Goal: Task Accomplishment & Management: Complete application form

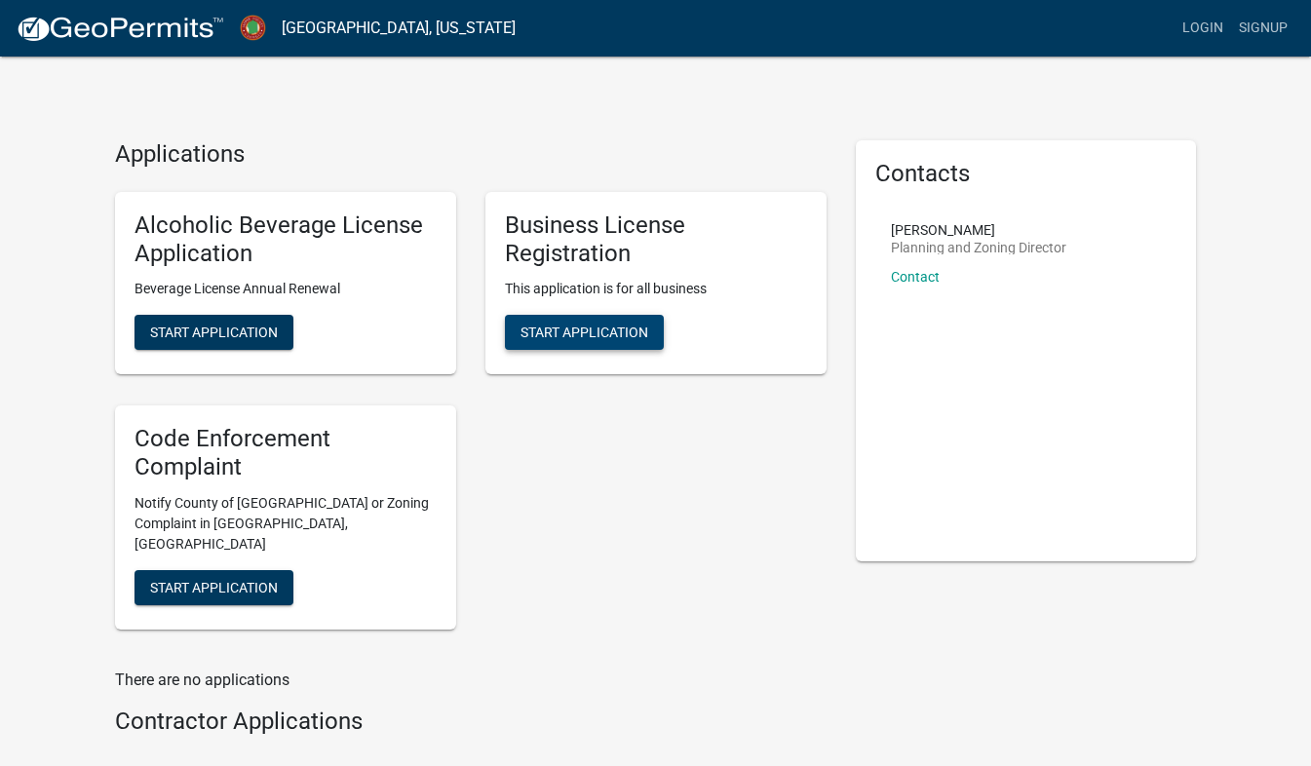
click at [628, 344] on button "Start Application" at bounding box center [584, 332] width 159 height 35
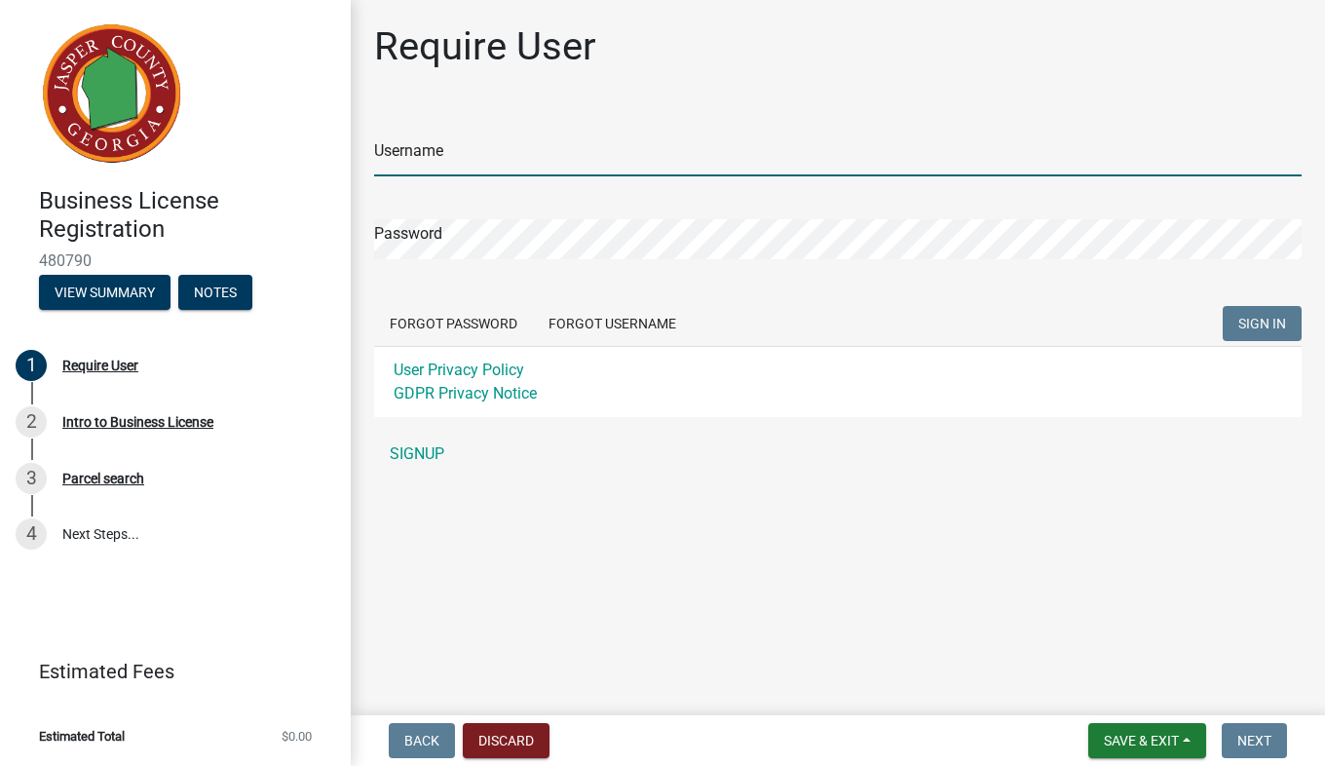
click at [779, 158] on input "Username" at bounding box center [838, 156] width 928 height 40
click at [686, 149] on input "Username" at bounding box center [838, 156] width 928 height 40
type input "ahilton12"
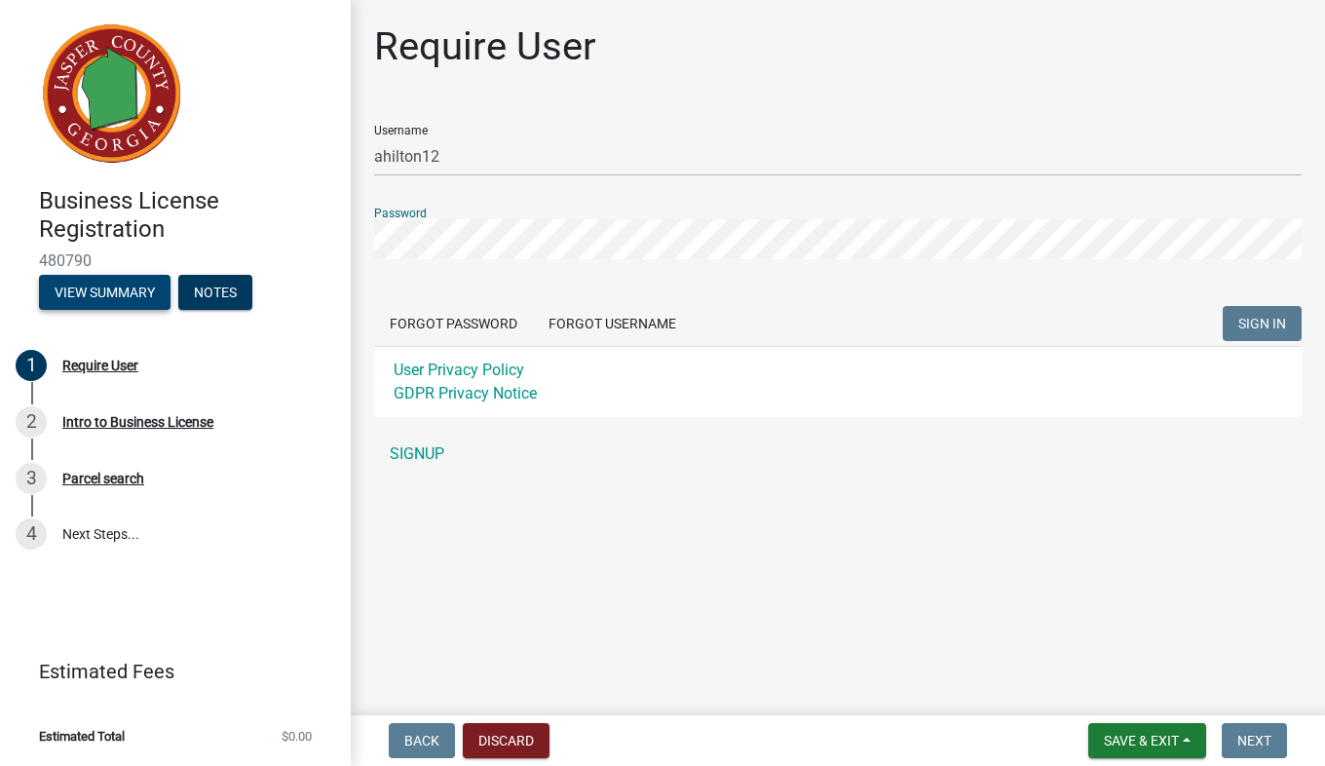
click at [100, 300] on button "View Summary" at bounding box center [105, 292] width 132 height 35
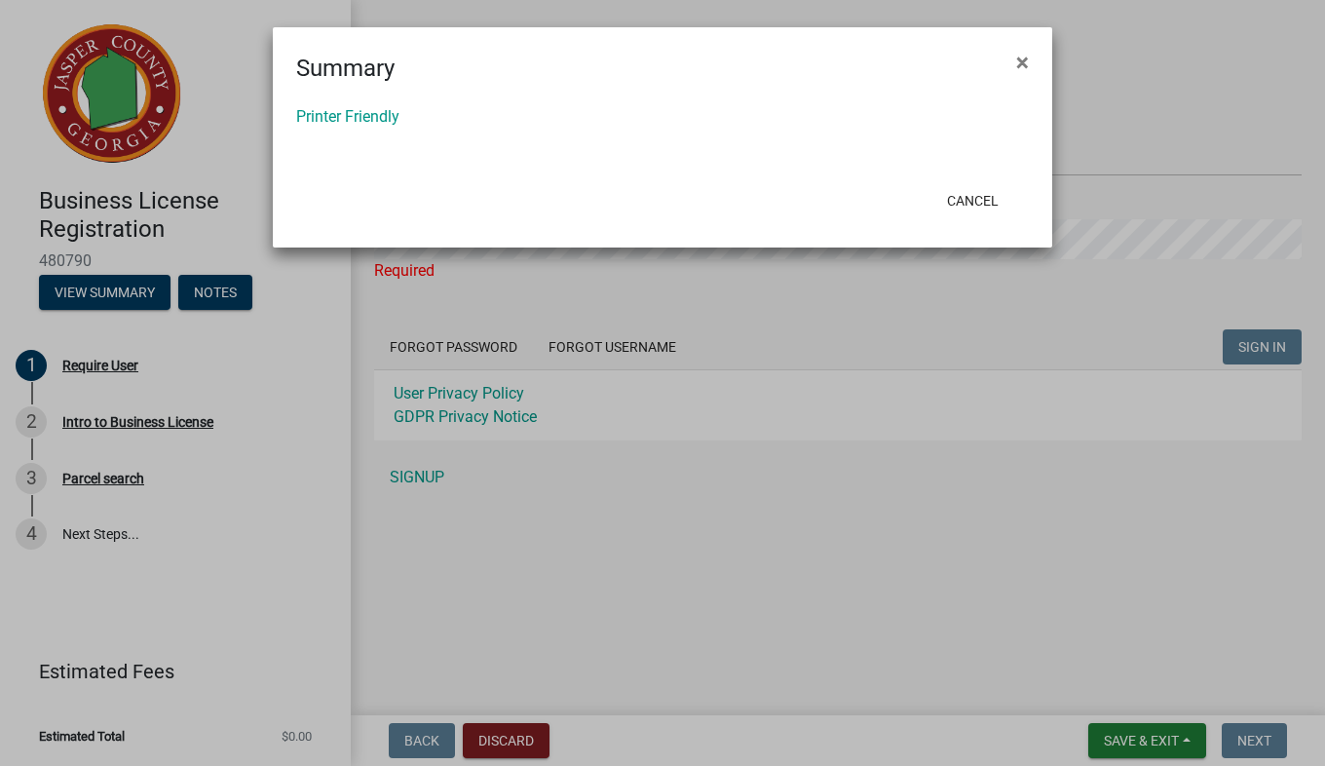
click at [1025, 80] on button "×" at bounding box center [1023, 62] width 44 height 55
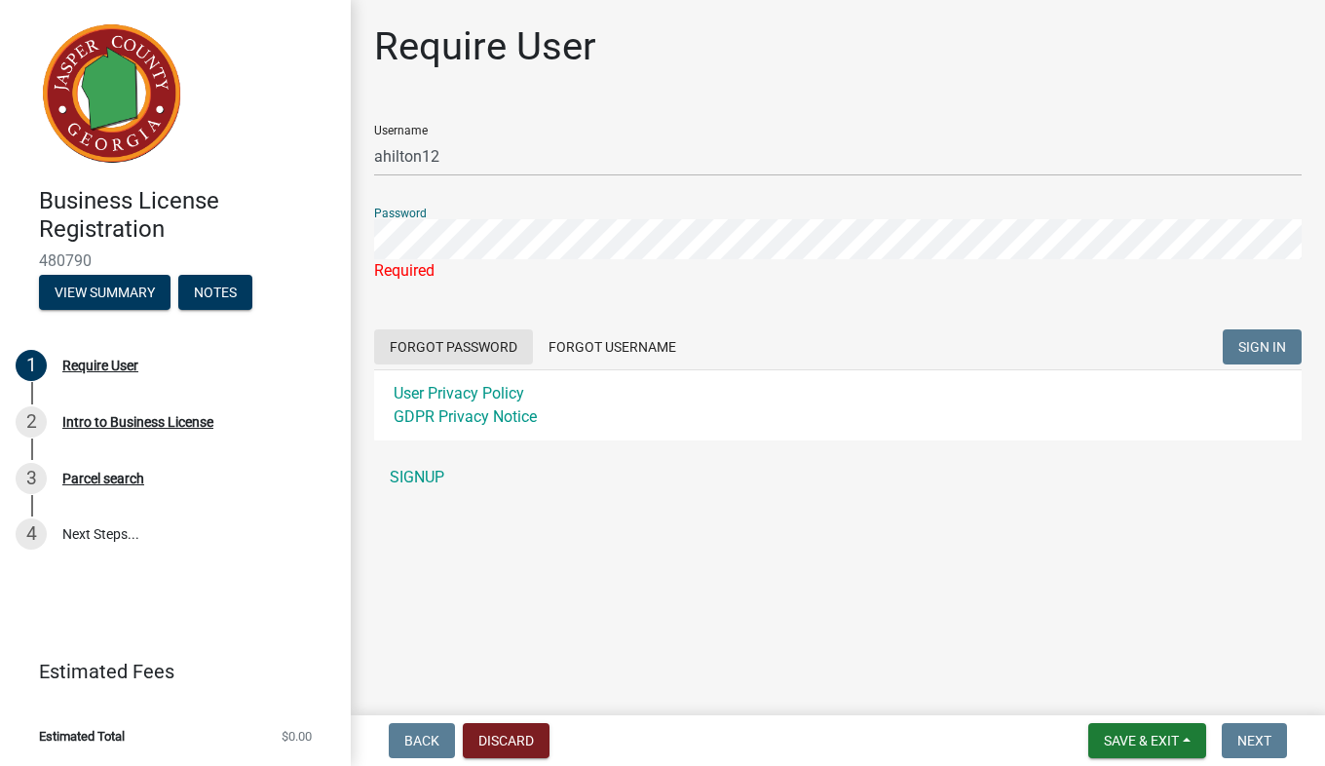
click at [505, 348] on button "Forgot Password" at bounding box center [453, 346] width 159 height 35
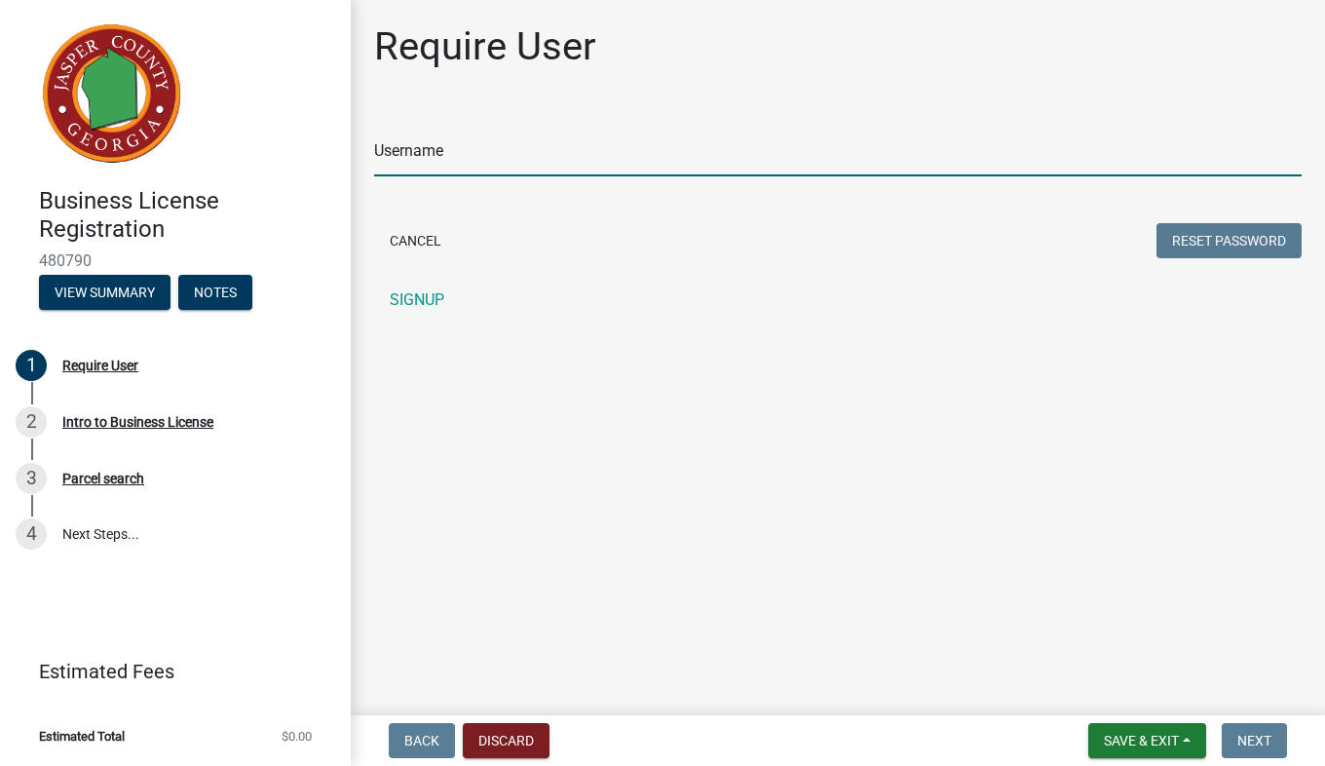
click at [587, 159] on input "Username" at bounding box center [838, 156] width 928 height 40
click at [611, 158] on input "Username" at bounding box center [838, 156] width 928 height 40
click at [1264, 244] on button "Reset Password" at bounding box center [1229, 240] width 145 height 35
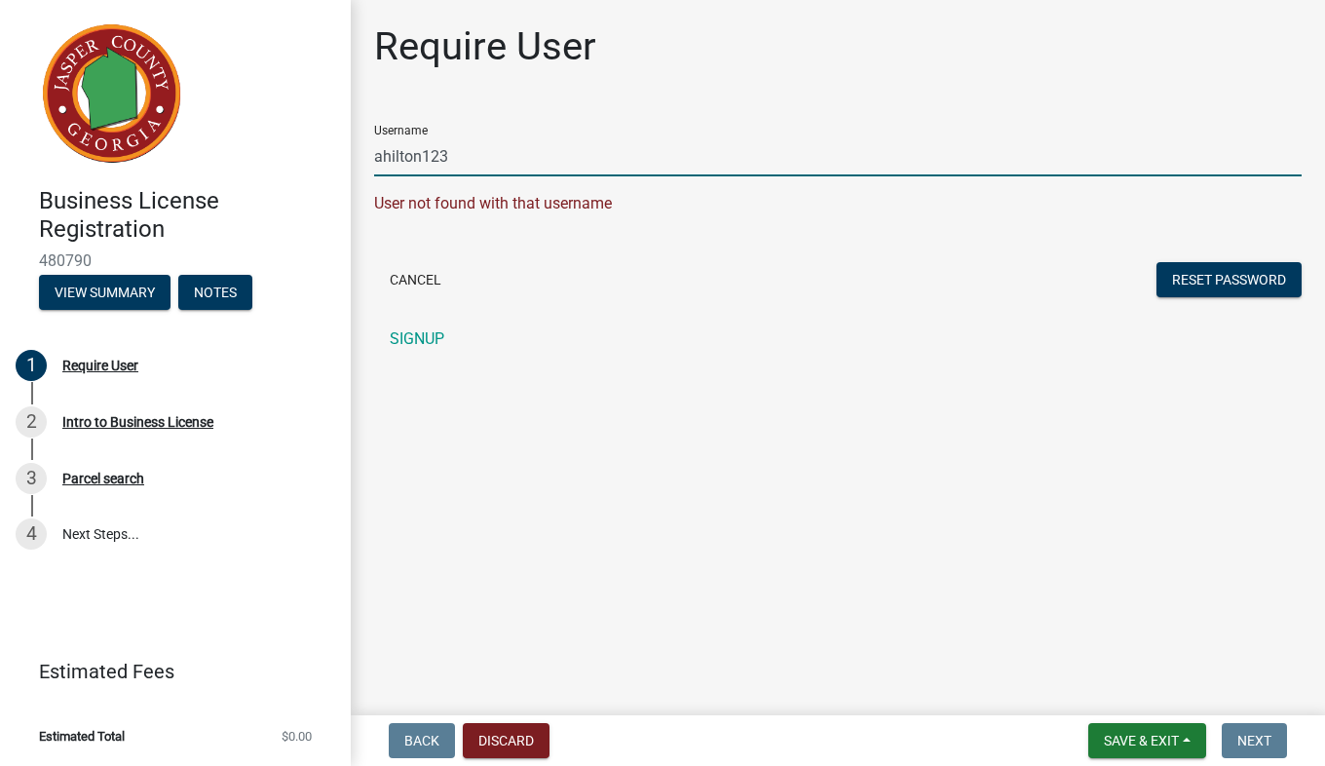
click at [507, 153] on input "ahilton123" at bounding box center [838, 156] width 928 height 40
type input "ahilton12"
click at [1262, 278] on button "Reset Password" at bounding box center [1229, 279] width 145 height 35
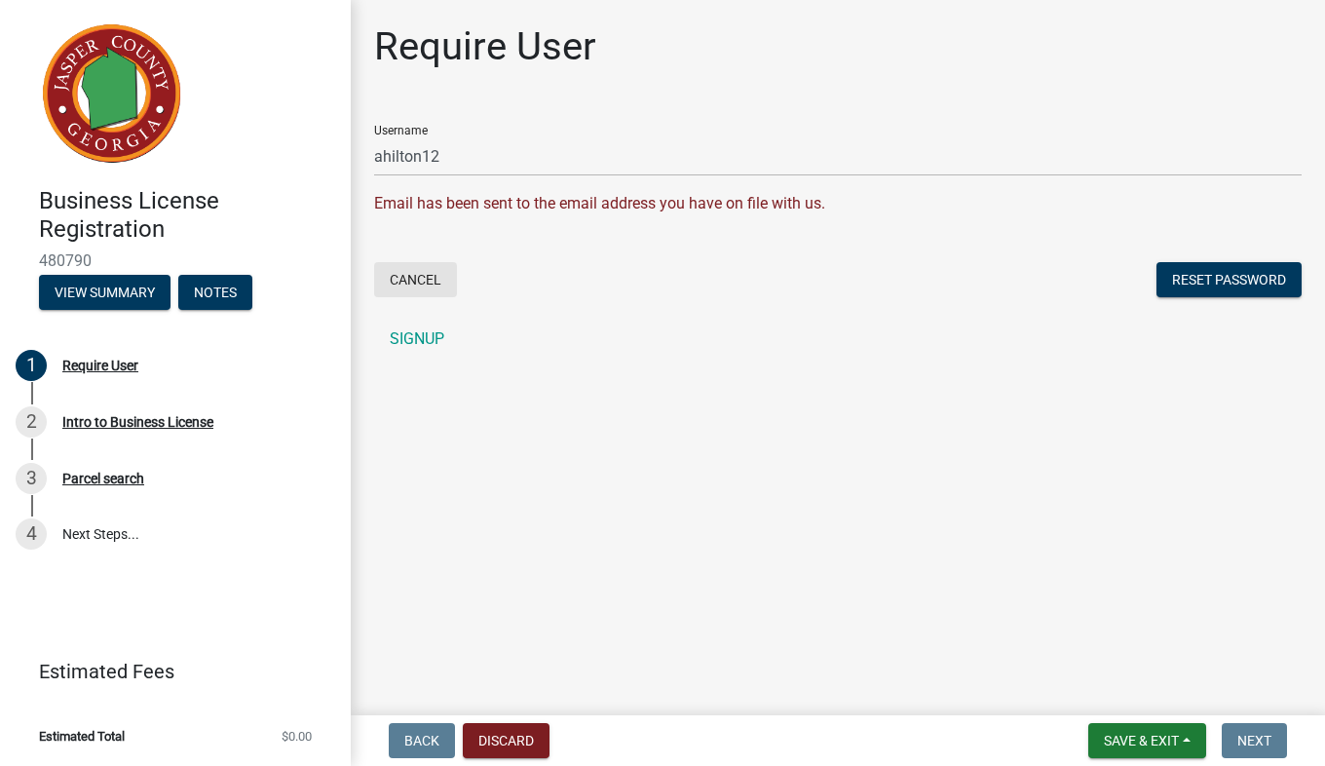
click at [418, 280] on button "Cancel" at bounding box center [415, 279] width 83 height 35
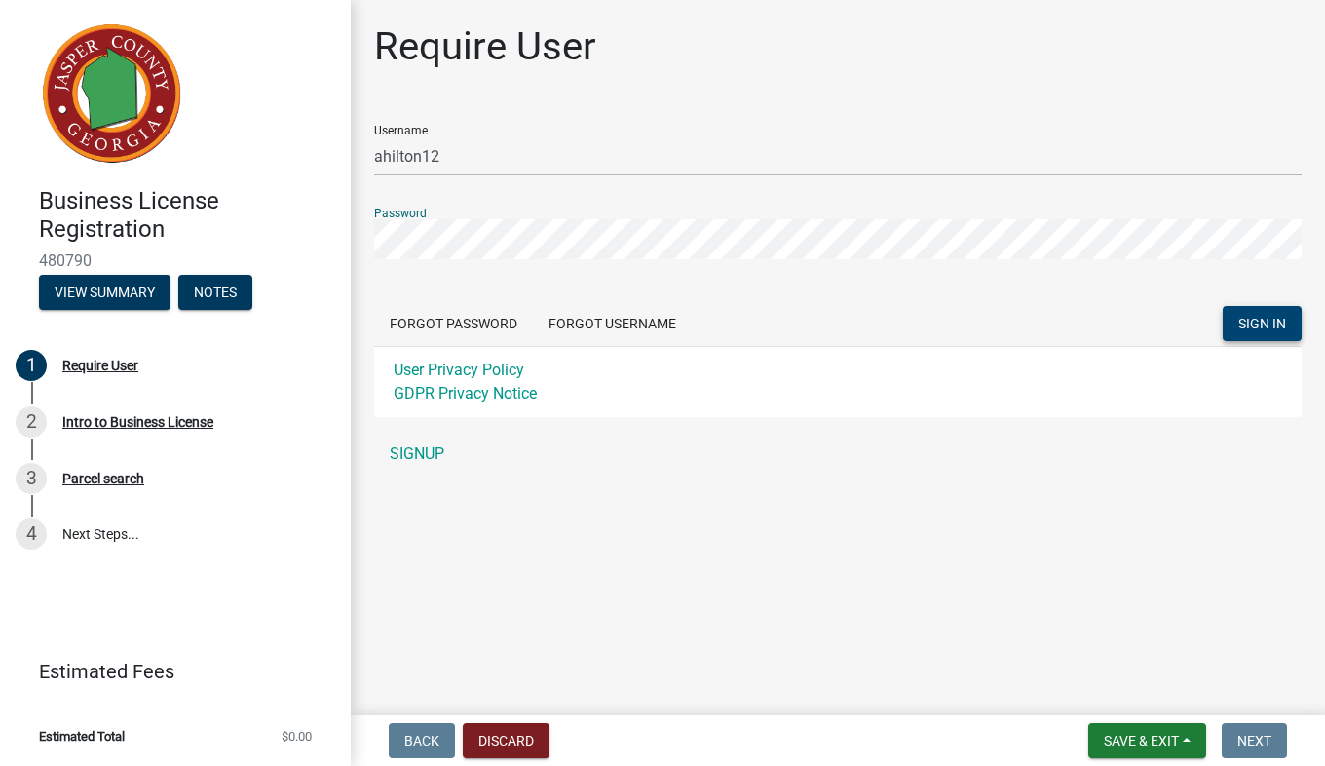
click at [1271, 328] on span "SIGN IN" at bounding box center [1262, 324] width 48 height 16
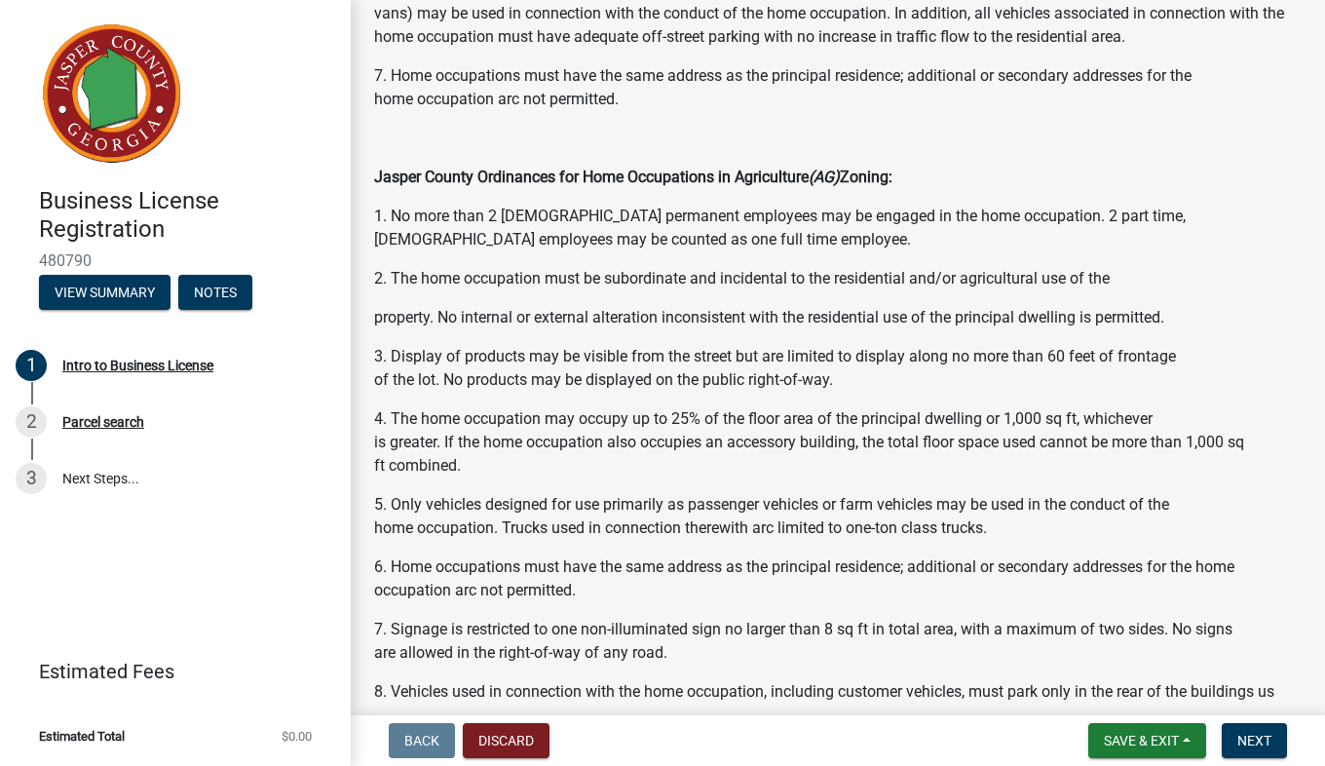
scroll to position [1275, 0]
click at [1256, 748] on span "Next" at bounding box center [1255, 741] width 34 height 16
click at [1266, 751] on button "Next" at bounding box center [1254, 740] width 65 height 35
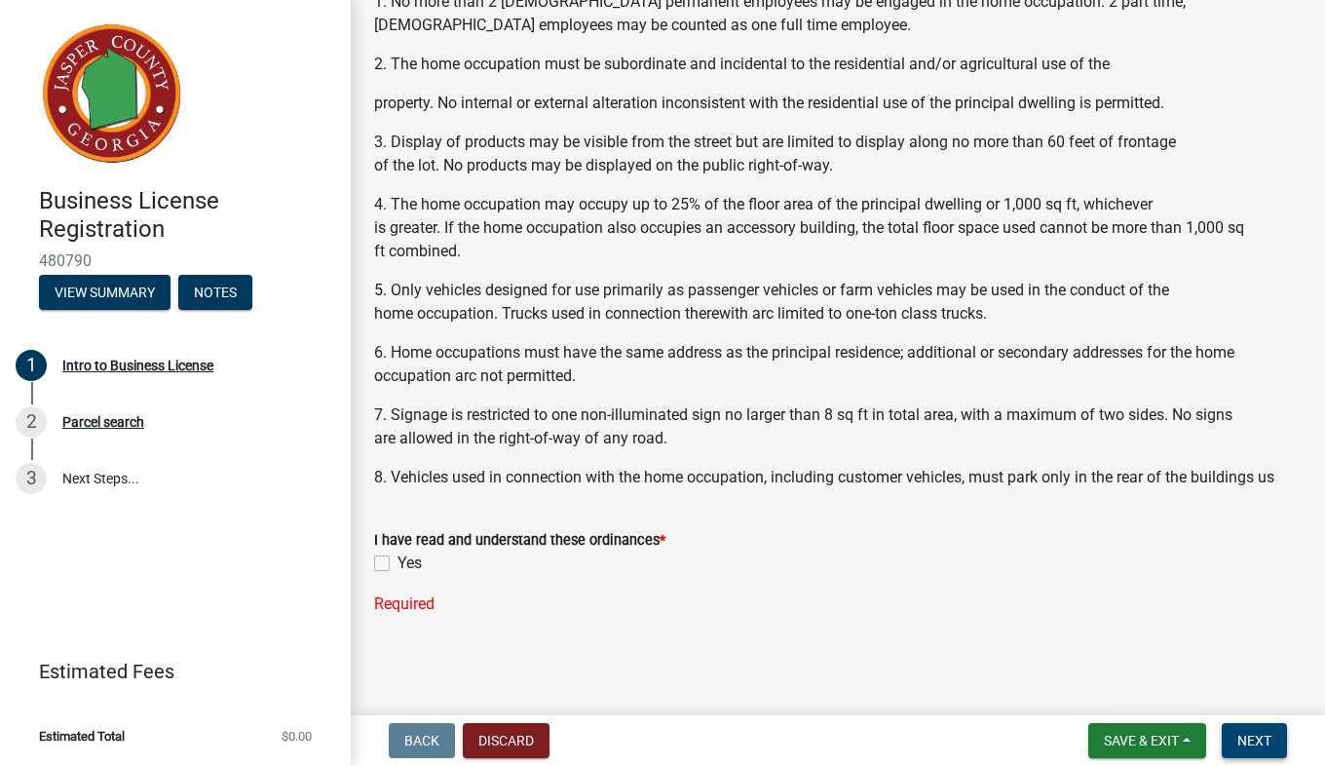
scroll to position [1509, 0]
click at [398, 567] on label "Yes" at bounding box center [410, 563] width 24 height 23
click at [398, 564] on input "Yes" at bounding box center [404, 558] width 13 height 13
checkbox input "true"
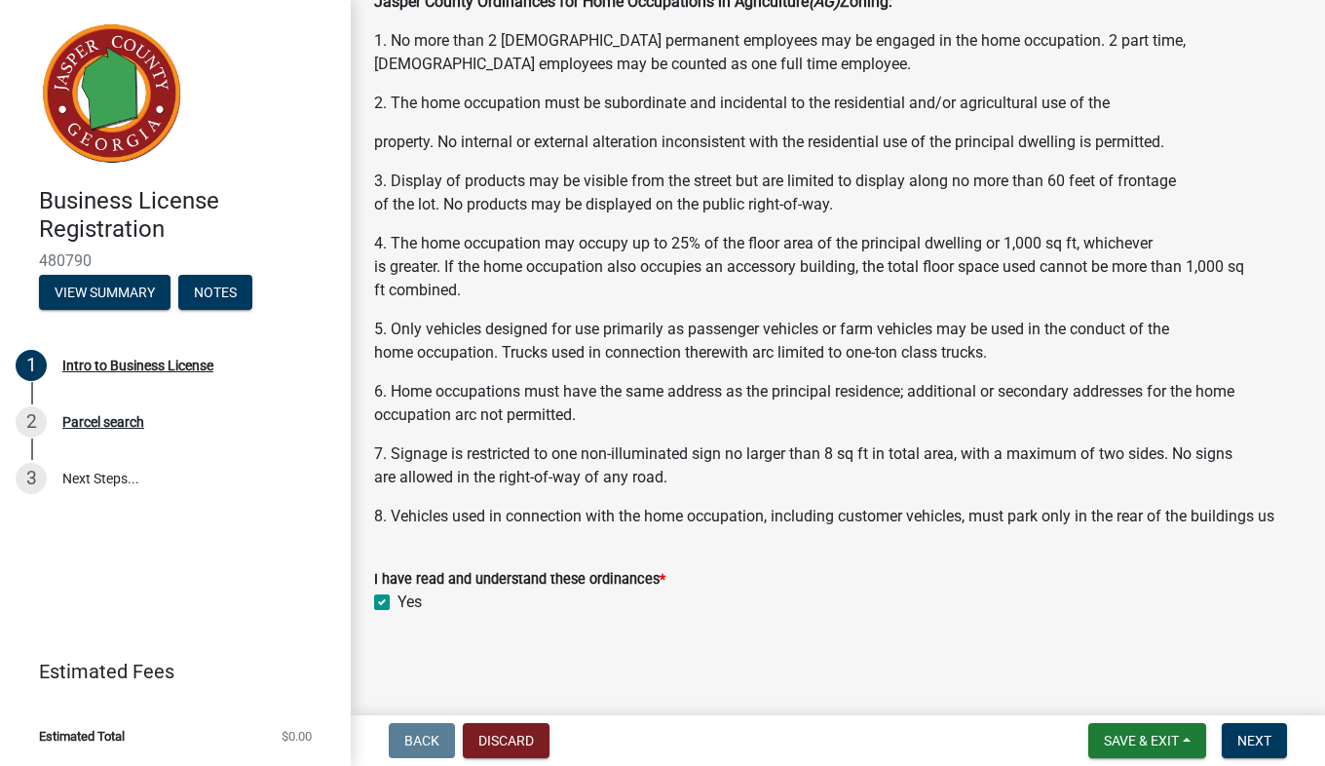
scroll to position [1472, 0]
click at [1269, 754] on button "Next" at bounding box center [1254, 740] width 65 height 35
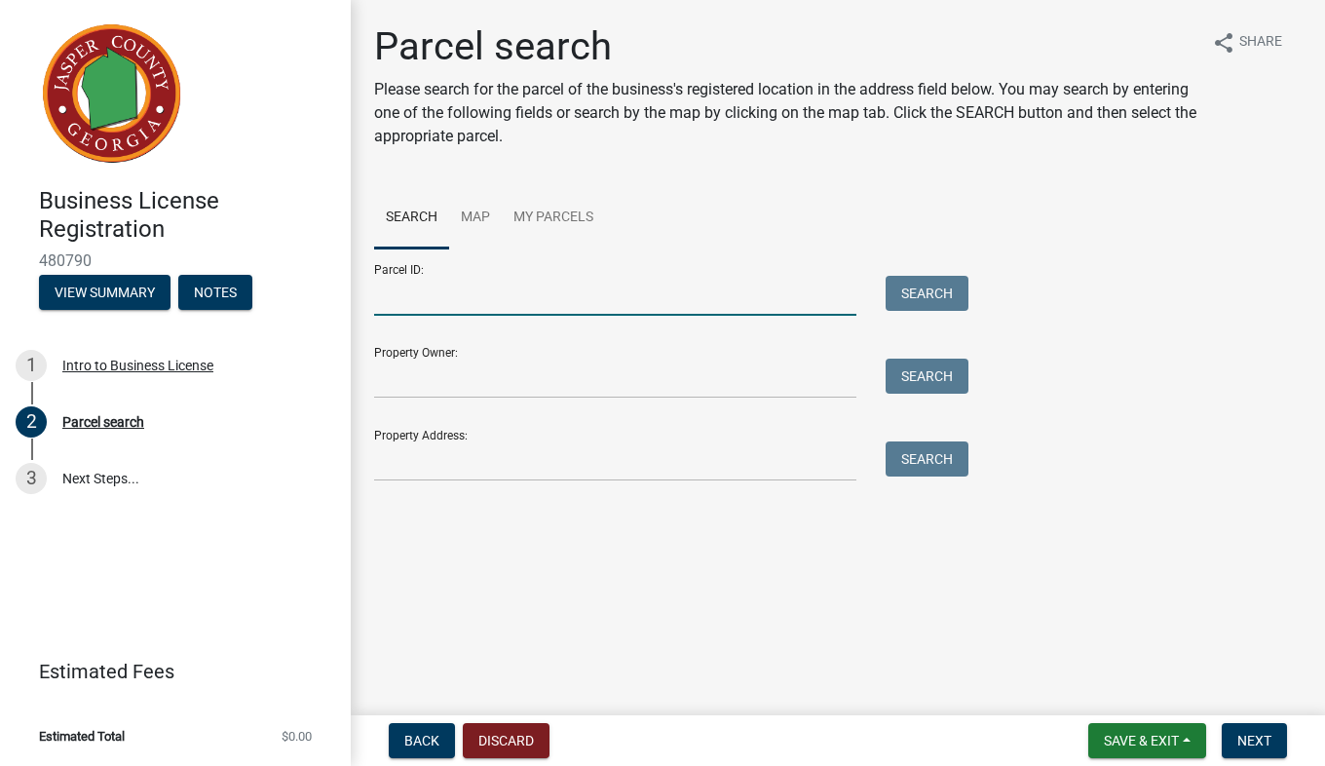
click at [579, 291] on input "Parcel ID:" at bounding box center [615, 296] width 482 height 40
type input "016_050"
click at [639, 375] on input "Property Owner:" at bounding box center [615, 379] width 482 height 40
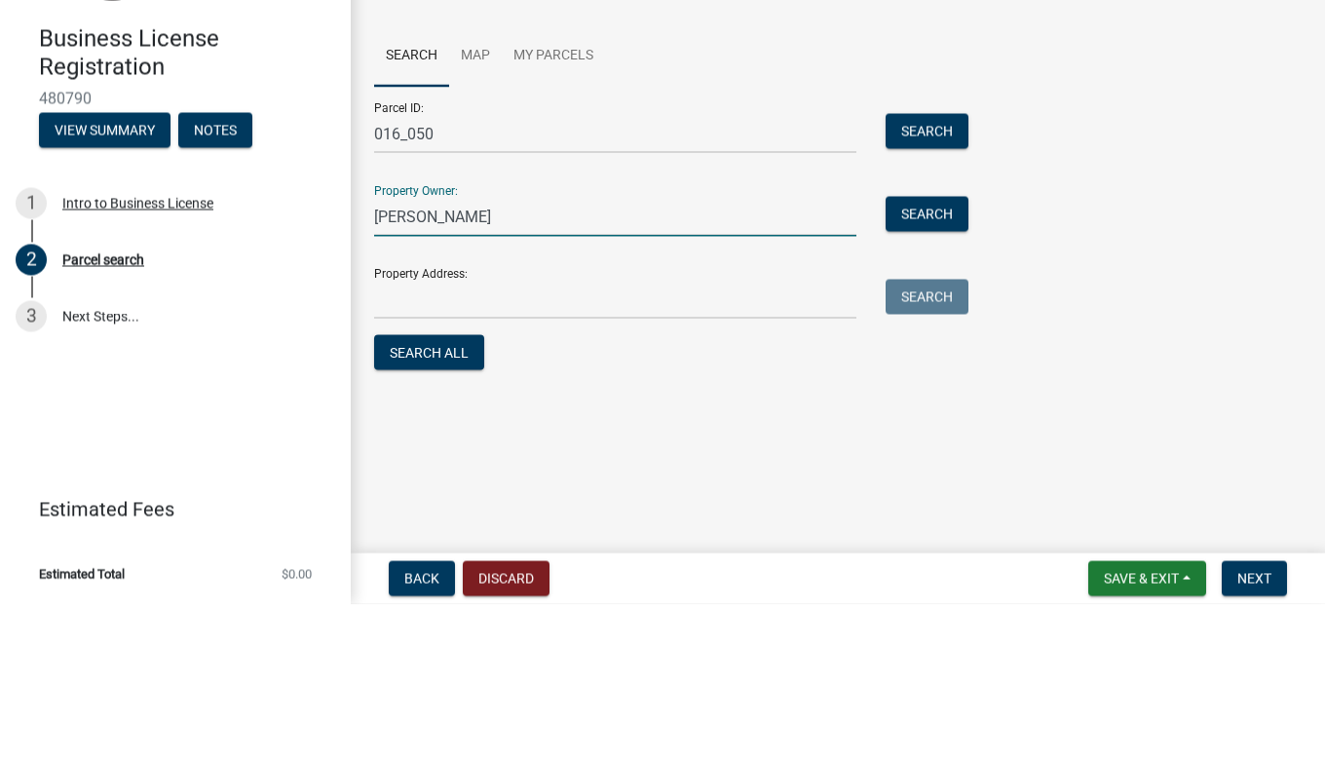
type input "[PERSON_NAME]"
click at [592, 461] on input "Property Address:" at bounding box center [615, 461] width 482 height 40
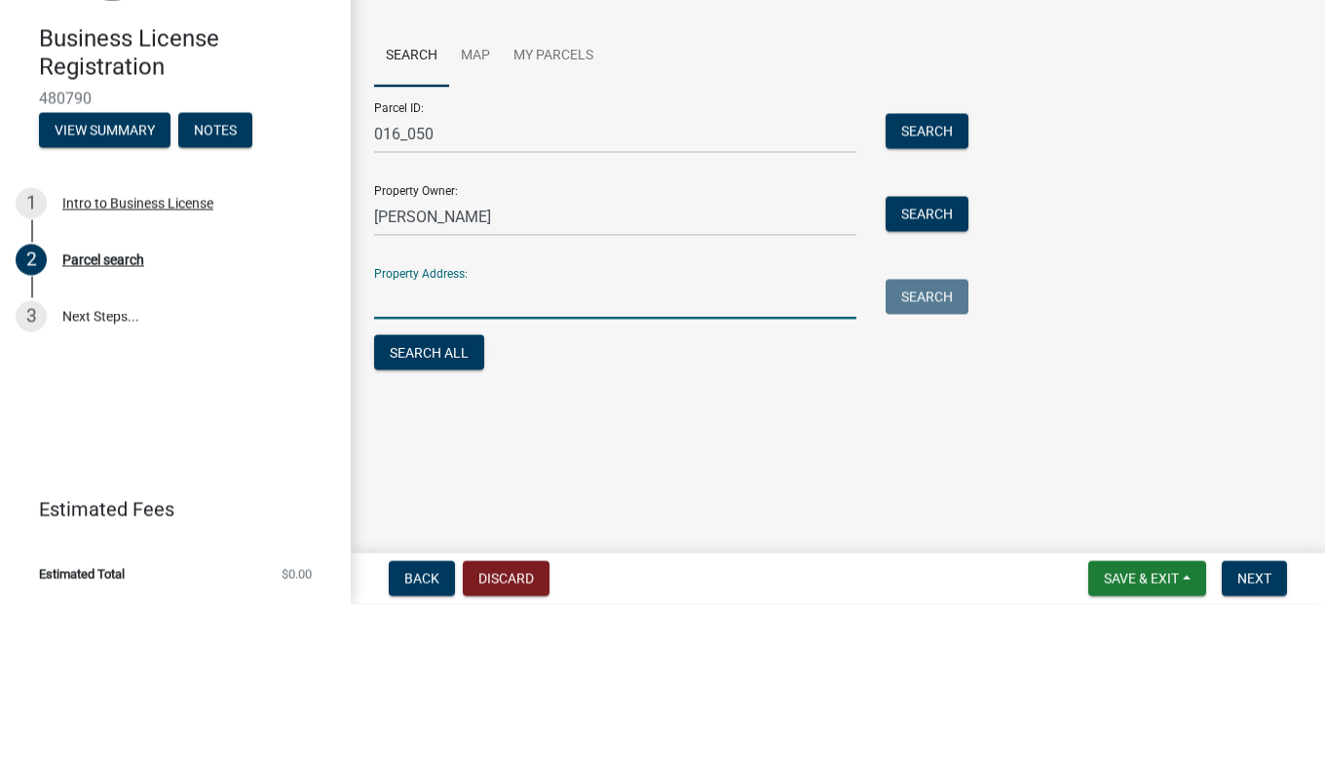
type input "[STREET_ADDRESS][DEMOGRAPHIC_DATA]"
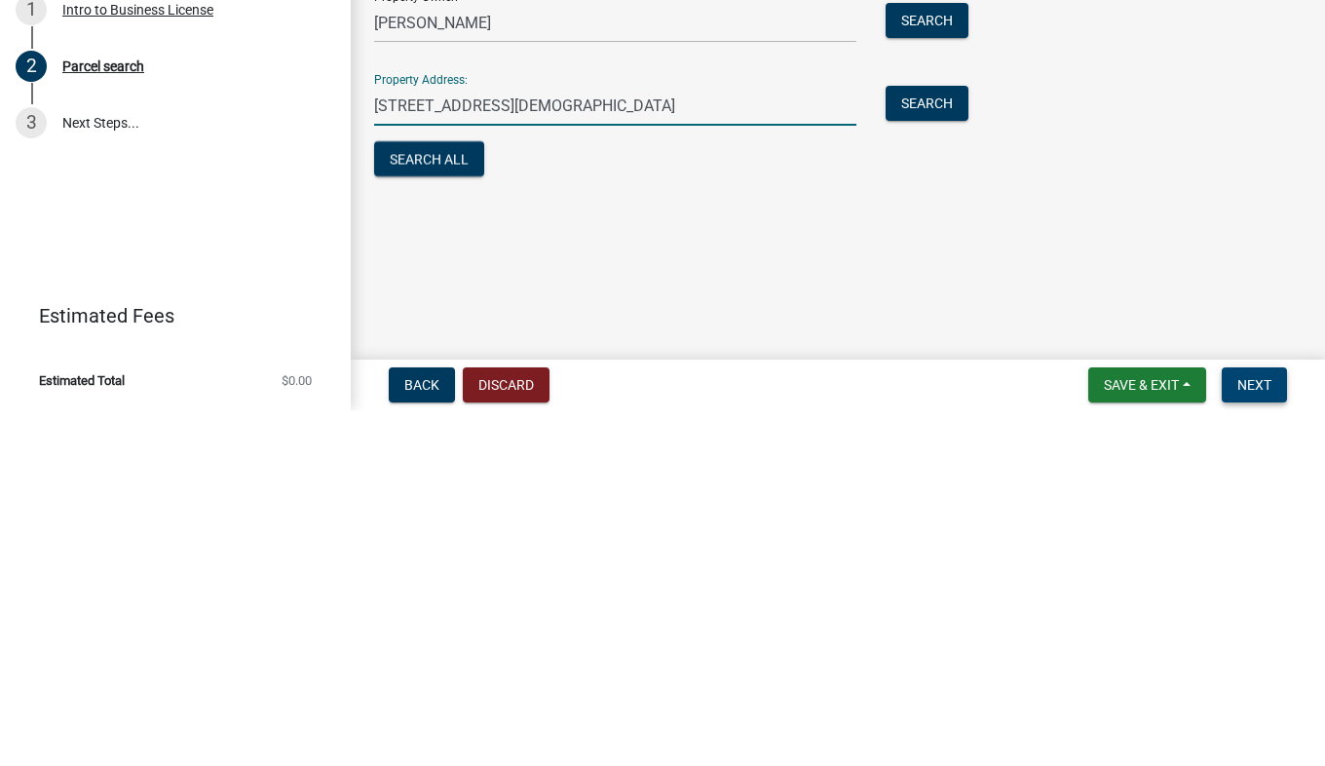
click at [1257, 742] on span "Next" at bounding box center [1255, 741] width 34 height 16
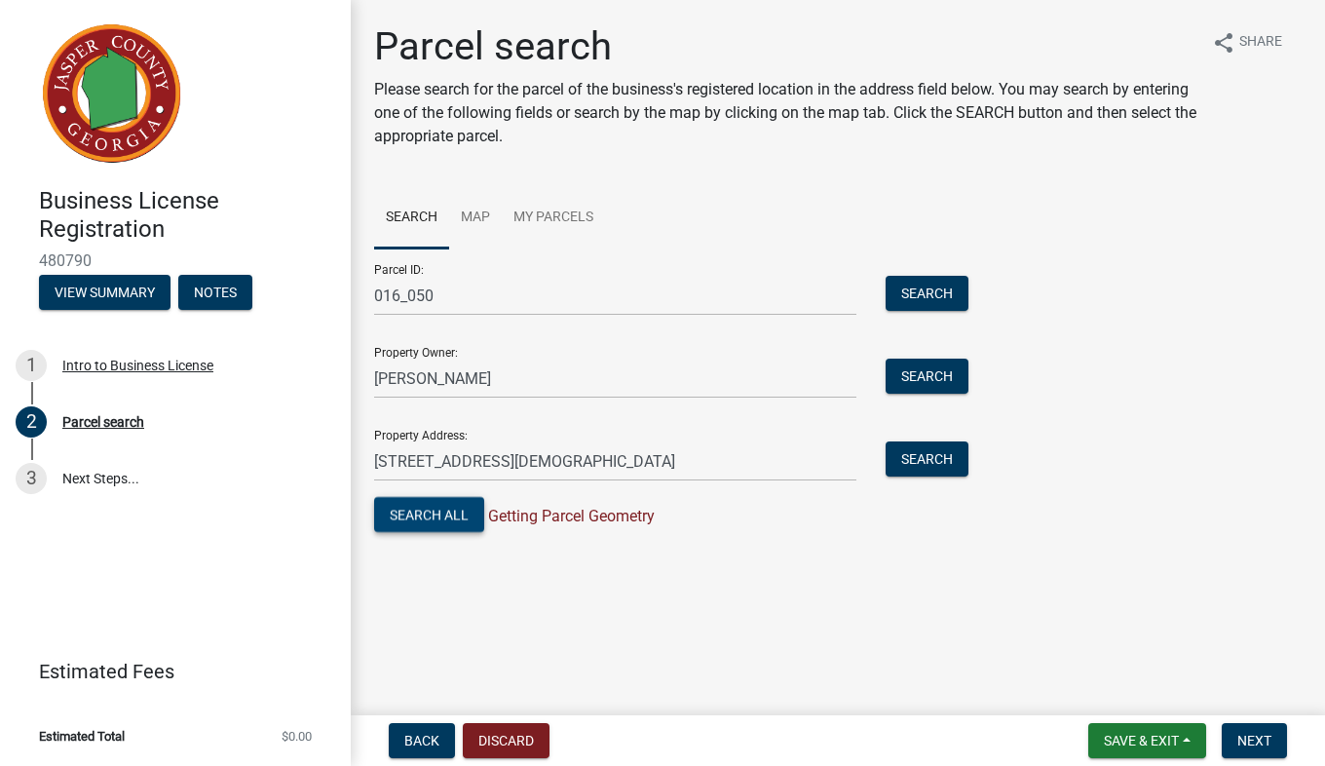
click at [462, 514] on button "Search All" at bounding box center [429, 514] width 110 height 35
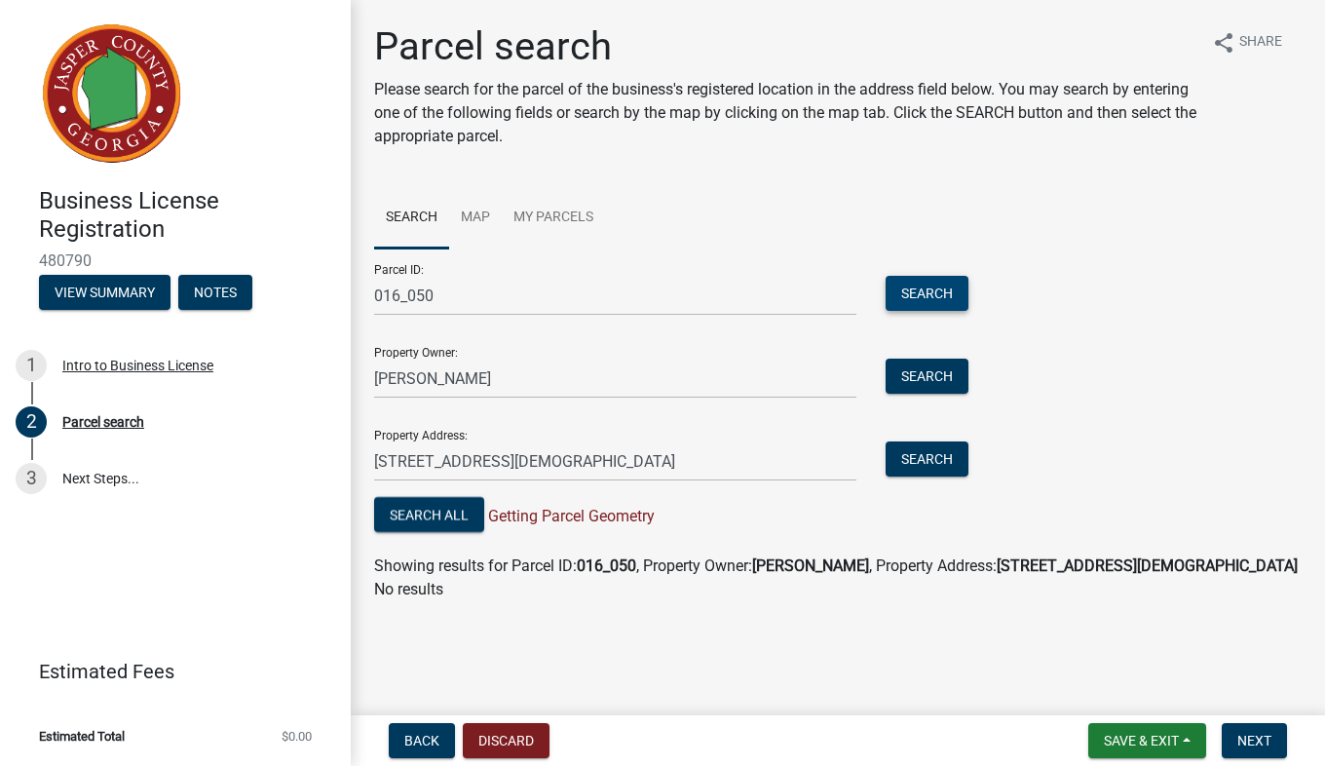
click at [933, 305] on button "Search" at bounding box center [927, 293] width 83 height 35
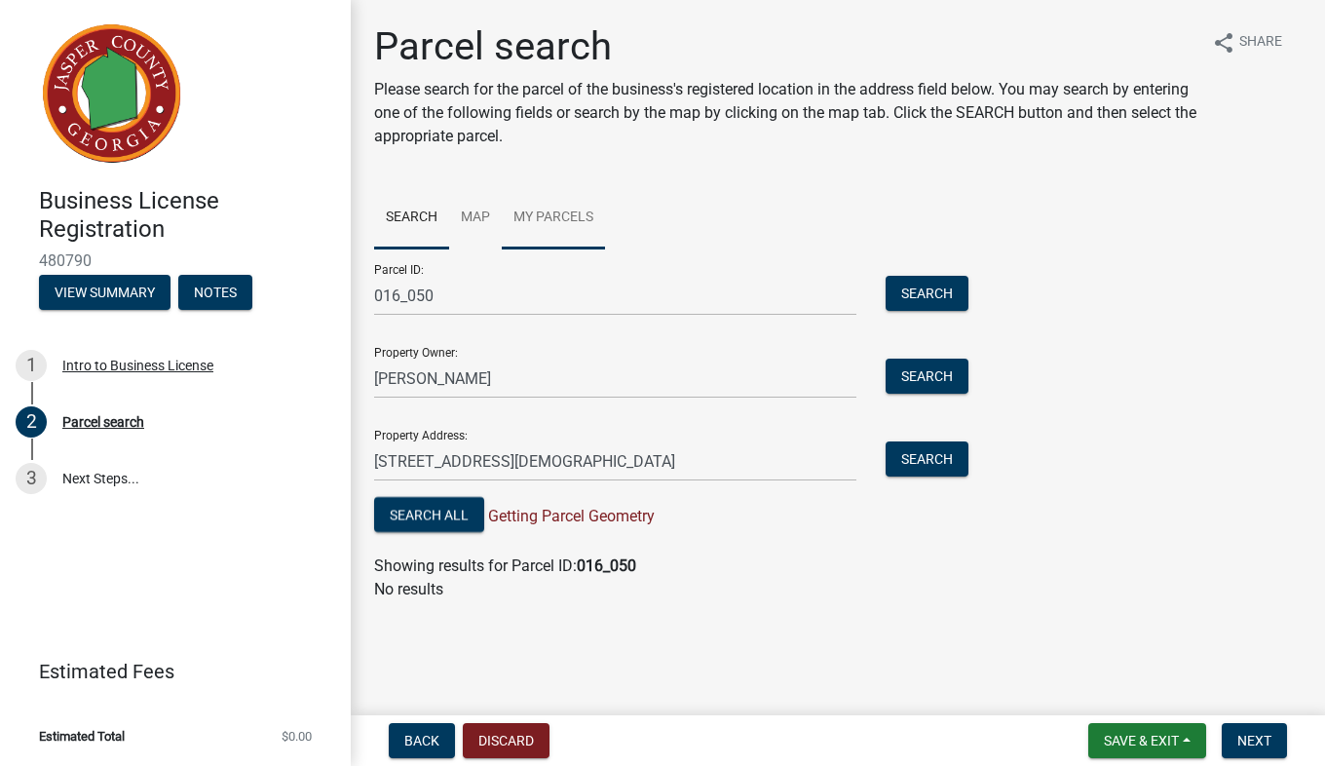
click at [579, 230] on link "My Parcels" at bounding box center [553, 218] width 103 height 62
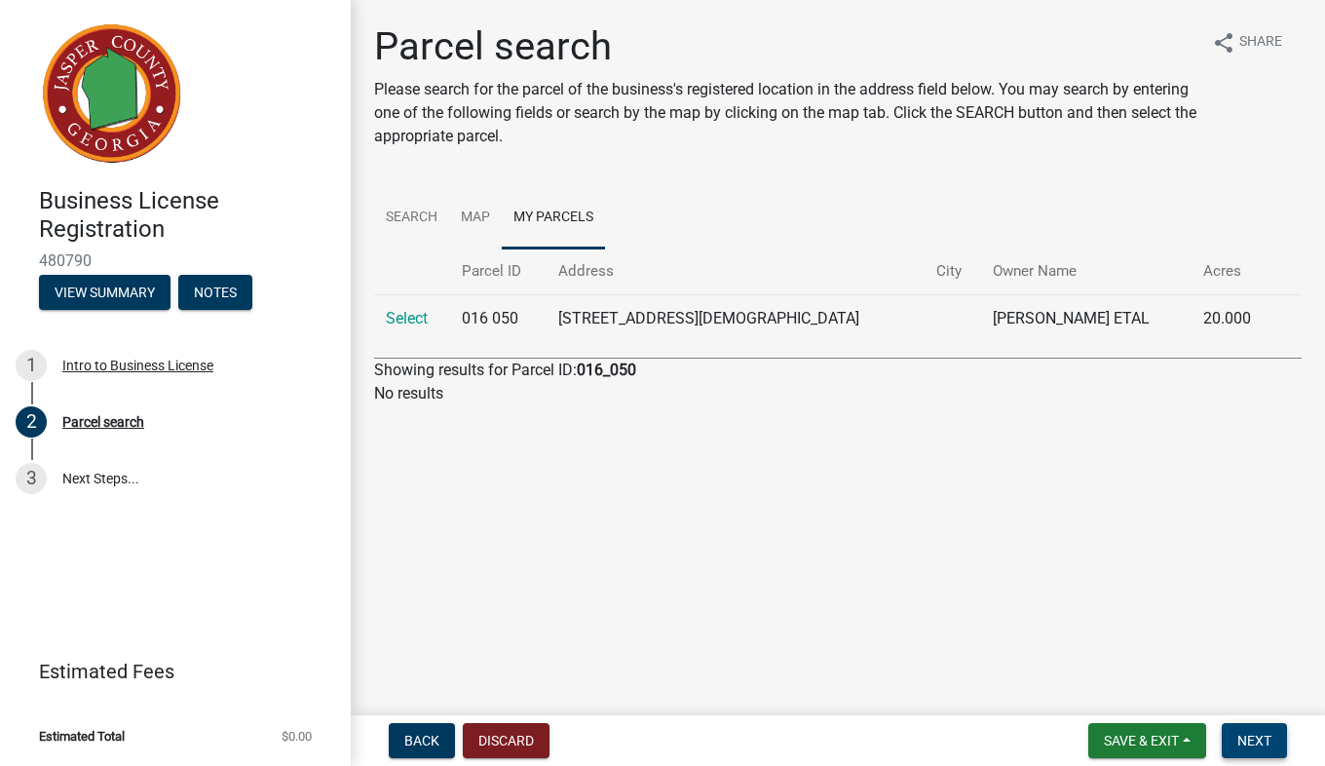
click at [1266, 752] on button "Next" at bounding box center [1254, 740] width 65 height 35
click at [1267, 752] on button "Next" at bounding box center [1254, 740] width 65 height 35
click at [1263, 748] on span "Next" at bounding box center [1255, 741] width 34 height 16
click at [1260, 741] on span "Next" at bounding box center [1255, 741] width 34 height 16
click at [1262, 740] on span "Next" at bounding box center [1255, 741] width 34 height 16
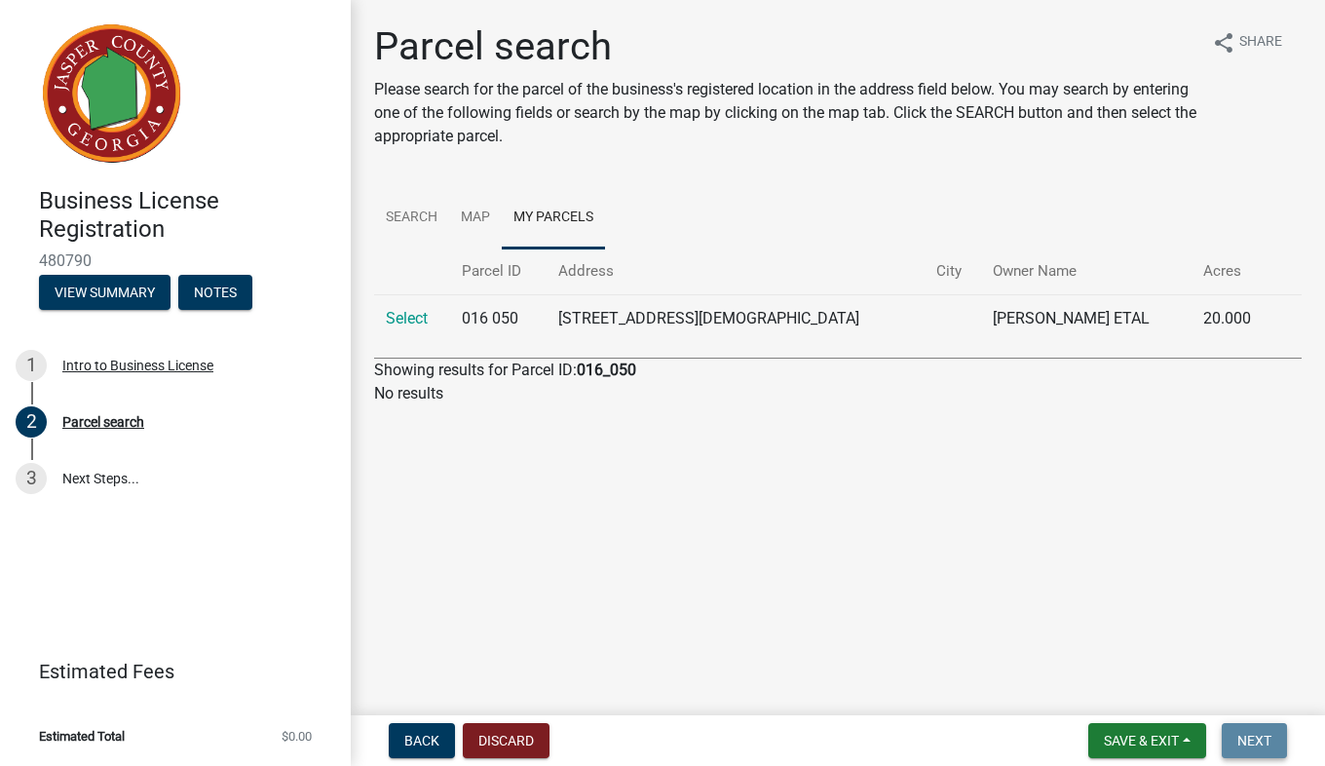
click at [1262, 737] on span "Next" at bounding box center [1255, 741] width 34 height 16
click at [1256, 738] on span "Next" at bounding box center [1255, 741] width 34 height 16
click at [1258, 733] on span "Next" at bounding box center [1255, 741] width 34 height 16
click at [1262, 729] on button "Next" at bounding box center [1254, 740] width 65 height 35
click at [1259, 728] on button "Next" at bounding box center [1254, 740] width 65 height 35
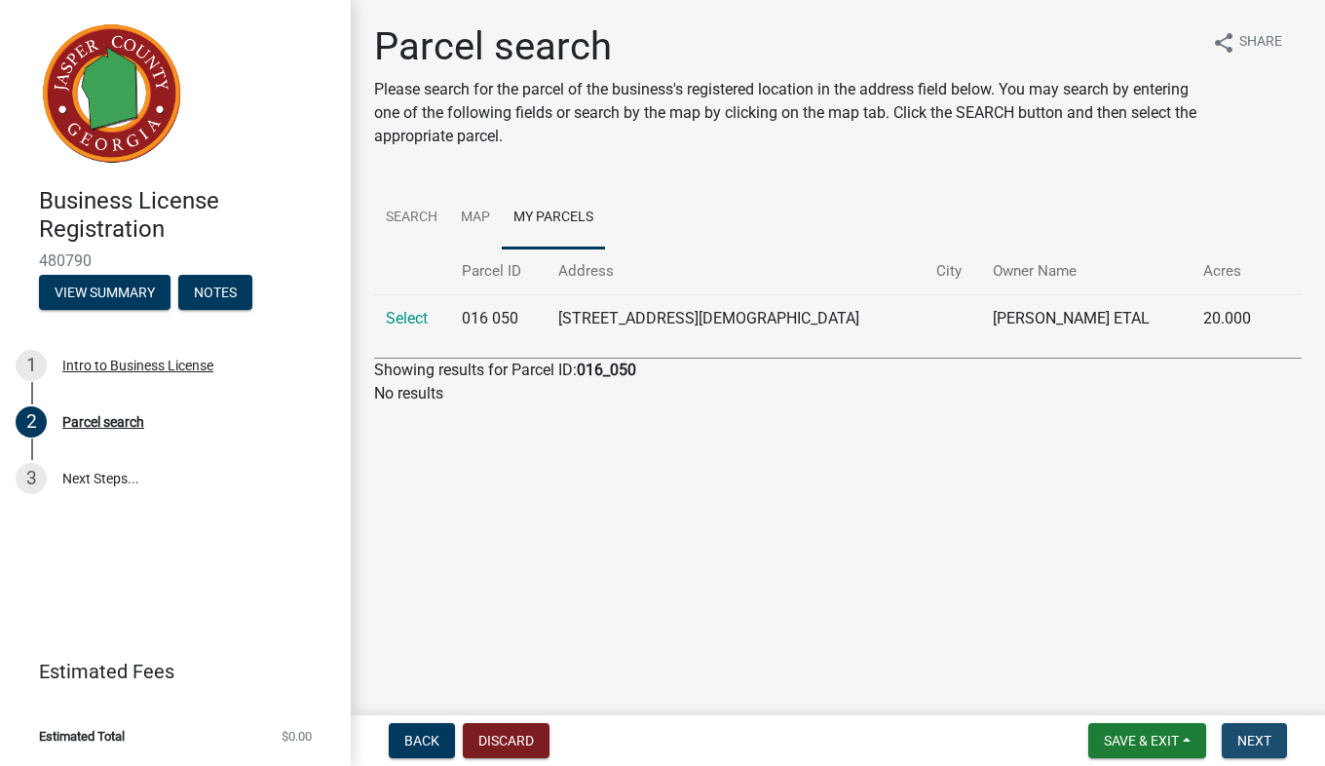
click at [1262, 702] on main "Parcel search Please search for the parcel of the business's registered locatio…" at bounding box center [838, 353] width 974 height 707
click at [99, 482] on link "3 Next Steps..." at bounding box center [175, 478] width 351 height 57
click at [421, 322] on link "Select" at bounding box center [407, 318] width 42 height 19
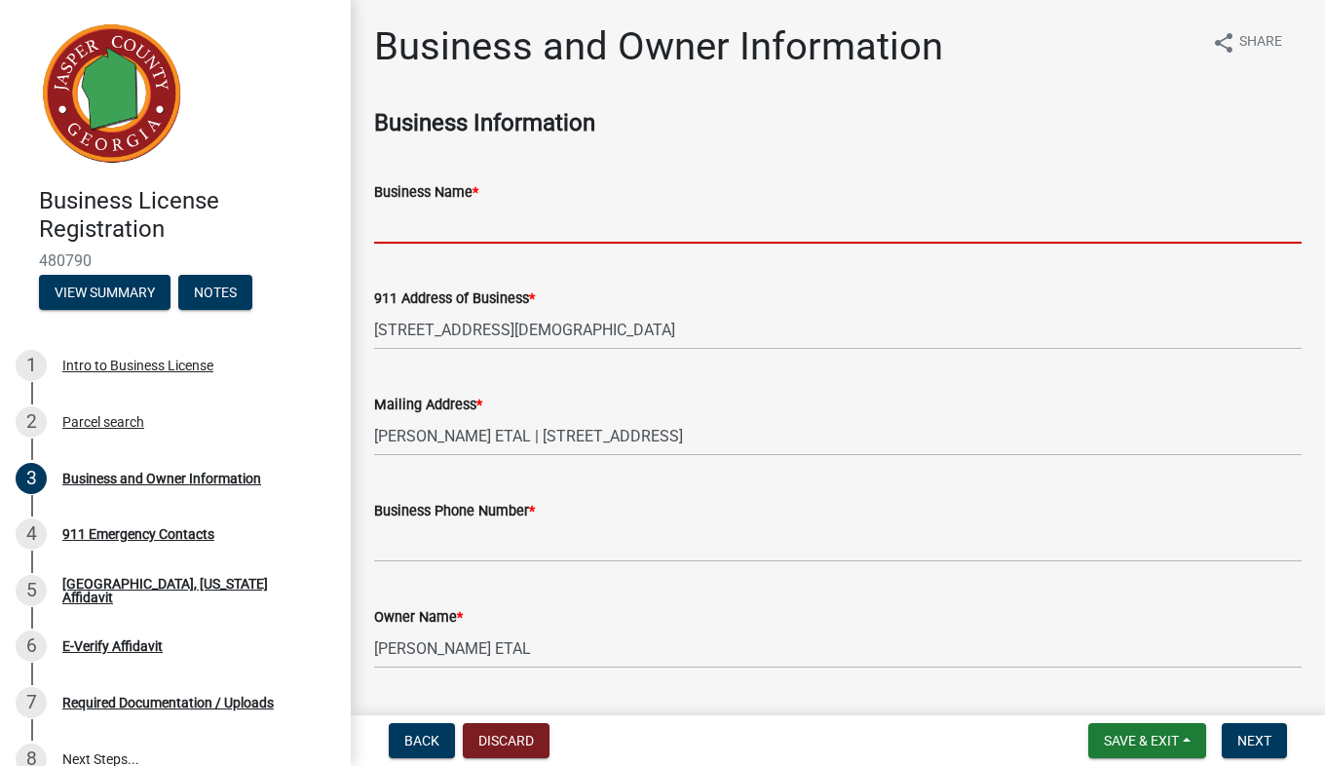
click at [599, 228] on input "Business Name *" at bounding box center [838, 224] width 928 height 40
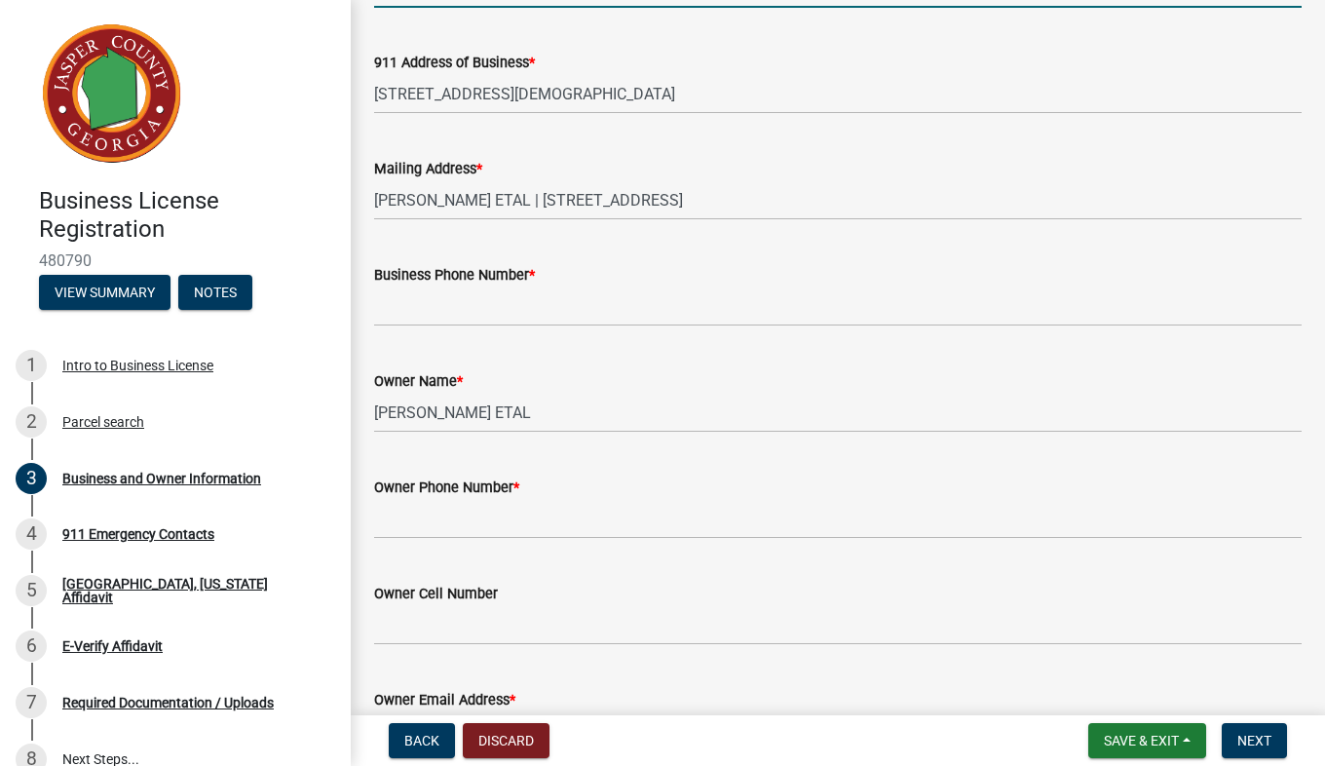
scroll to position [237, 0]
type input "[PERSON_NAME] Family Farming"
click at [718, 311] on input "Business Phone Number *" at bounding box center [838, 306] width 928 height 40
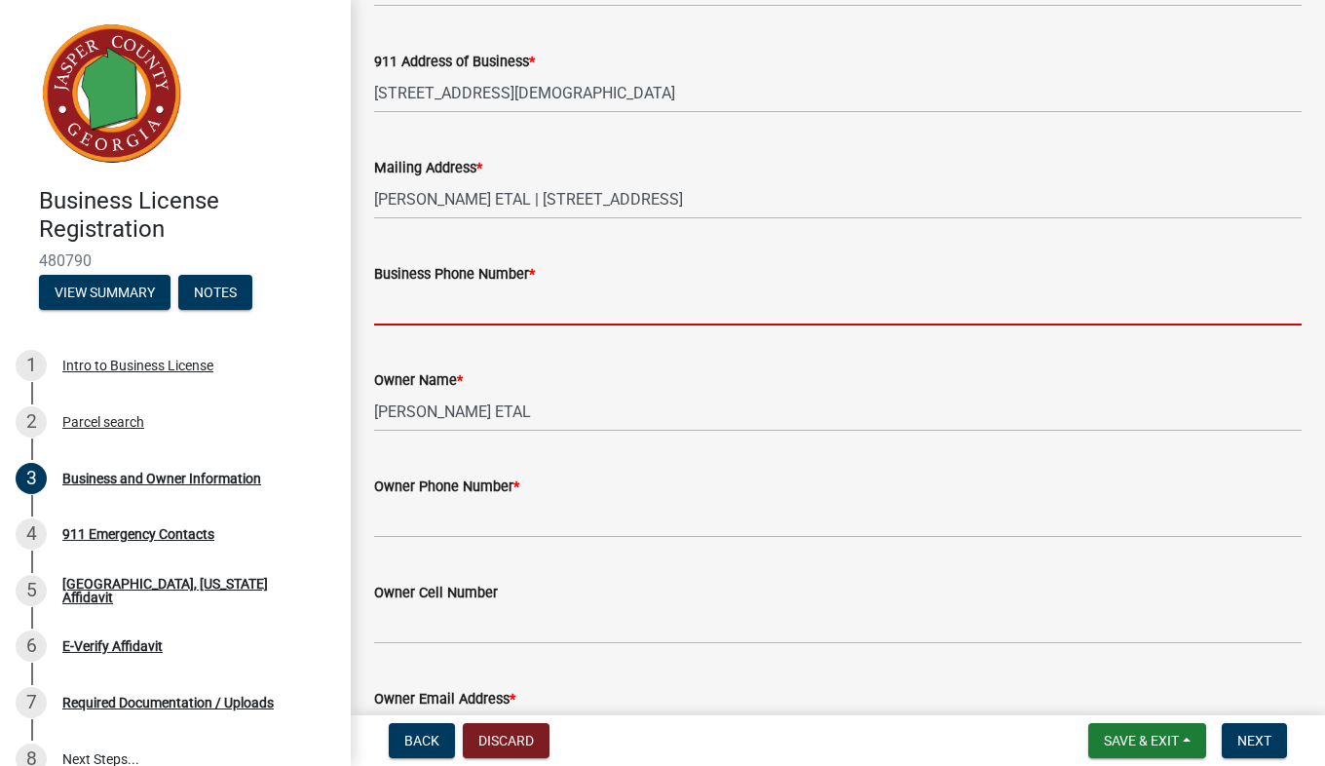
type input "[PHONE_NUMBER]"
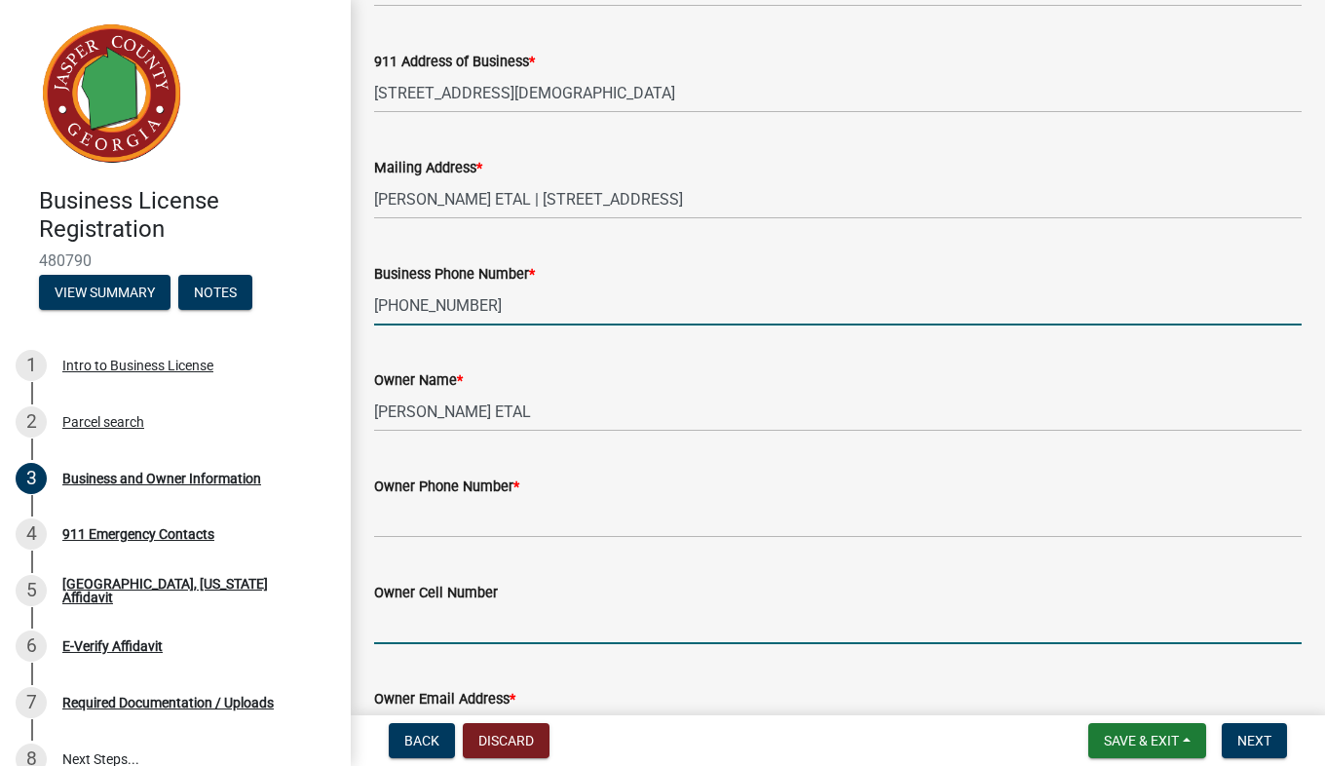
type input "[PHONE_NUMBER]"
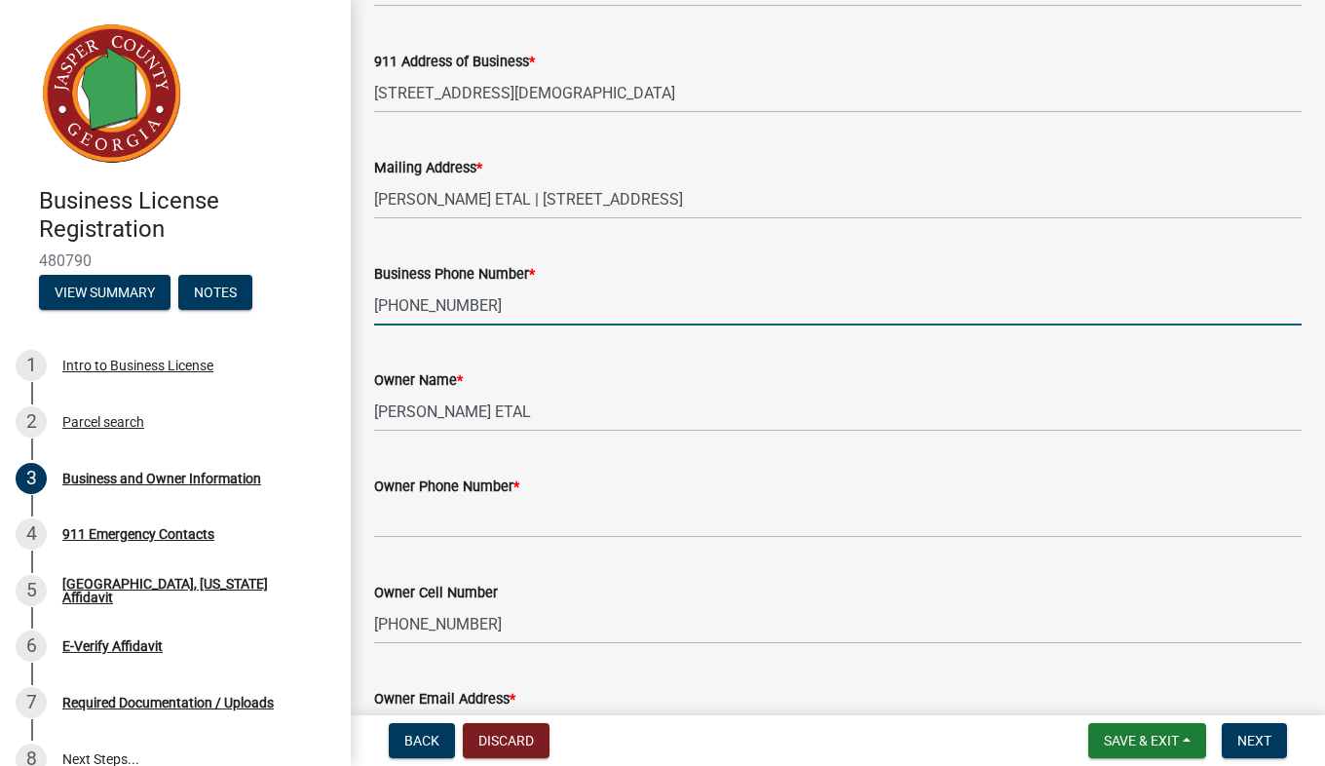
type input "[EMAIL_ADDRESS][DOMAIN_NAME]"
select select "9"
select select "2025"
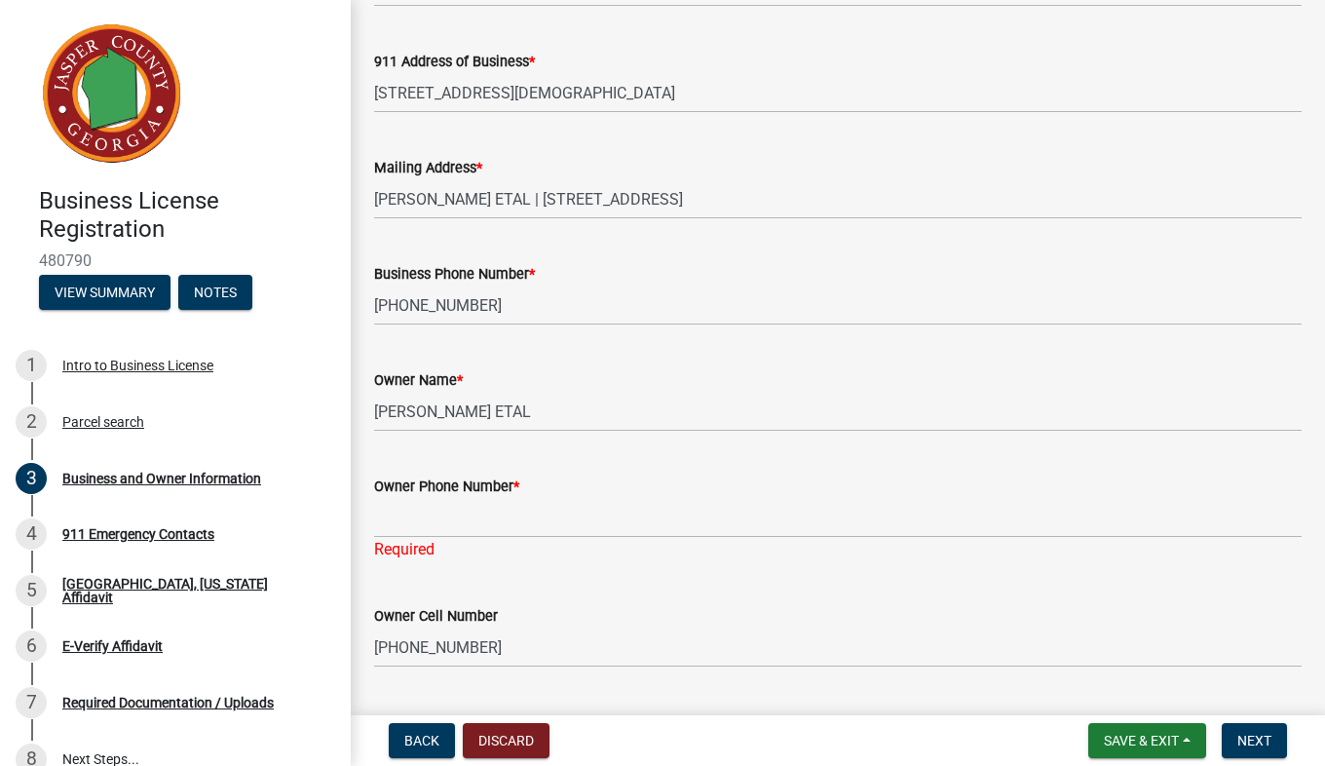
scroll to position [2010, 0]
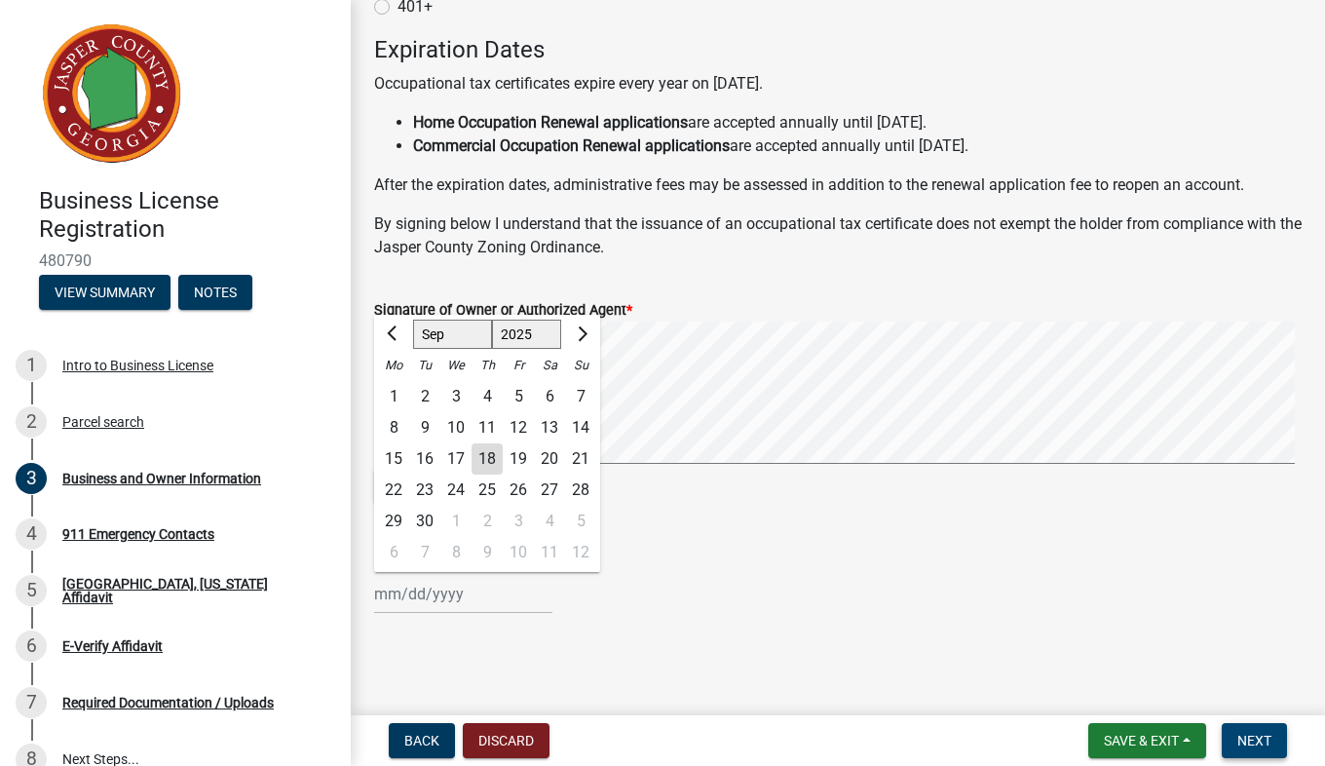
click at [1257, 747] on span "Next" at bounding box center [1255, 741] width 34 height 16
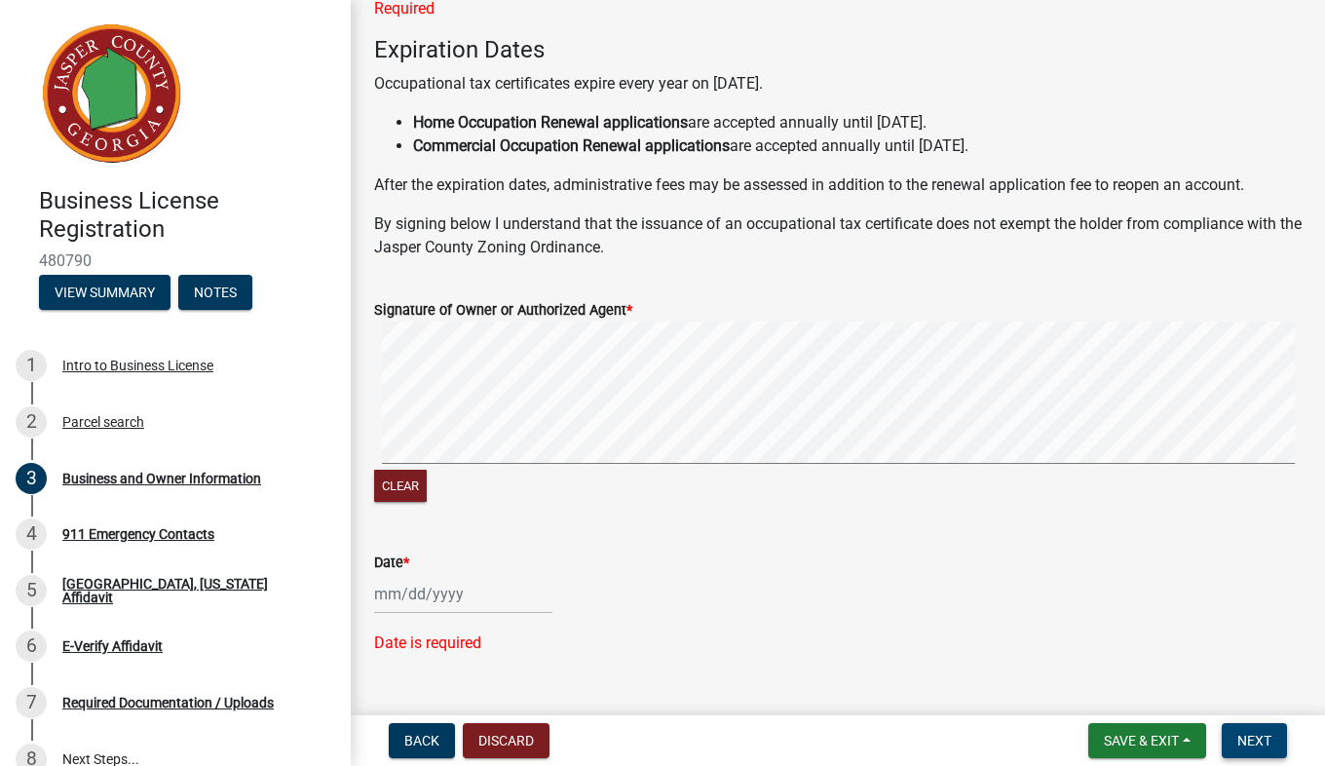
scroll to position [2198, 0]
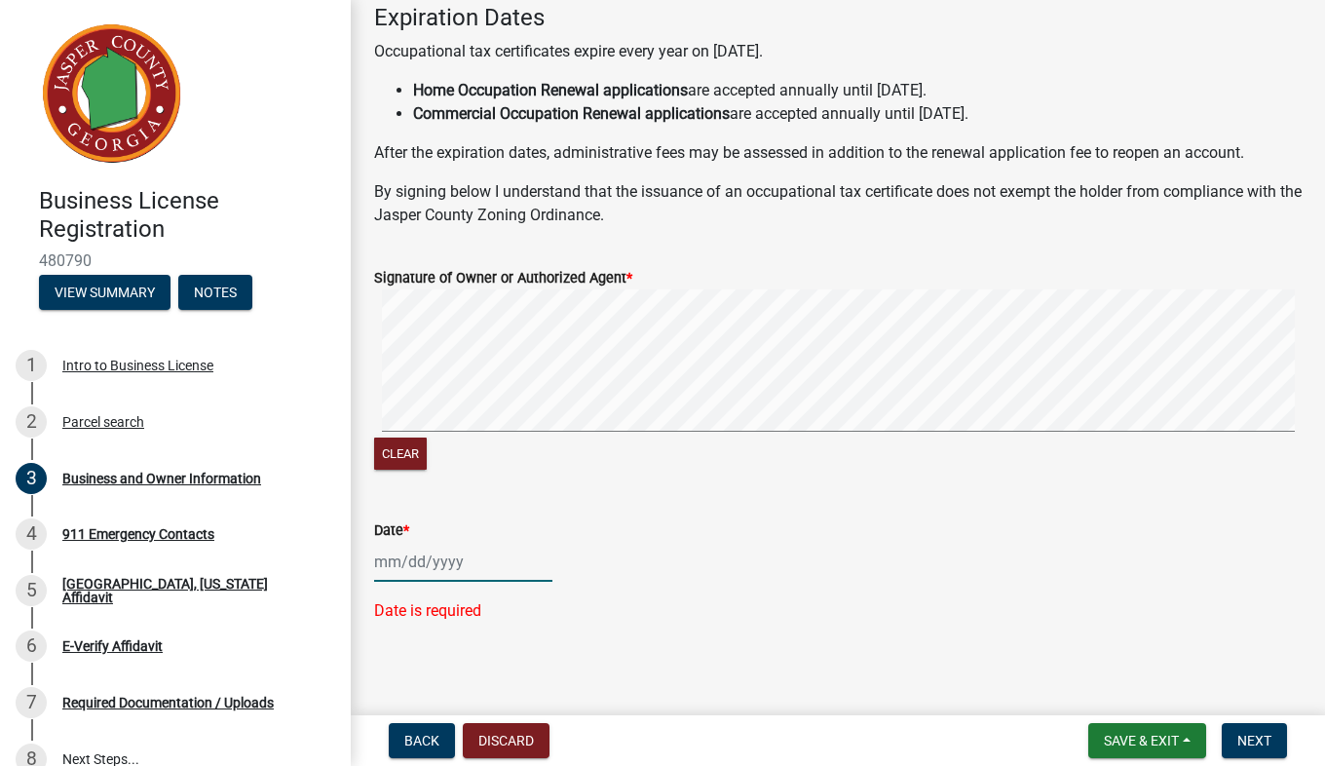
click at [472, 566] on div at bounding box center [463, 562] width 178 height 40
select select "9"
select select "2025"
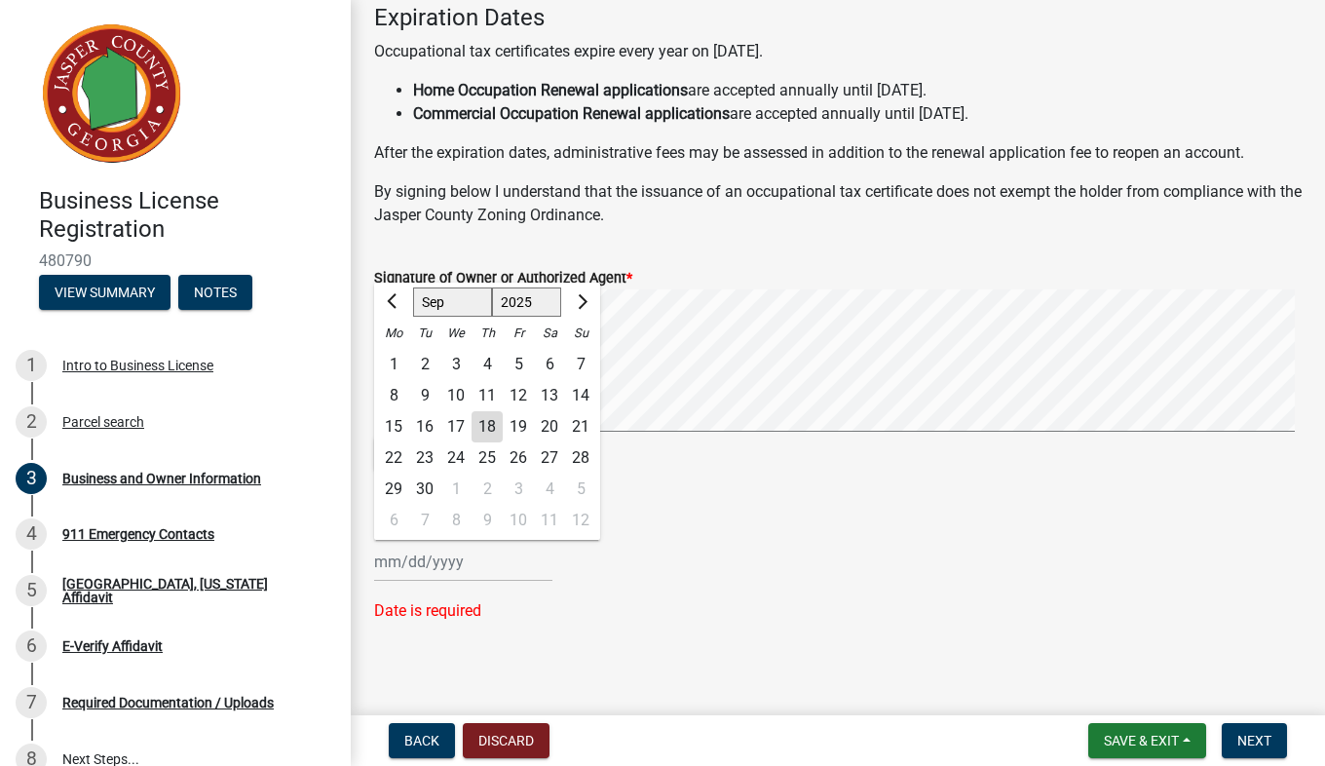
click at [464, 303] on select "Jan Feb Mar Apr May Jun [DATE] Aug Sep Oct Nov Dec" at bounding box center [452, 301] width 79 height 29
click at [413, 287] on select "Jan Feb Mar Apr May Jun [DATE] Aug Sep Oct Nov Dec" at bounding box center [452, 301] width 79 height 29
click at [495, 428] on div "18" at bounding box center [487, 426] width 31 height 31
type input "[DATE]"
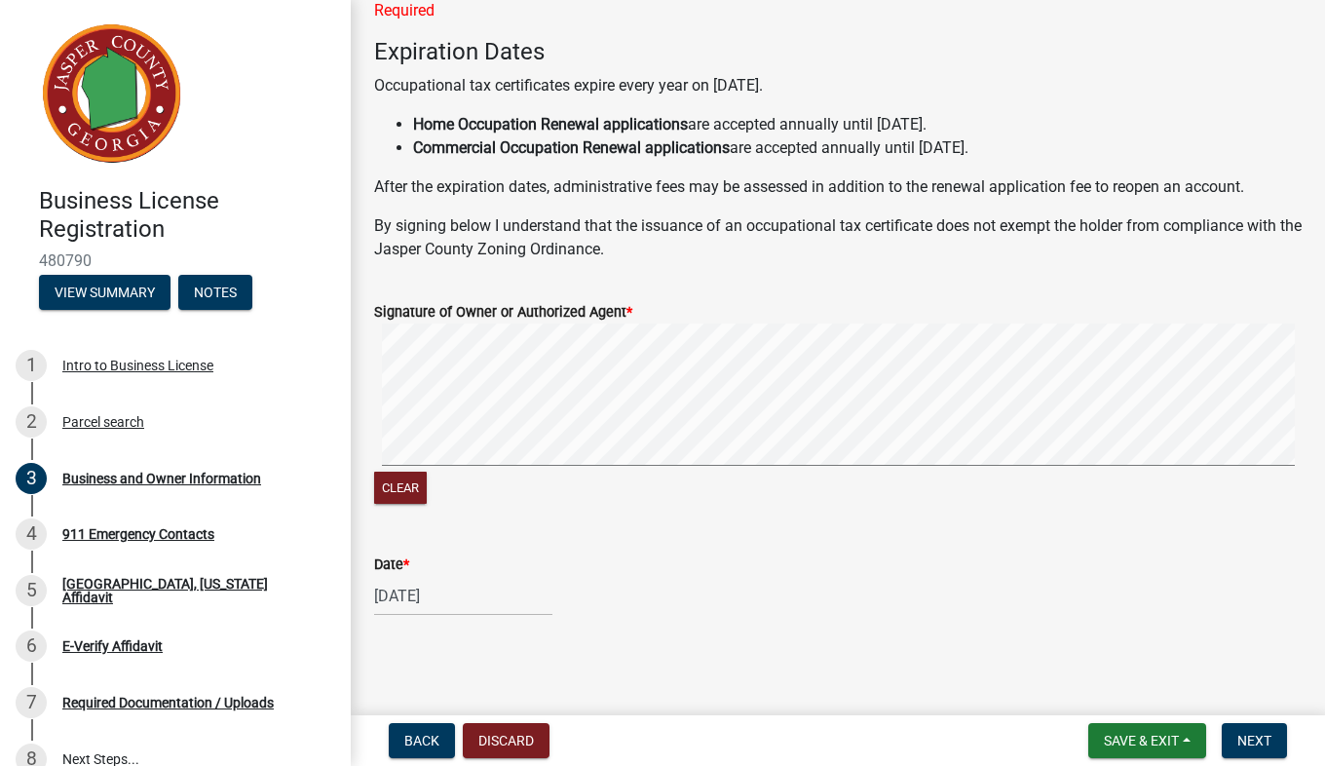
scroll to position [2166, 0]
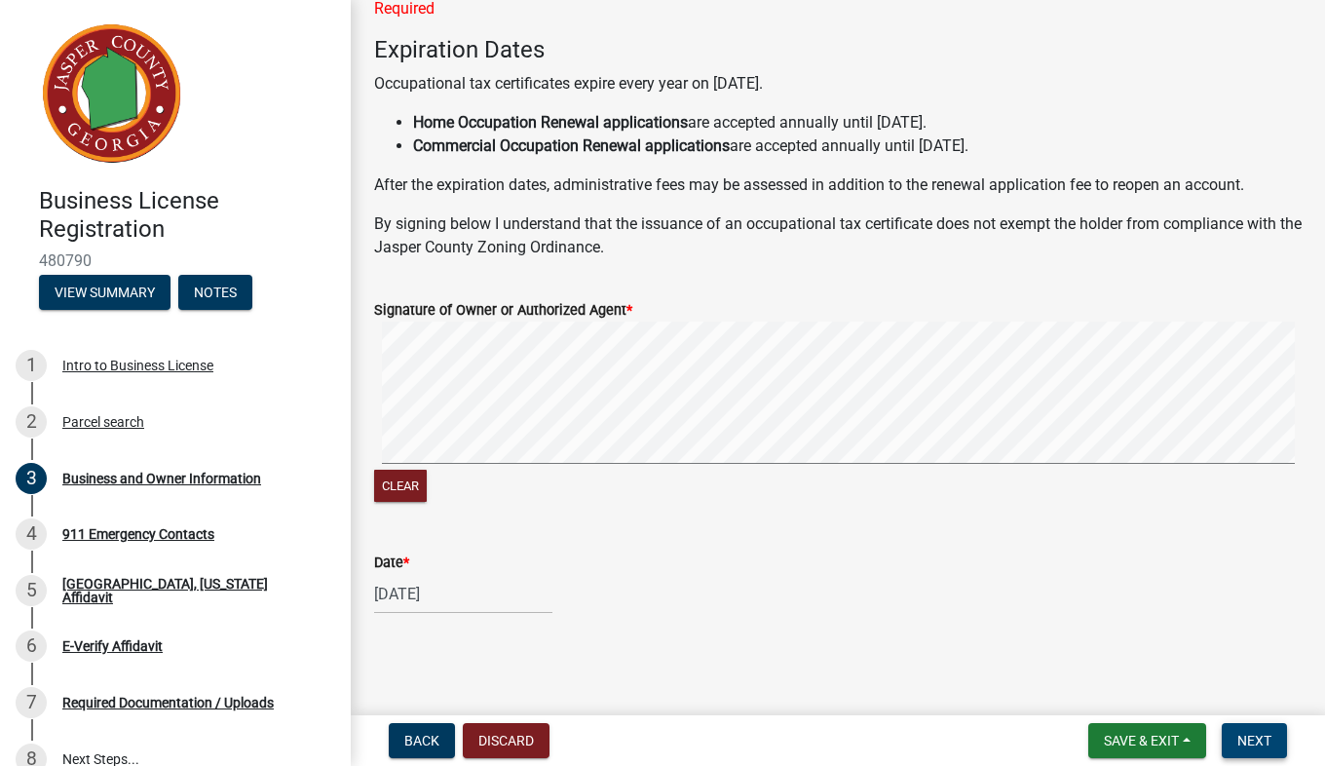
click at [1268, 748] on span "Next" at bounding box center [1255, 741] width 34 height 16
click at [1253, 753] on button "Next" at bounding box center [1254, 740] width 65 height 35
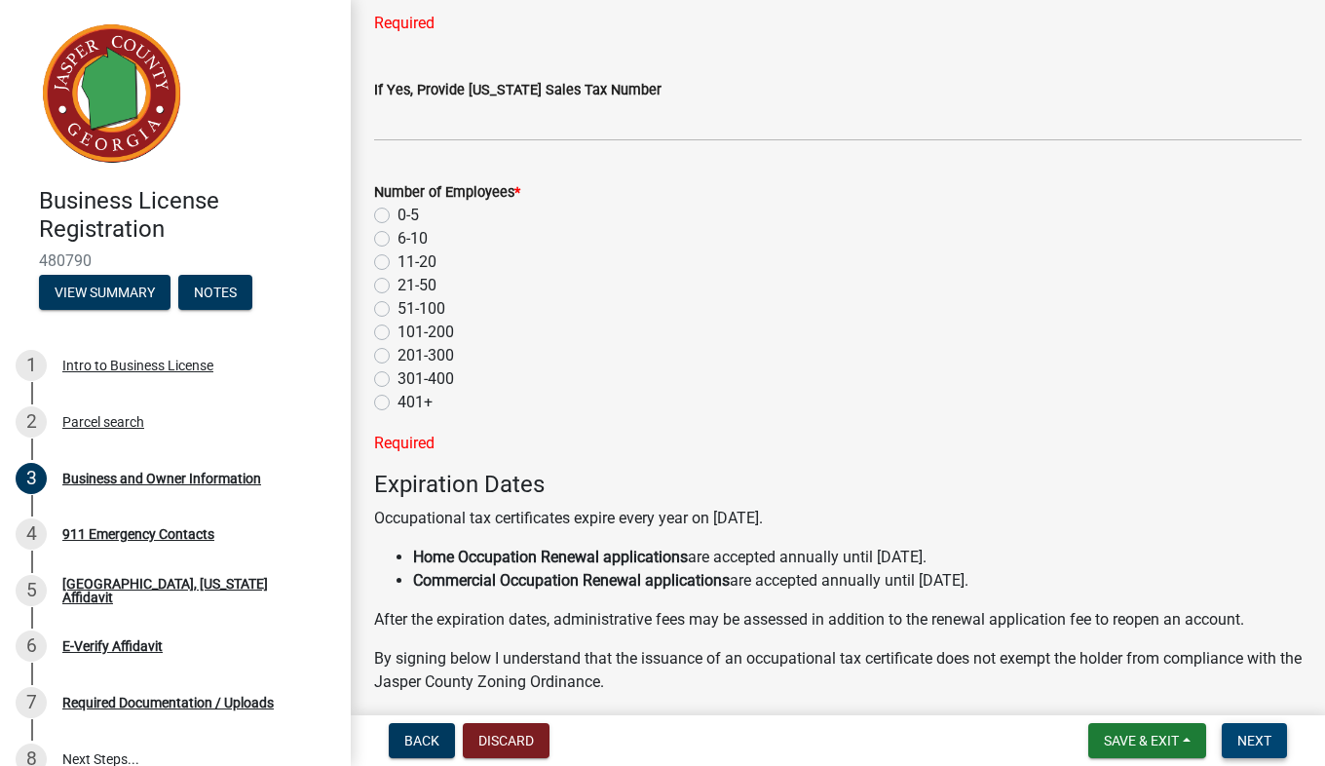
scroll to position [1732, 0]
click at [401, 217] on label "0-5" at bounding box center [408, 215] width 21 height 23
click at [401, 216] on input "0-5" at bounding box center [404, 210] width 13 height 13
radio input "true"
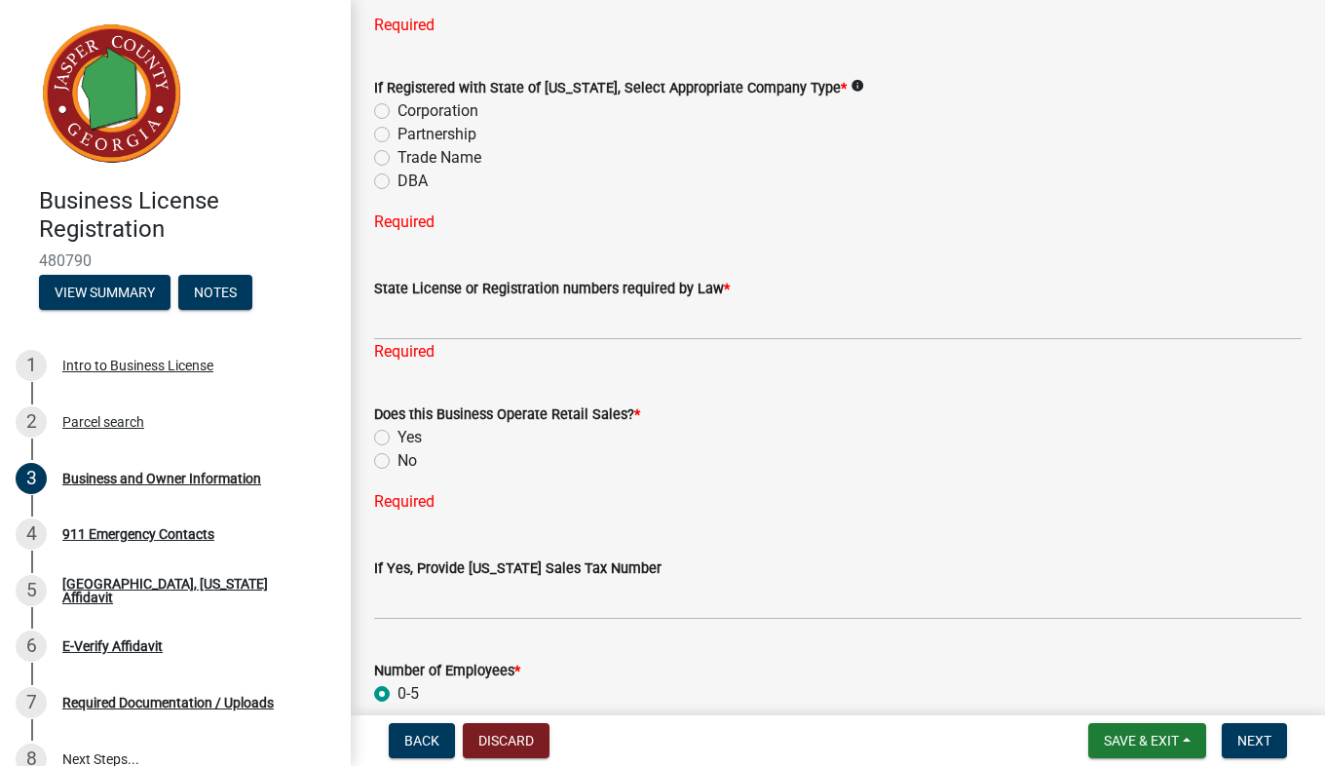
scroll to position [1254, 0]
click at [398, 113] on label "Corporation" at bounding box center [438, 109] width 81 height 23
click at [398, 111] on input "Corporation" at bounding box center [404, 104] width 13 height 13
radio input "true"
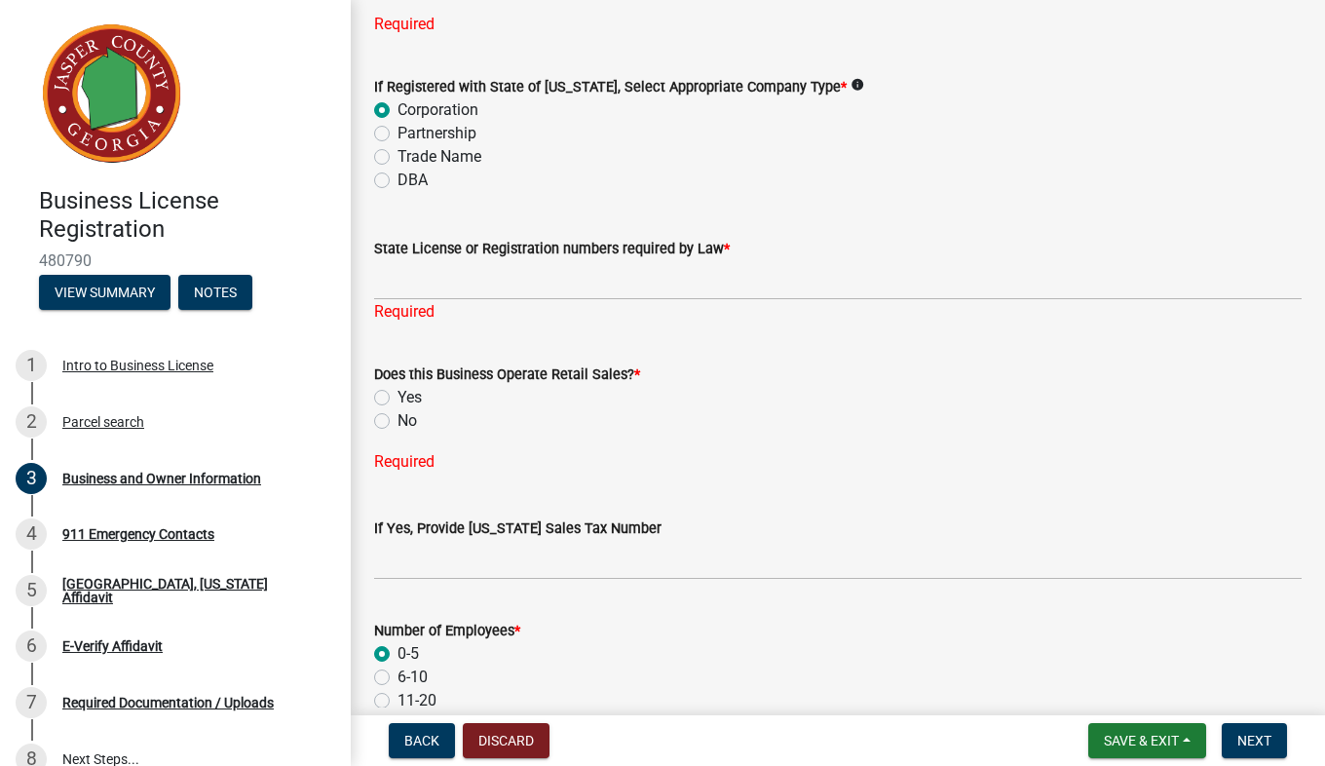
click at [398, 417] on label "No" at bounding box center [407, 420] width 19 height 23
click at [398, 417] on input "No" at bounding box center [404, 415] width 13 height 13
radio input "true"
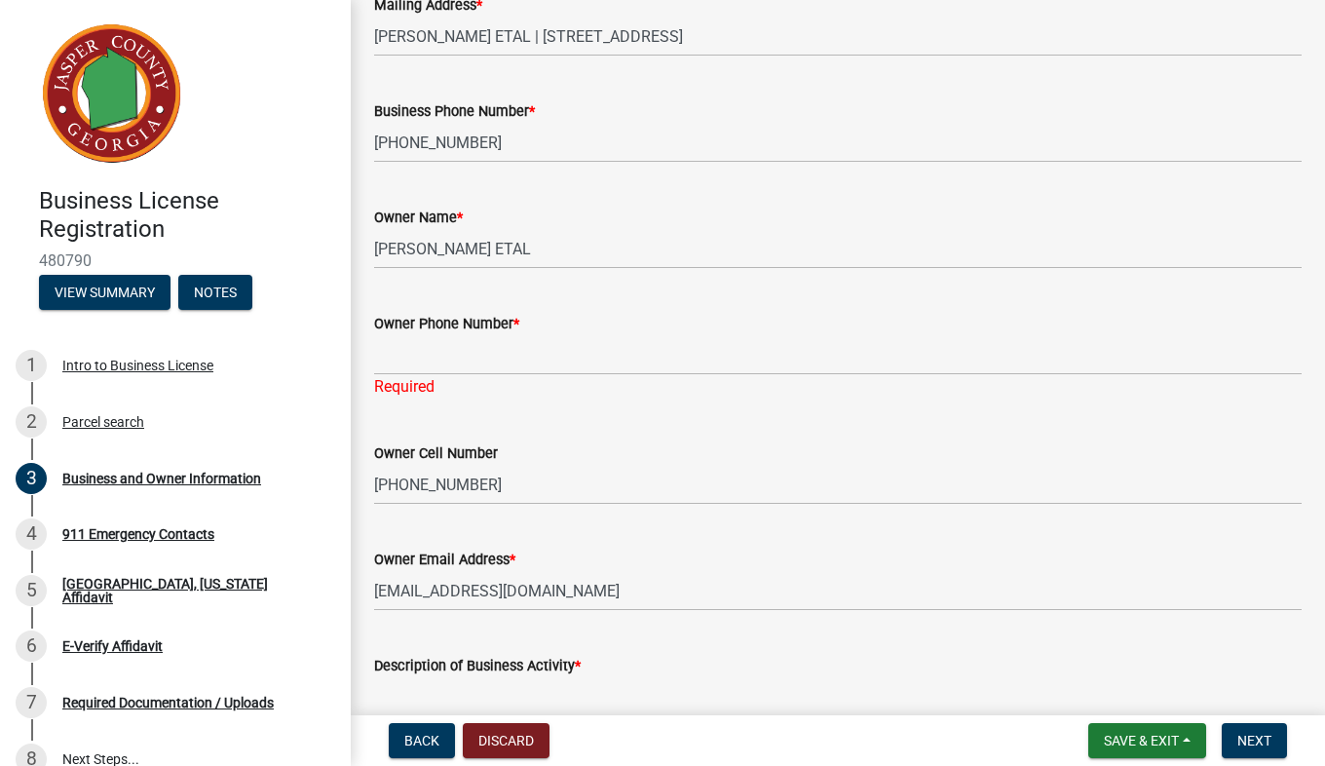
scroll to position [397, 0]
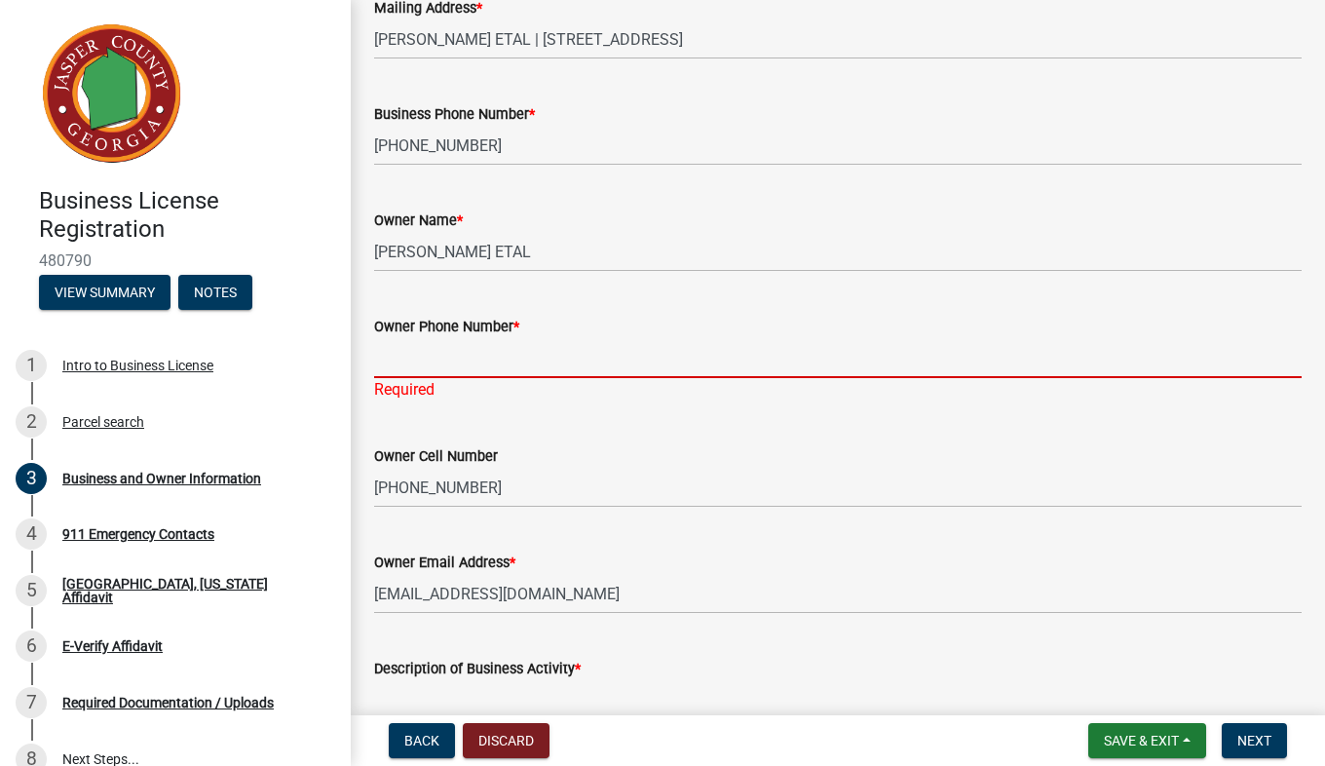
click at [554, 358] on input "Owner Phone Number *" at bounding box center [838, 358] width 928 height 40
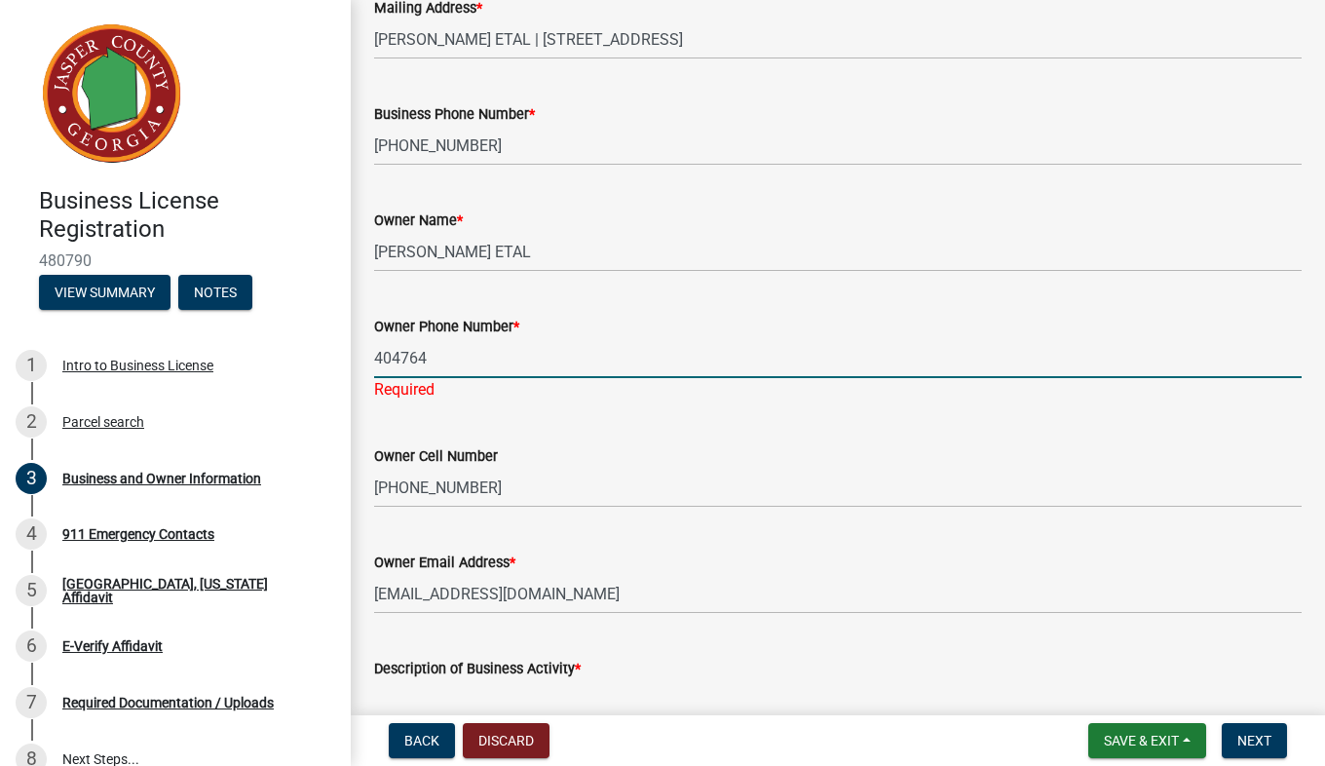
click at [420, 358] on input "404764" at bounding box center [838, 358] width 928 height 40
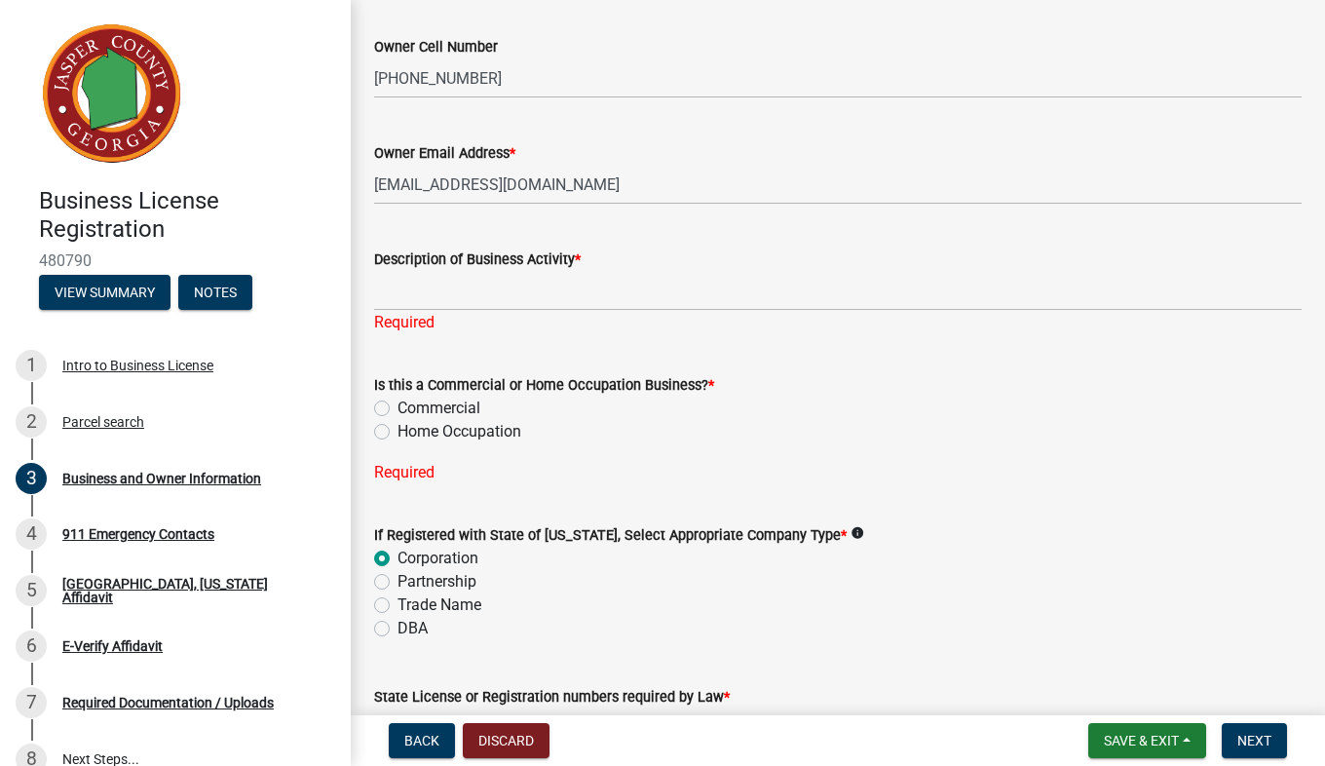
scroll to position [812, 0]
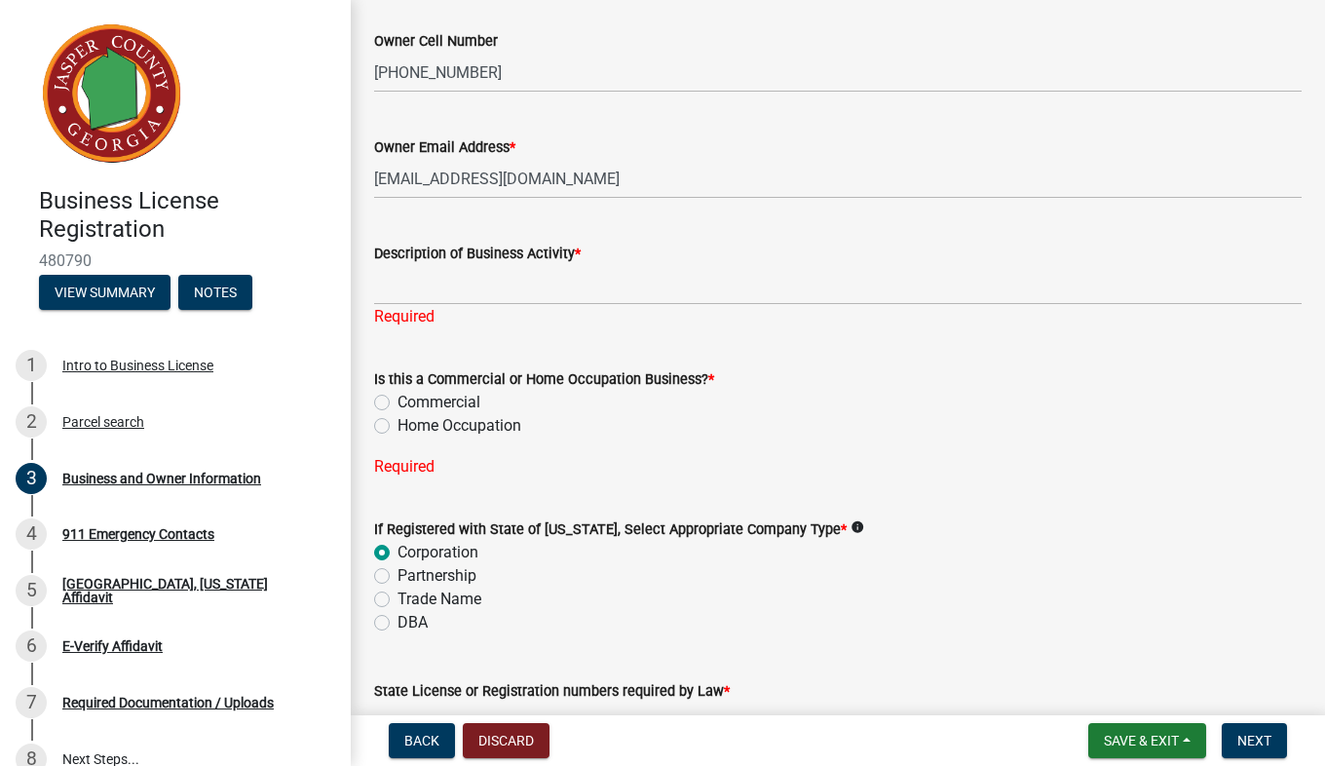
type input "404764"
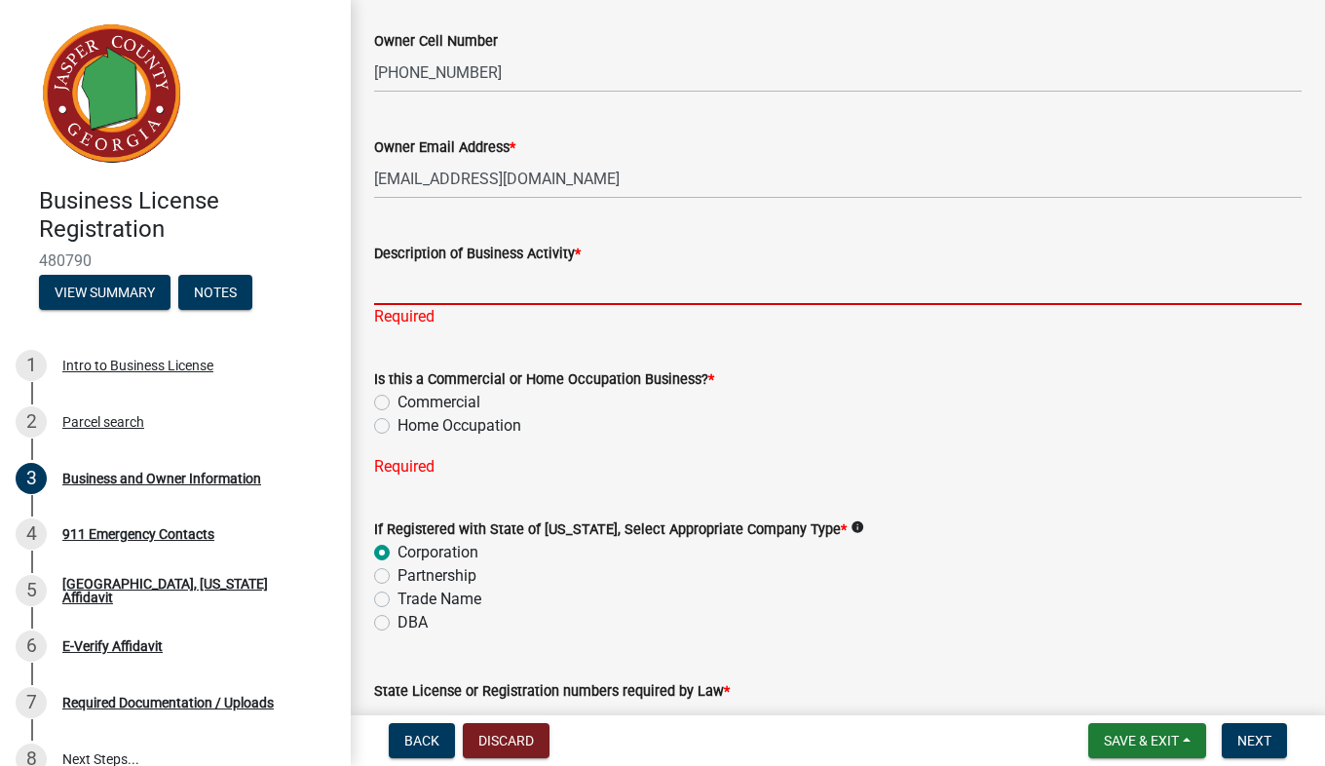
click at [547, 291] on input "Description of Business Activity *" at bounding box center [838, 285] width 928 height 40
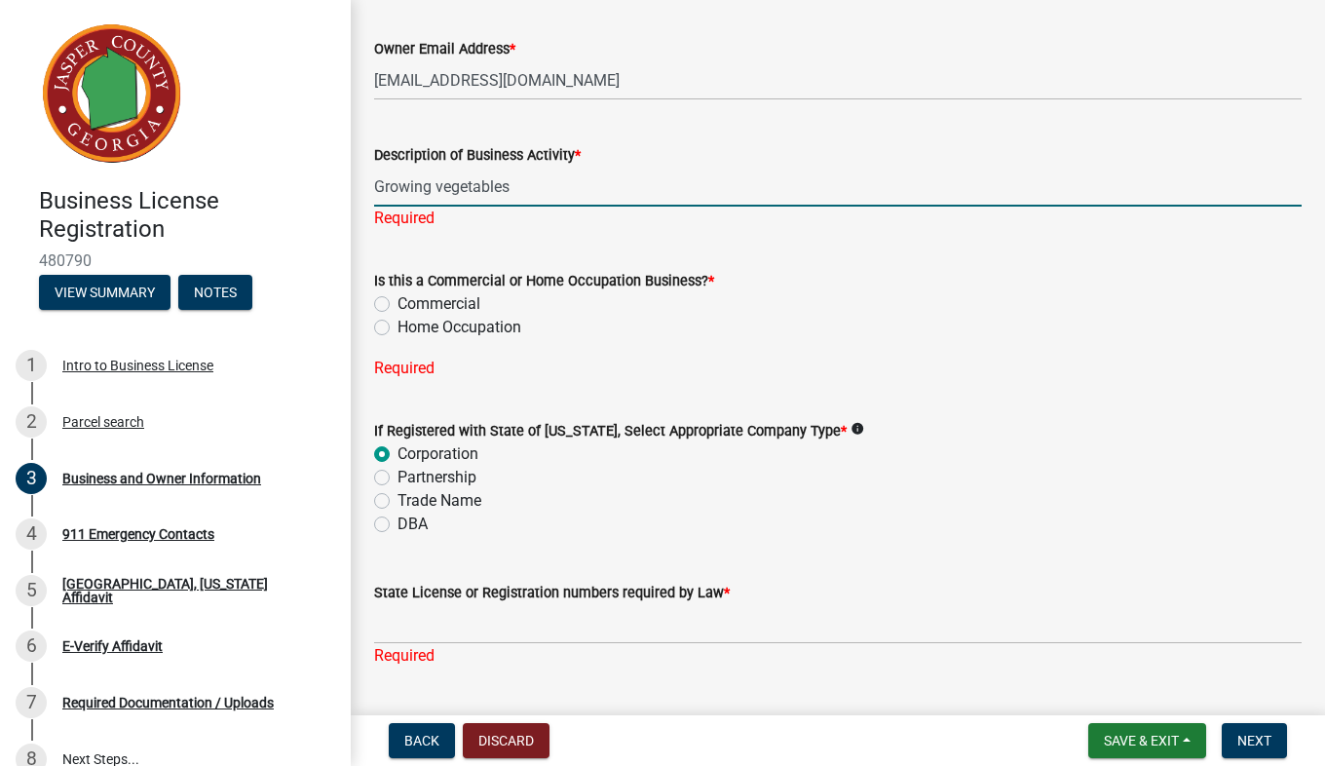
scroll to position [918, 0]
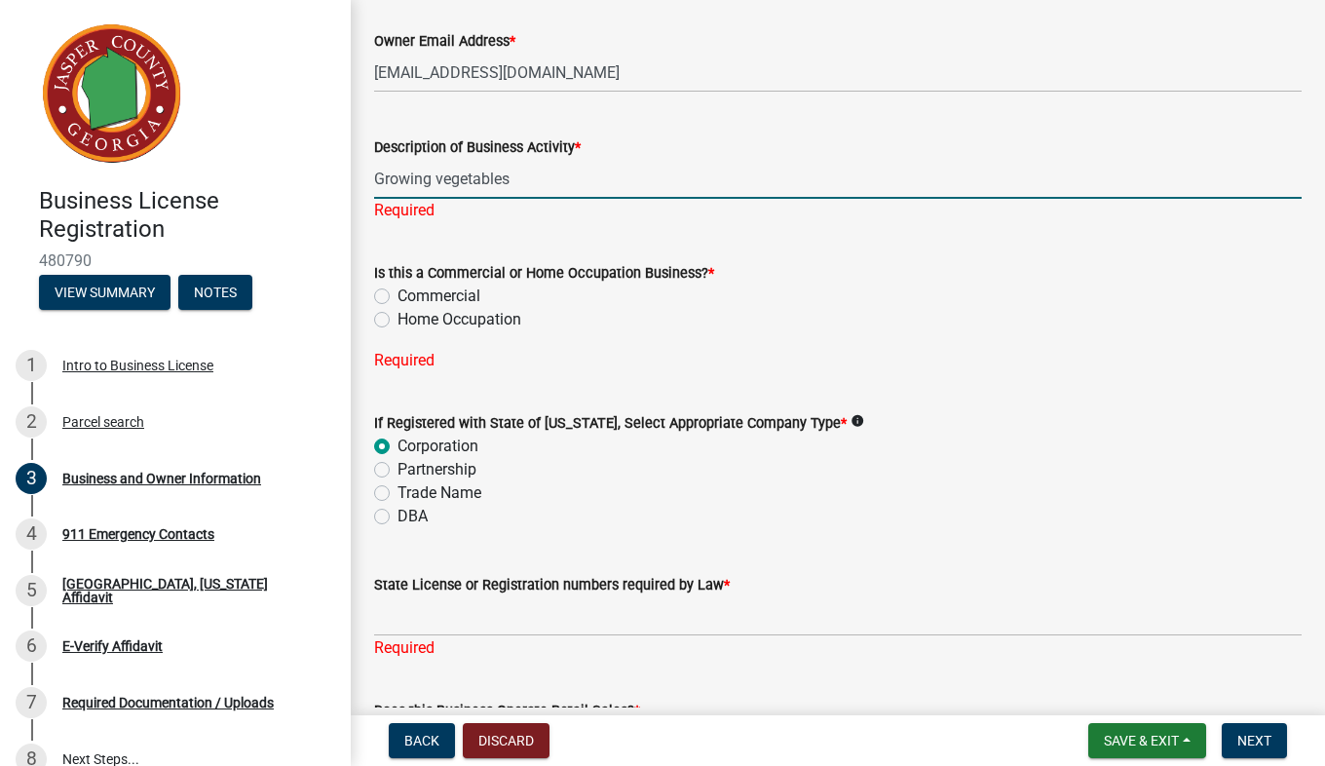
type input "Growing vegetables"
click at [382, 320] on div "Is this a Commercial or Home Occupation Business? * Commercial Home Occupation …" at bounding box center [838, 305] width 928 height 134
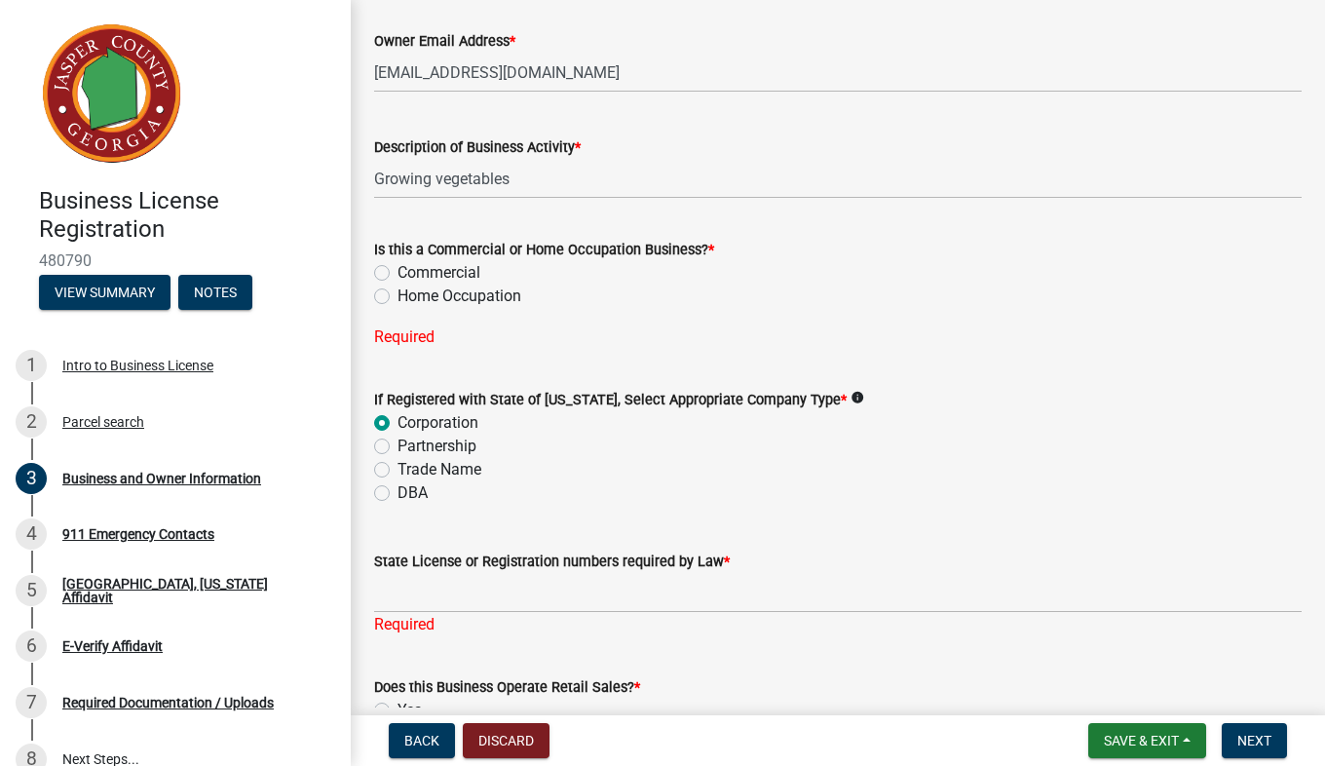
click at [398, 298] on label "Home Occupation" at bounding box center [460, 296] width 124 height 23
click at [398, 297] on input "Home Occupation" at bounding box center [404, 291] width 13 height 13
radio input "true"
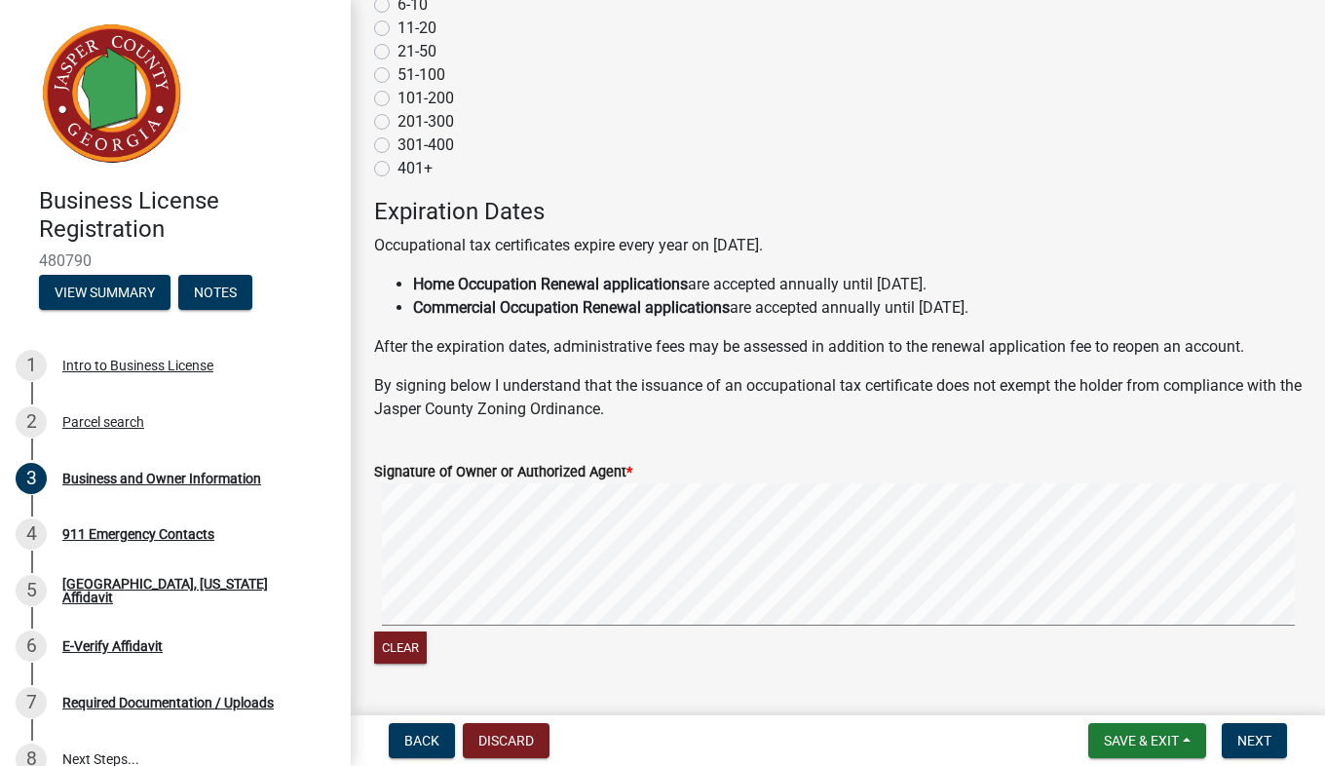
scroll to position [1826, 0]
click at [1259, 749] on button "Next" at bounding box center [1254, 740] width 65 height 35
click at [1268, 750] on button "Next" at bounding box center [1254, 740] width 65 height 35
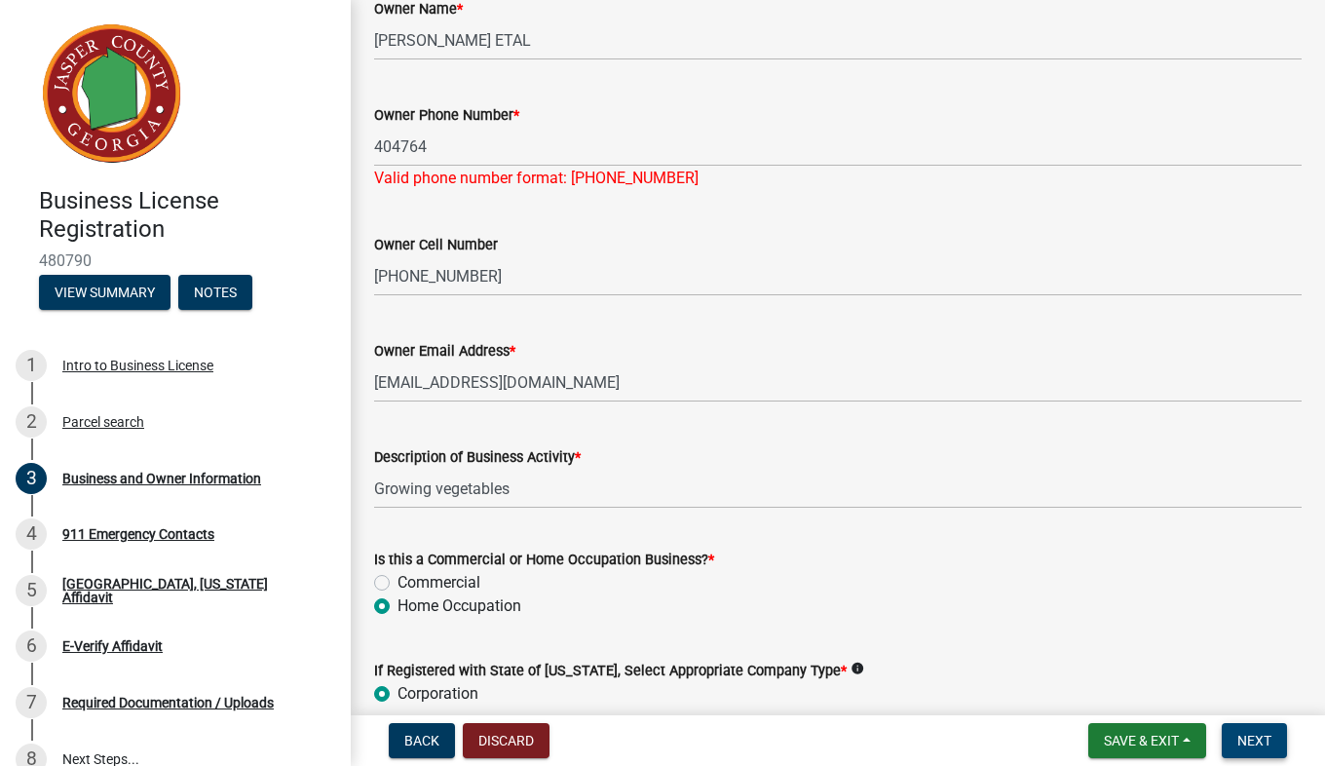
scroll to position [603, 0]
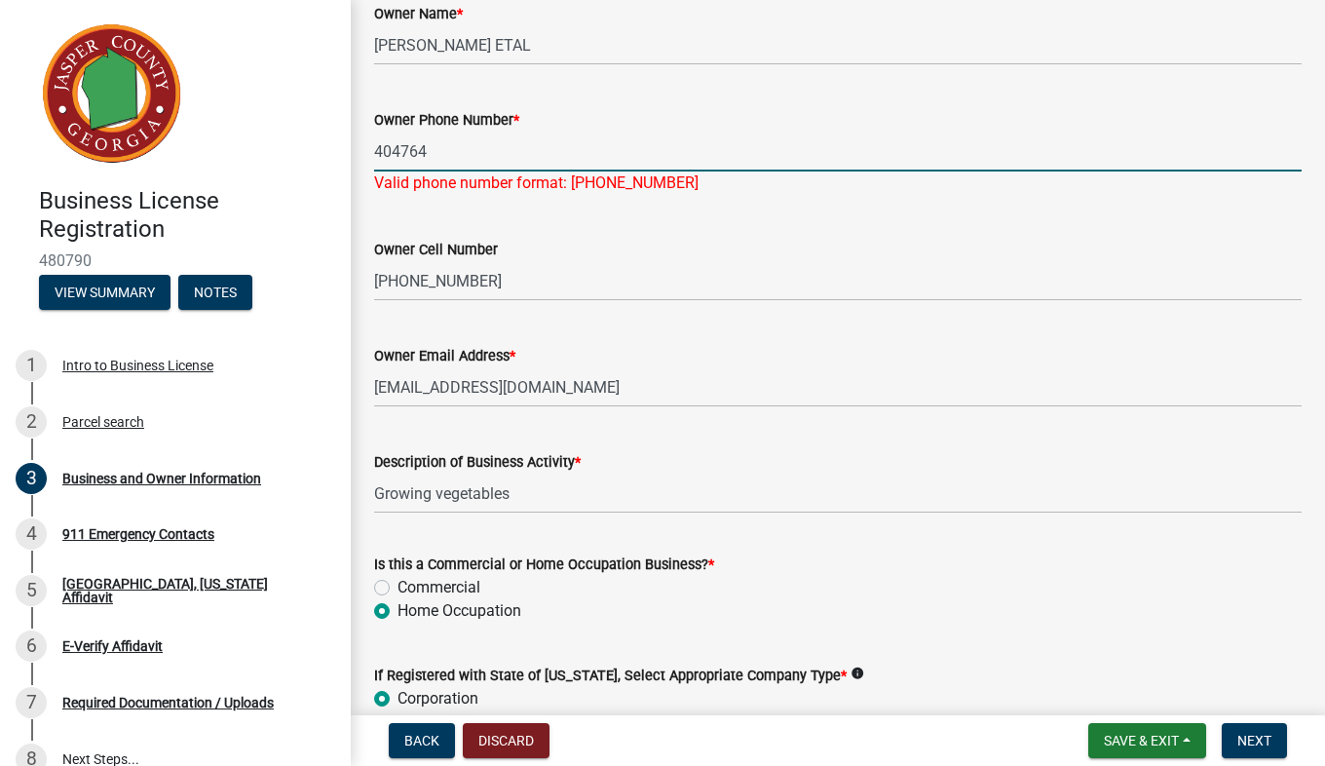
click at [483, 156] on input "404764" at bounding box center [838, 152] width 928 height 40
type input "4047648700"
type input "GA"
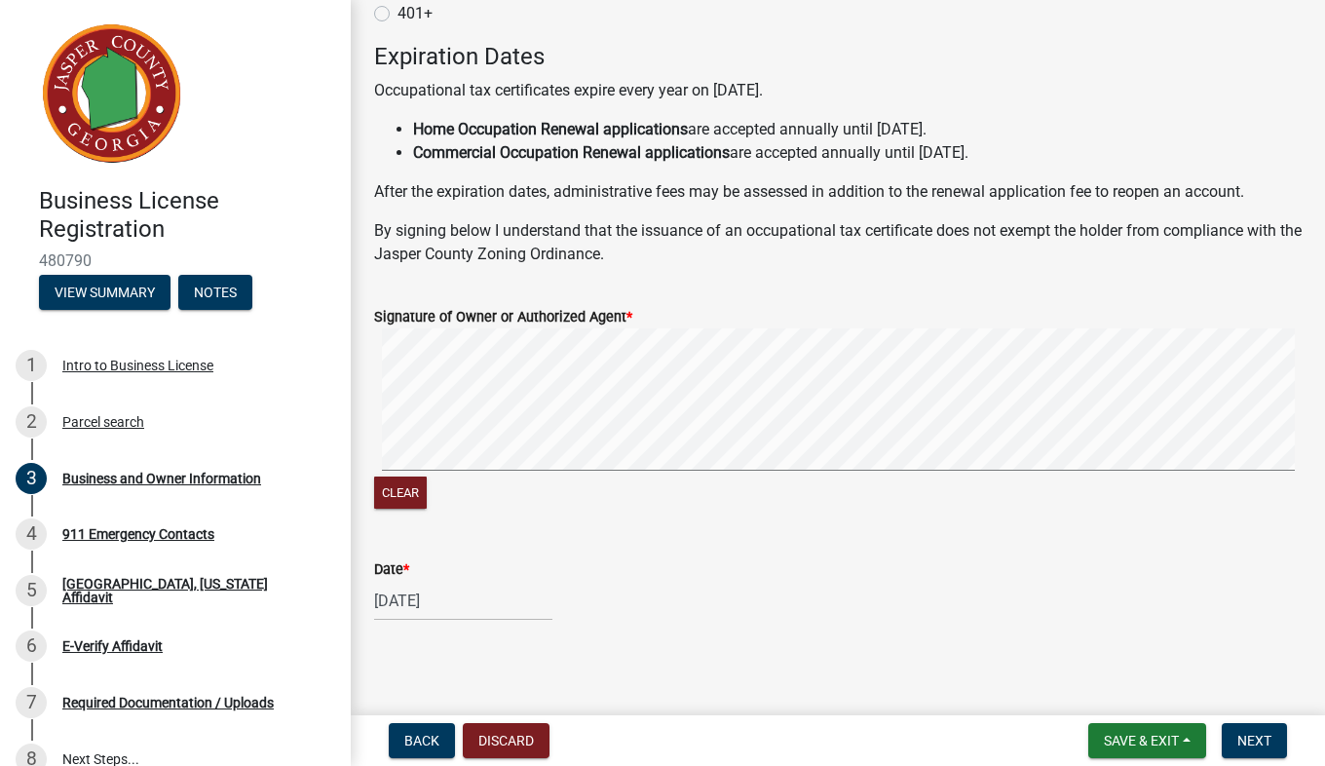
scroll to position [1940, 0]
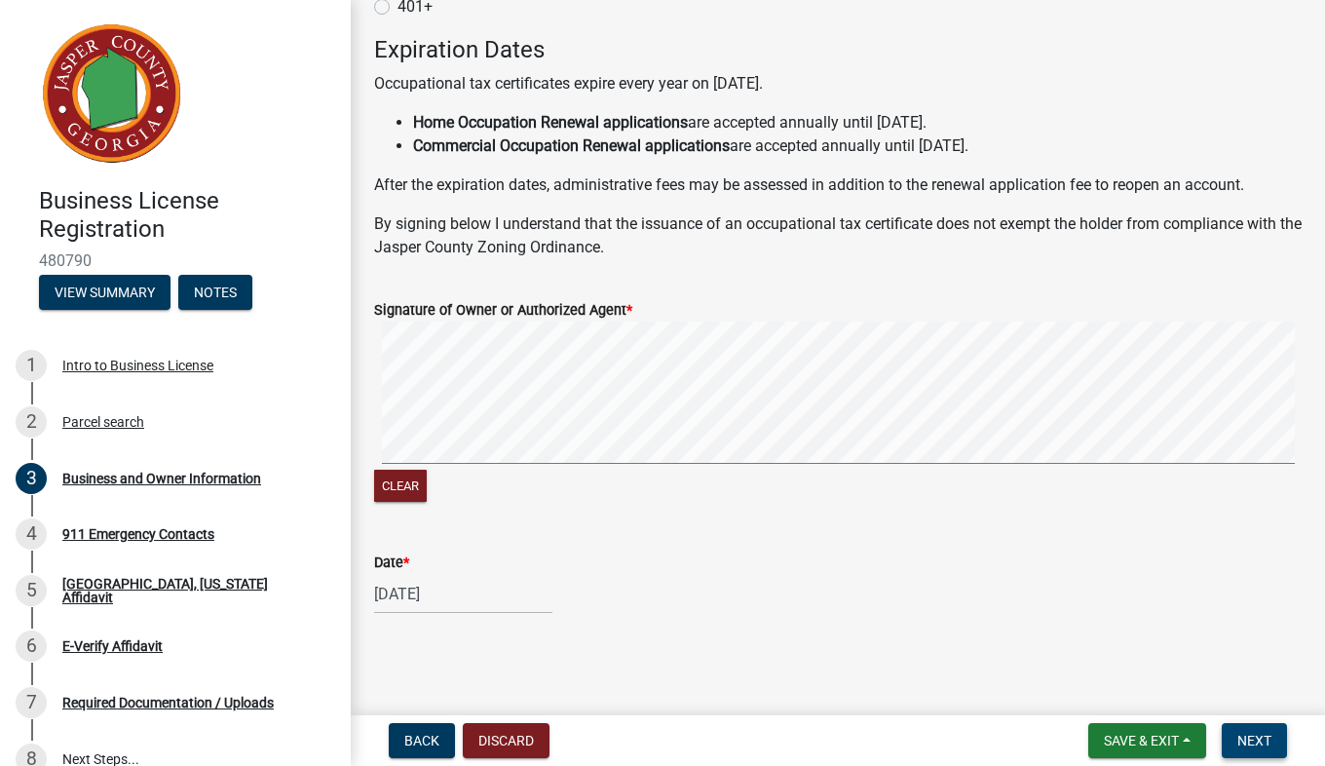
click at [1272, 748] on button "Next" at bounding box center [1254, 740] width 65 height 35
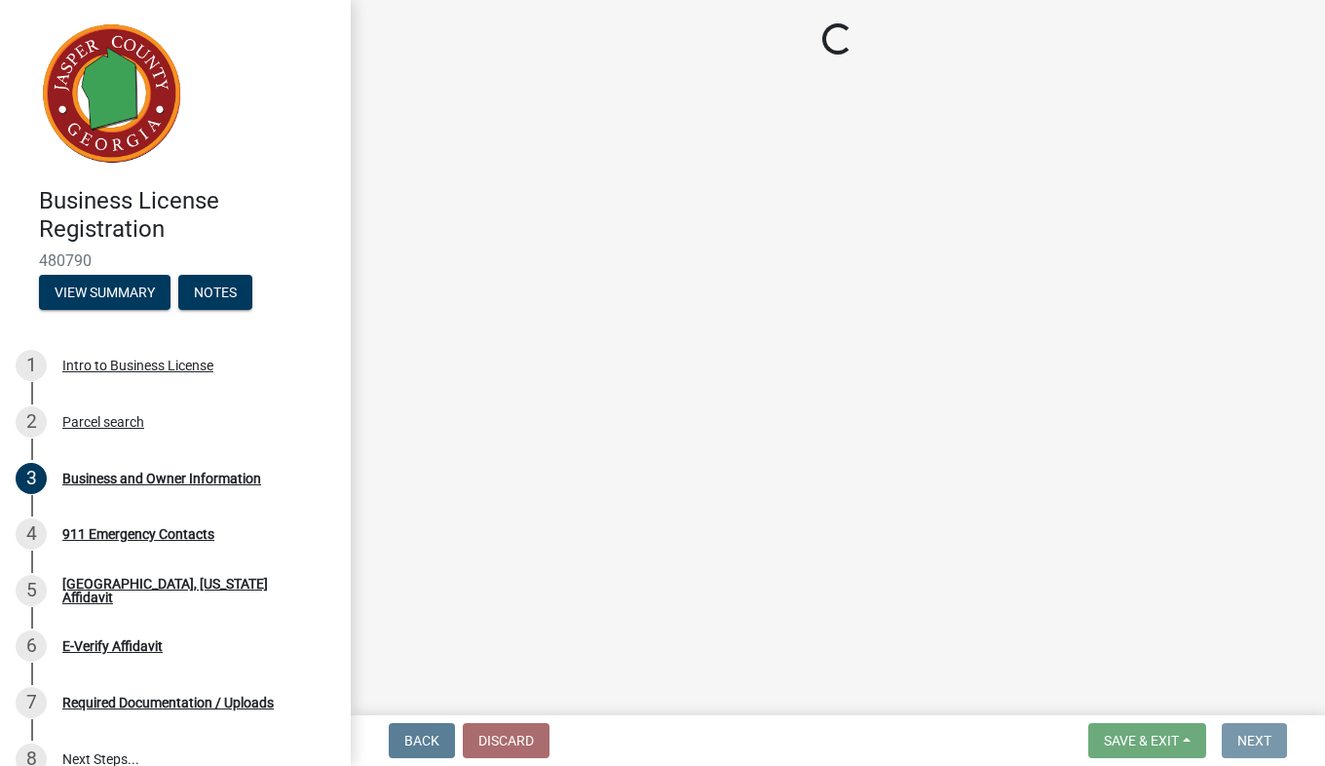
scroll to position [0, 0]
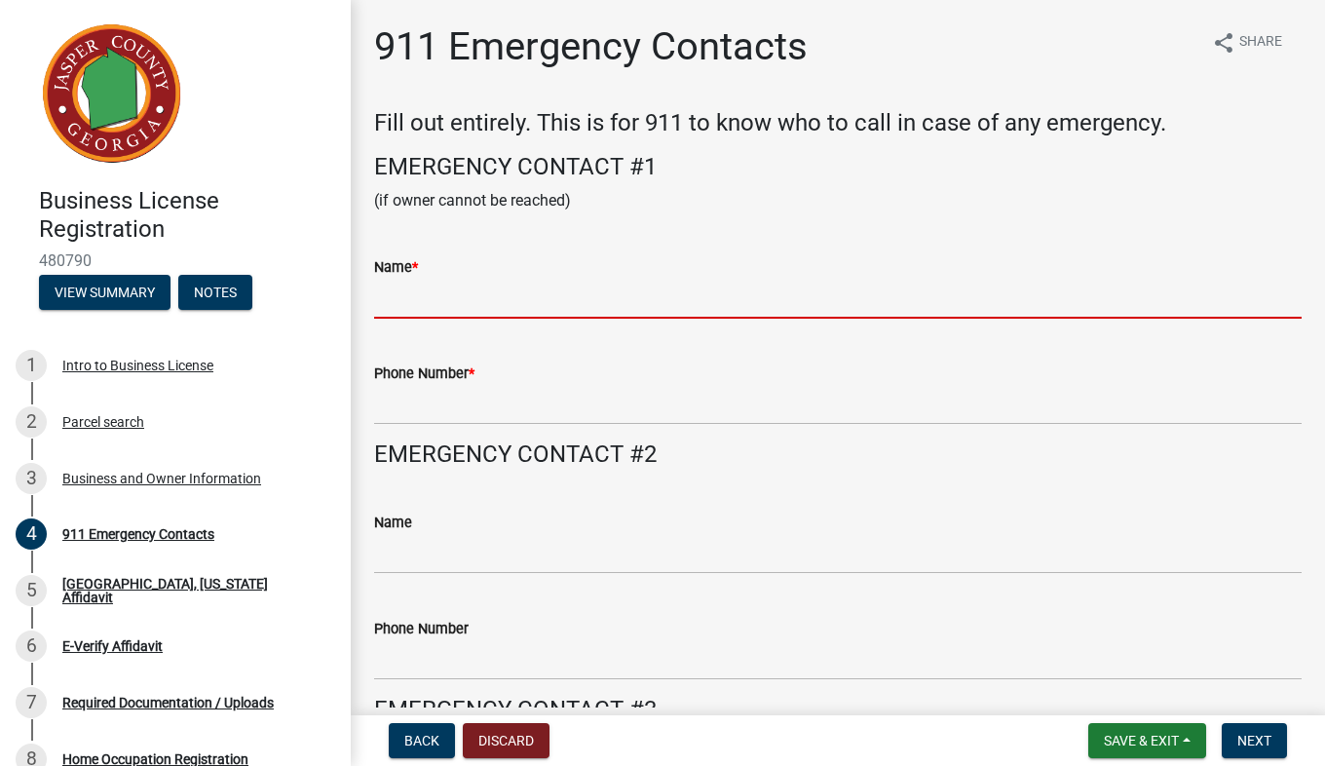
click at [568, 296] on input "Name *" at bounding box center [838, 299] width 928 height 40
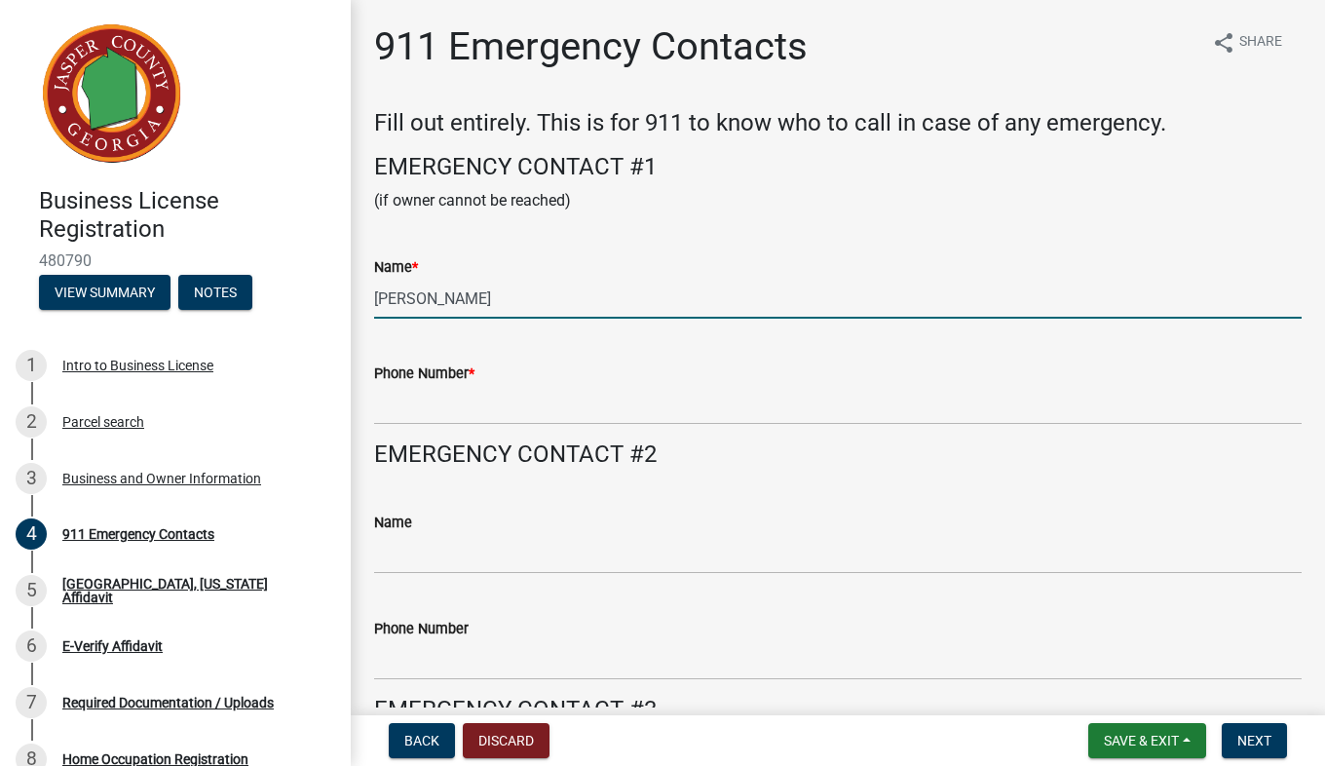
type input "[PERSON_NAME]"
click at [840, 389] on input "Phone Number *" at bounding box center [838, 405] width 928 height 40
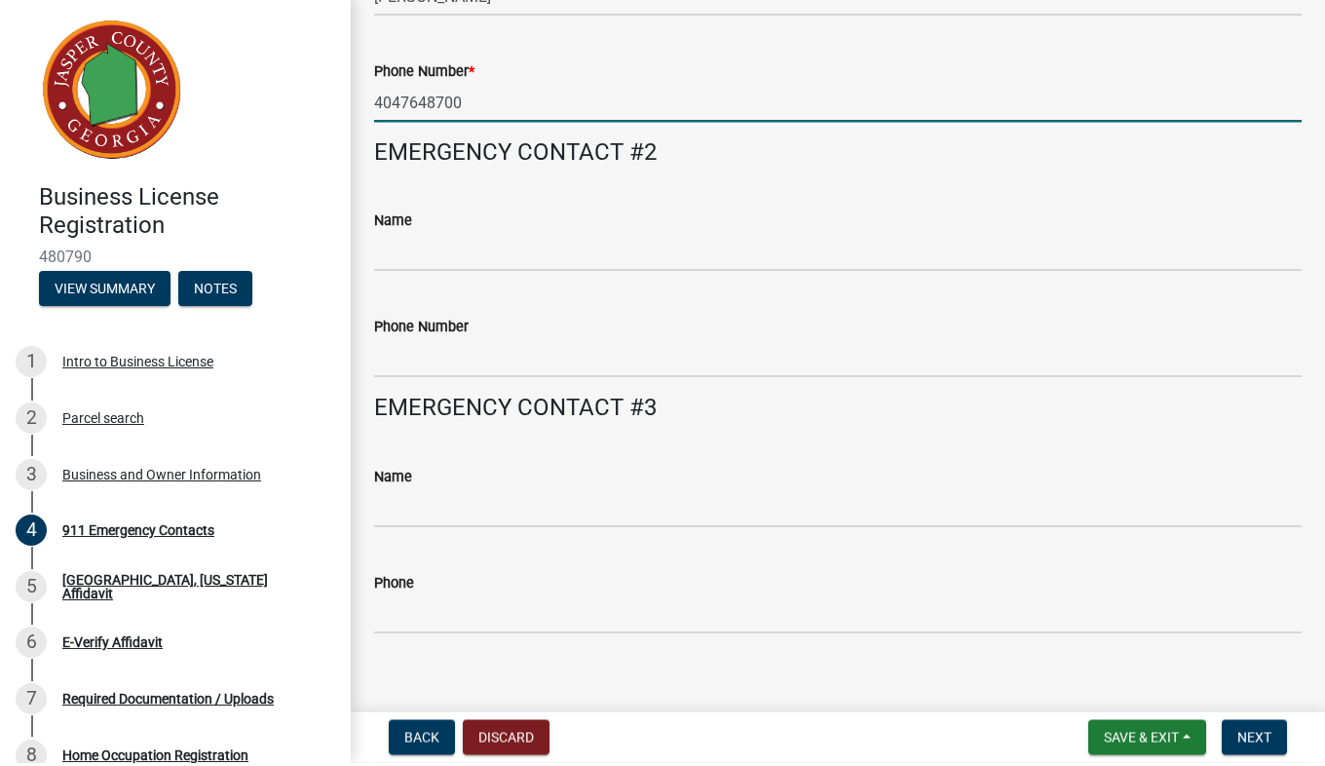
scroll to position [302, 0]
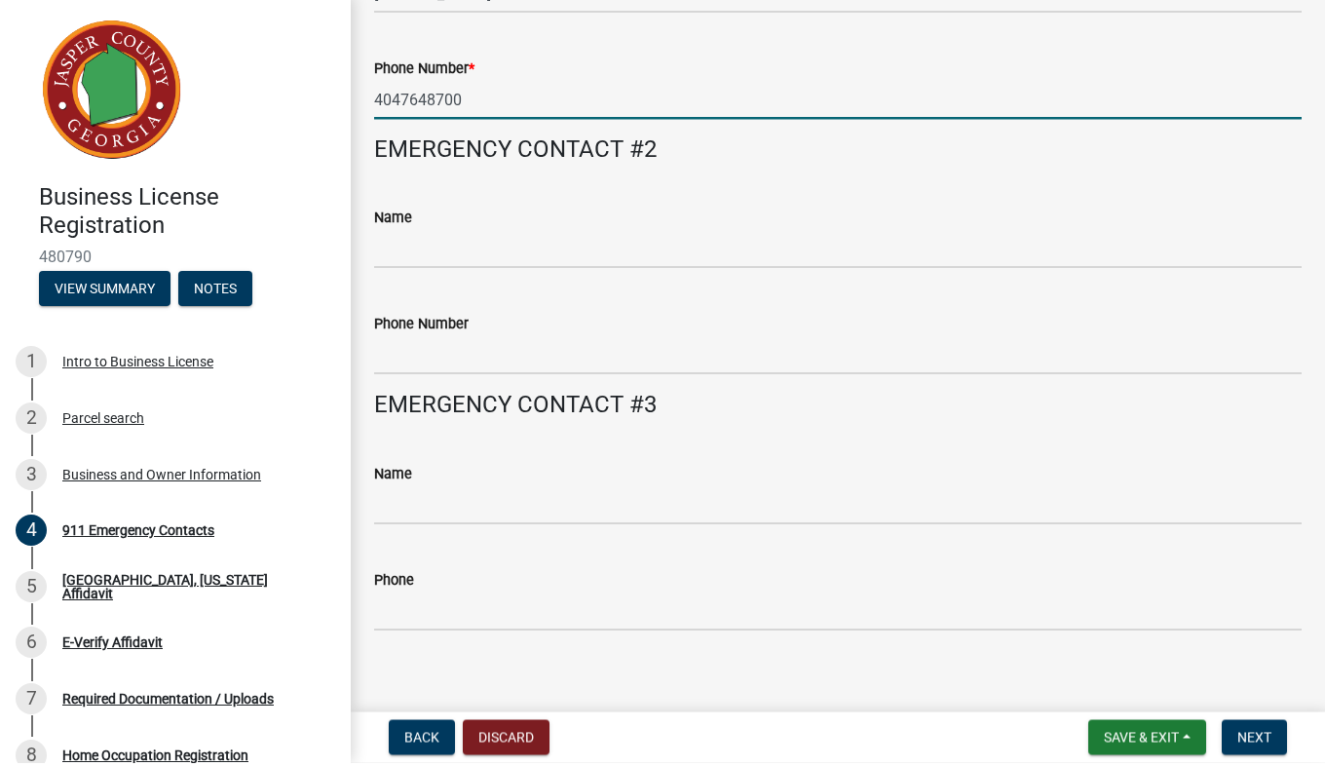
type input "4047648700"
click at [519, 255] on input "Name" at bounding box center [838, 252] width 928 height 40
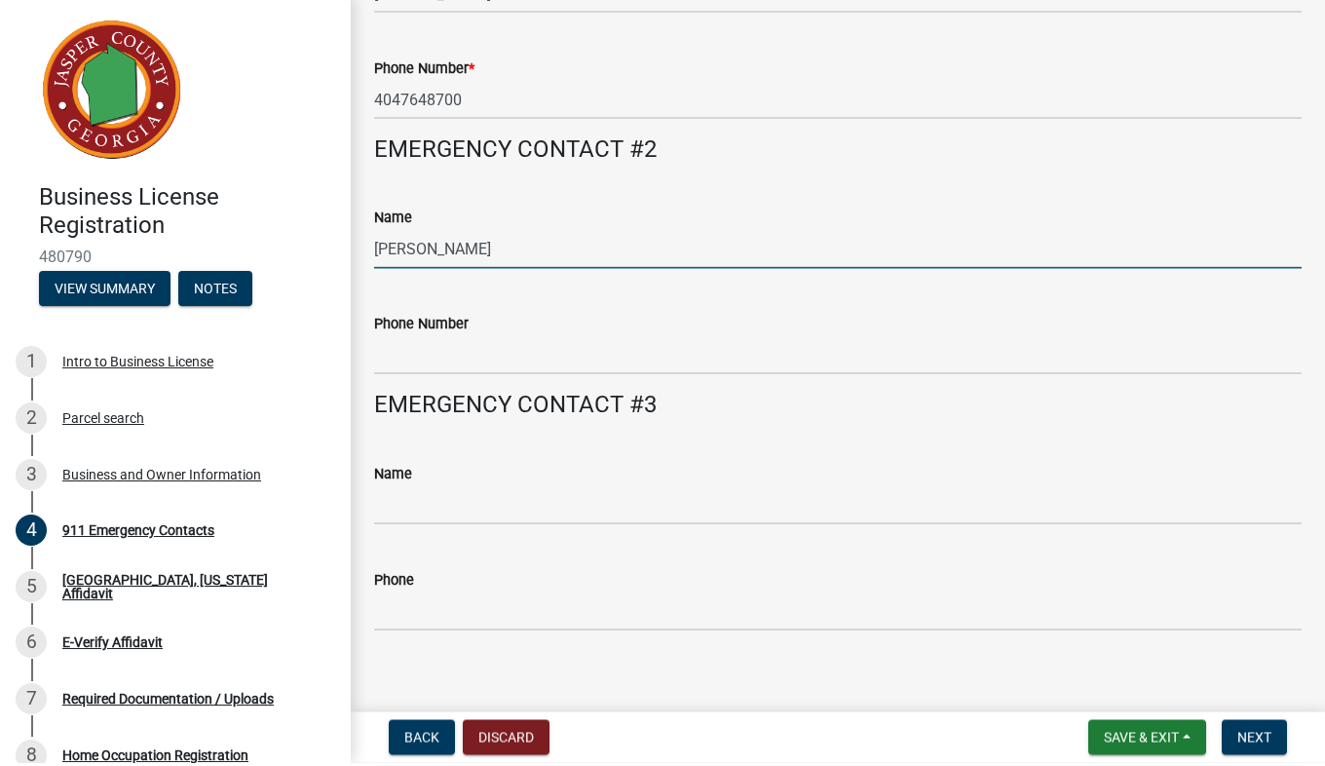
scroll to position [321, 0]
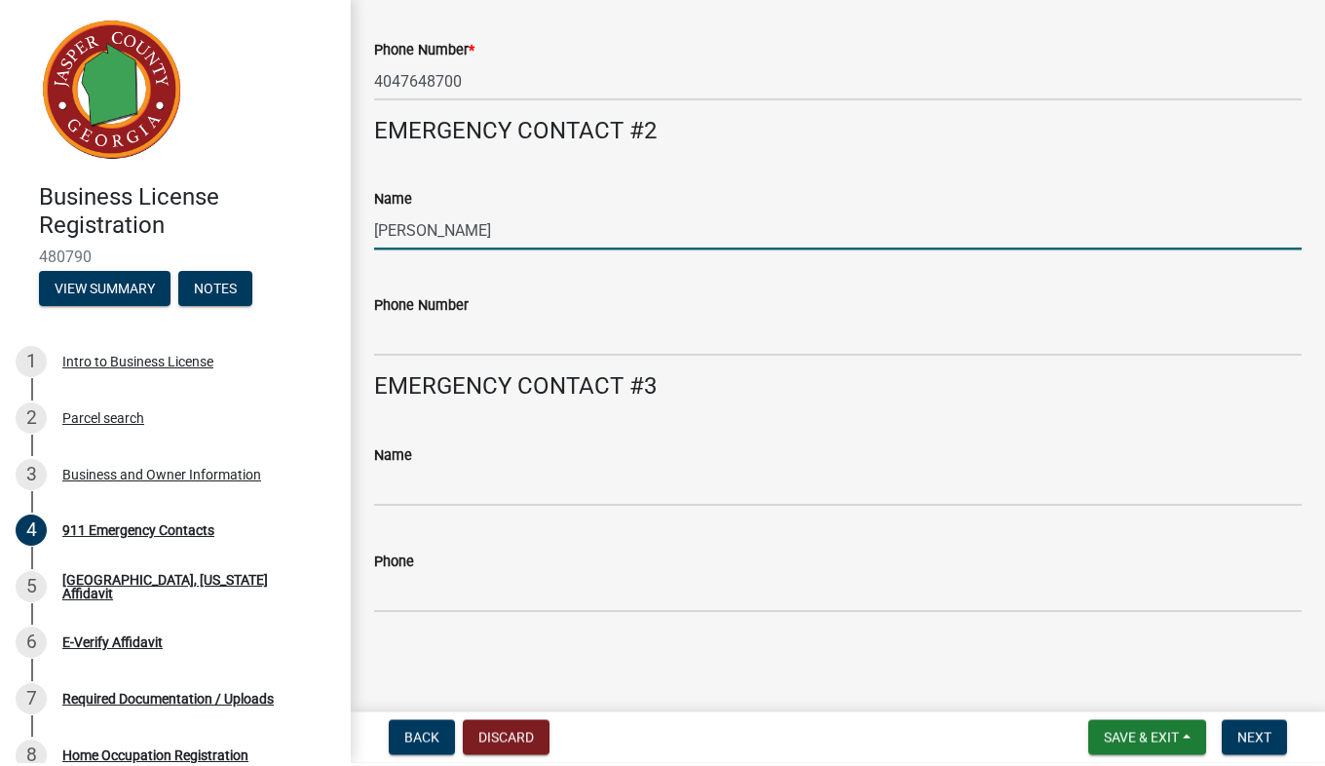
type input "[PERSON_NAME]"
click at [582, 341] on input "Phone Number" at bounding box center [838, 340] width 928 height 40
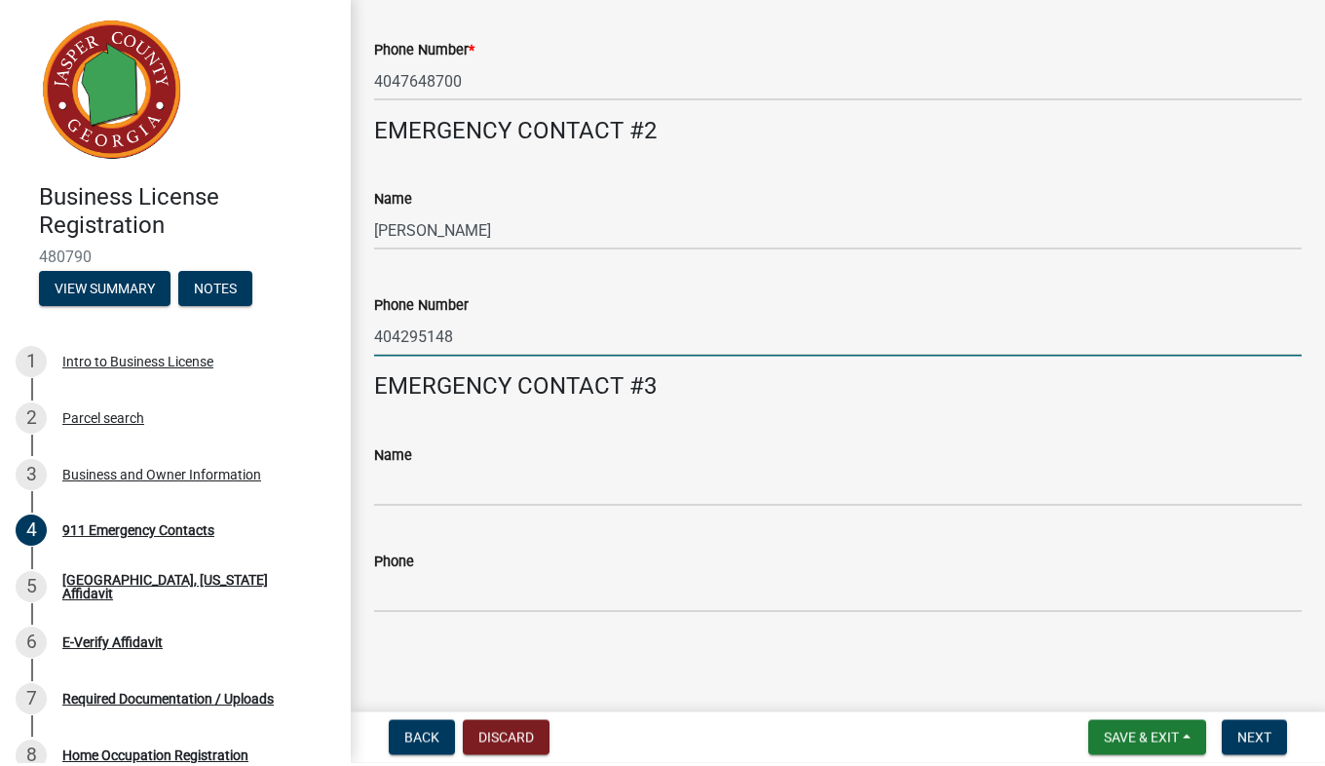
type input "4042951484"
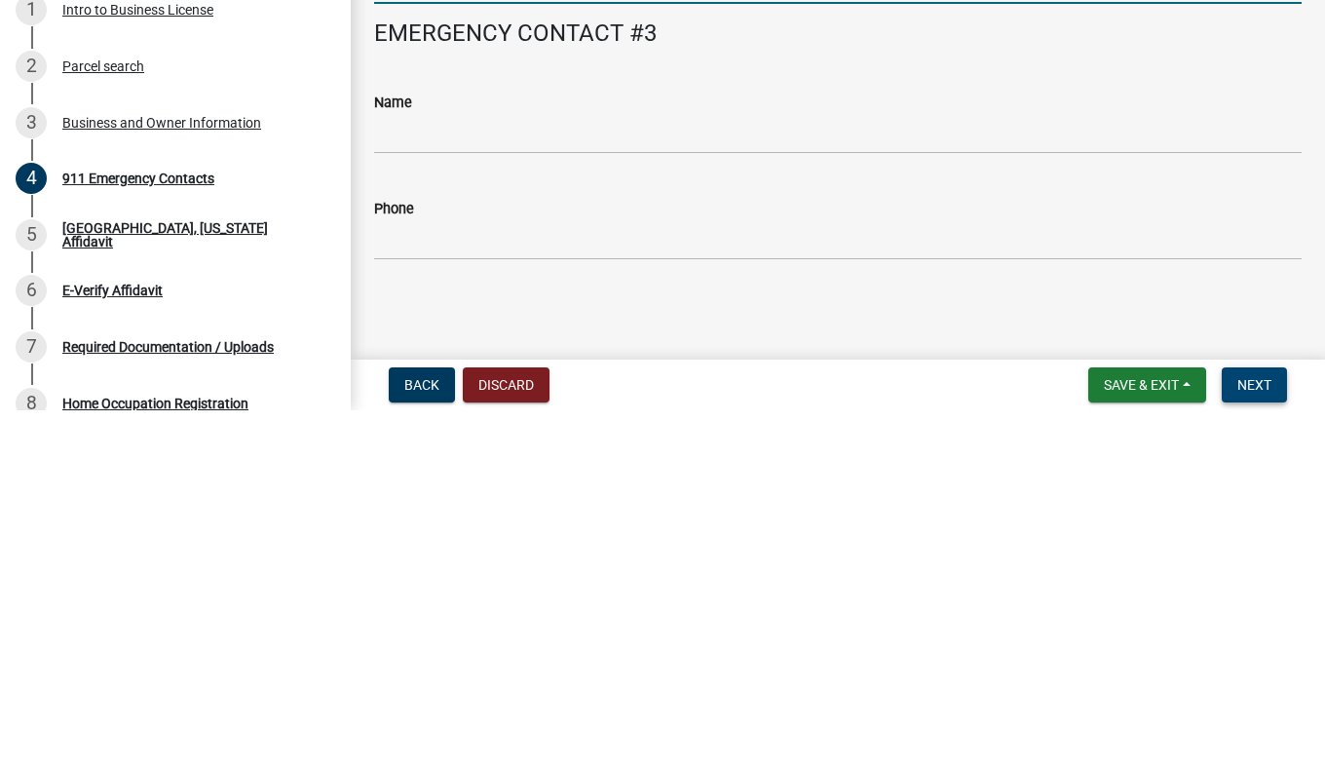
click at [1265, 749] on button "Next" at bounding box center [1254, 740] width 65 height 35
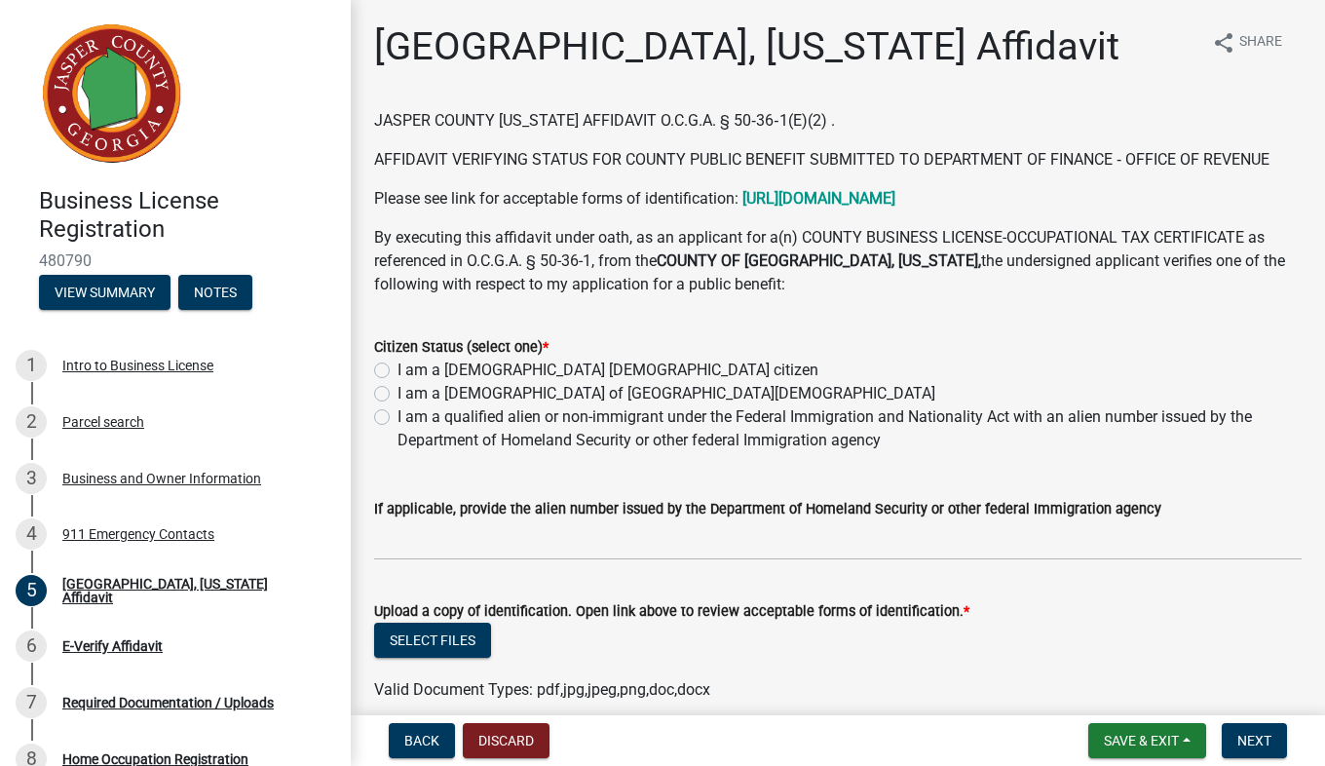
click at [400, 375] on label "I am a [DEMOGRAPHIC_DATA] [DEMOGRAPHIC_DATA] citizen" at bounding box center [608, 370] width 421 height 23
click at [400, 371] on input "I am a [DEMOGRAPHIC_DATA] [DEMOGRAPHIC_DATA] citizen" at bounding box center [404, 365] width 13 height 13
radio input "true"
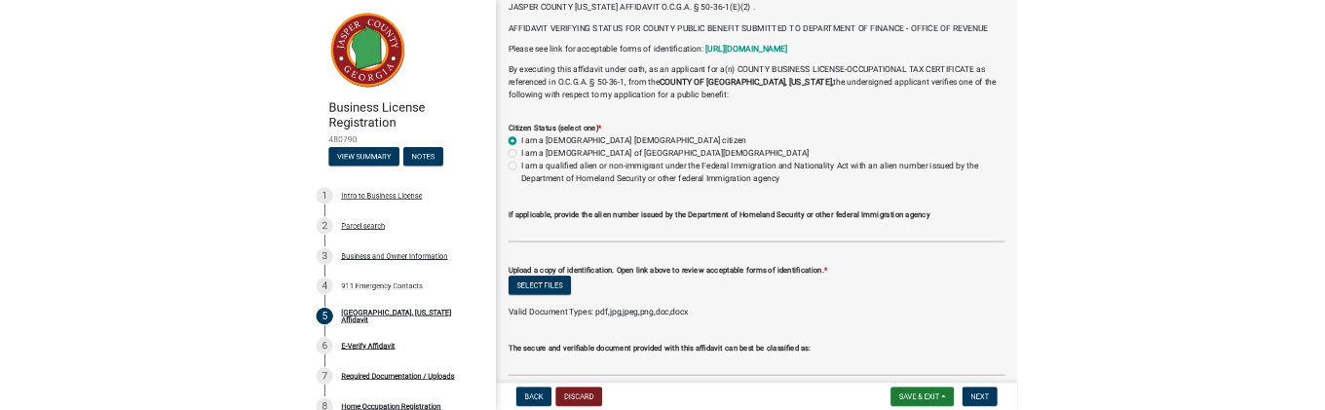
scroll to position [108, 0]
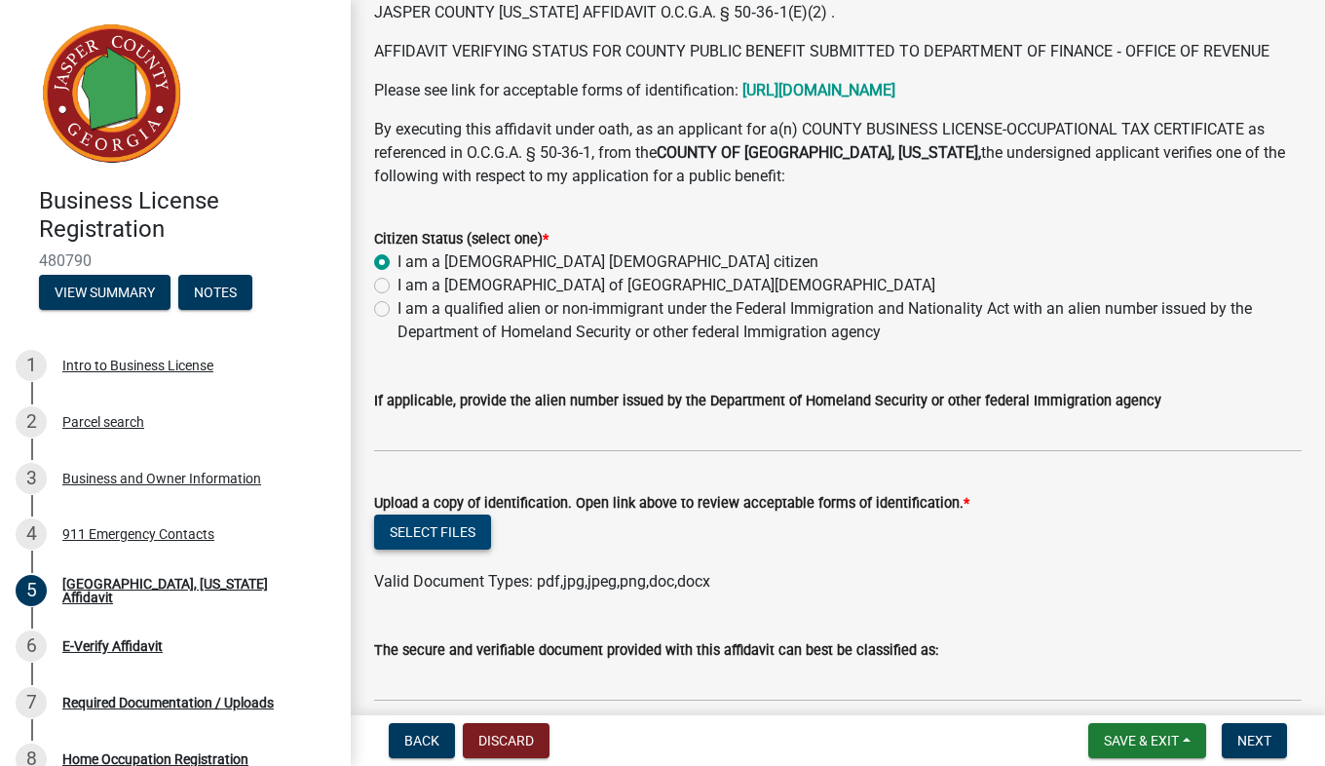
click at [473, 539] on button "Select files" at bounding box center [432, 531] width 117 height 35
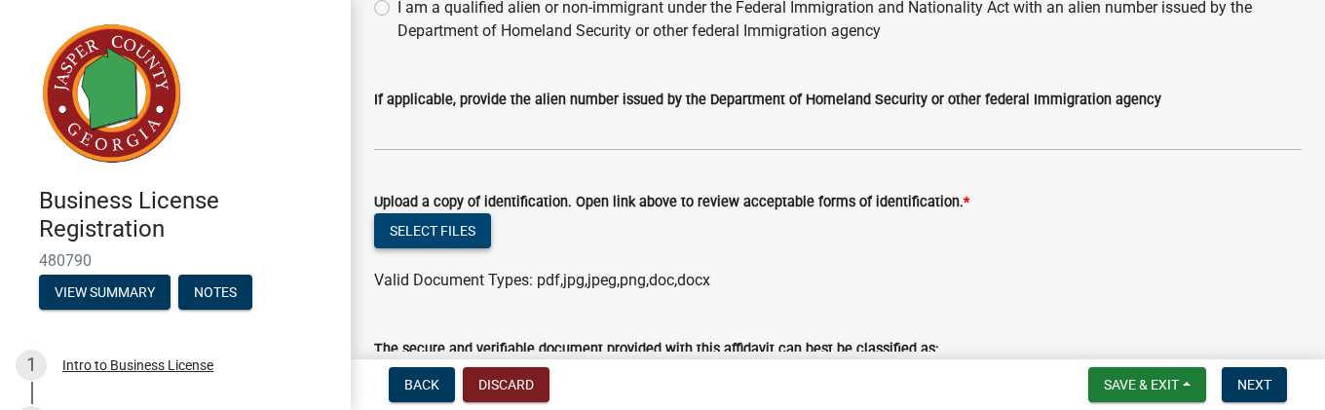
scroll to position [409, 0]
click at [456, 235] on button "Select files" at bounding box center [432, 230] width 117 height 35
click at [463, 236] on button "Select files" at bounding box center [432, 230] width 117 height 35
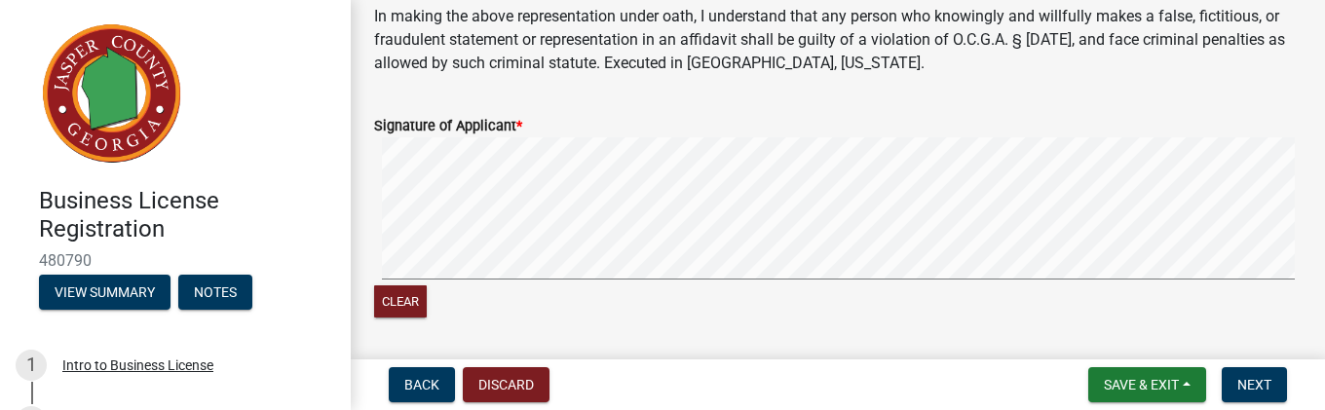
scroll to position [955, 0]
click at [1266, 390] on span "Next" at bounding box center [1255, 385] width 34 height 16
click at [1256, 392] on span "Next" at bounding box center [1255, 385] width 34 height 16
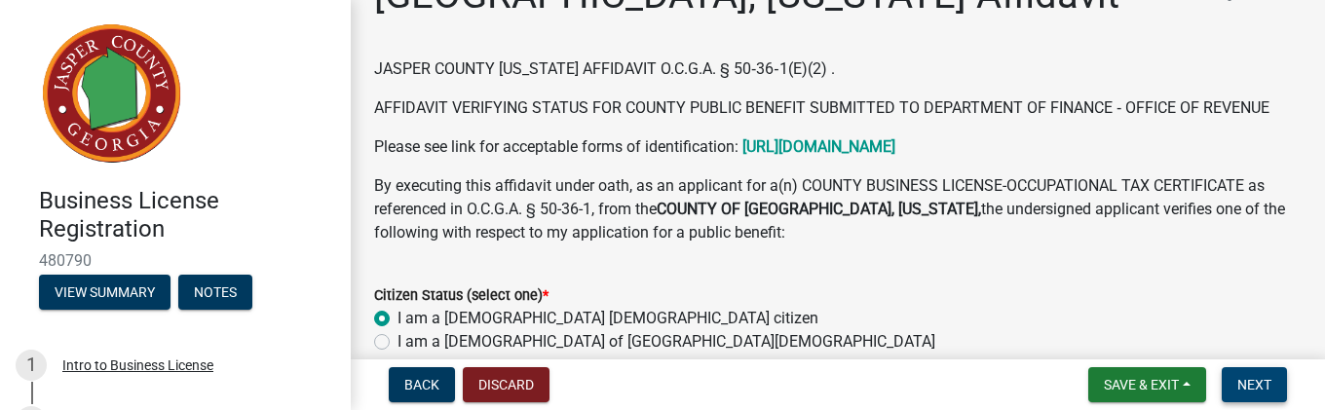
scroll to position [0, 0]
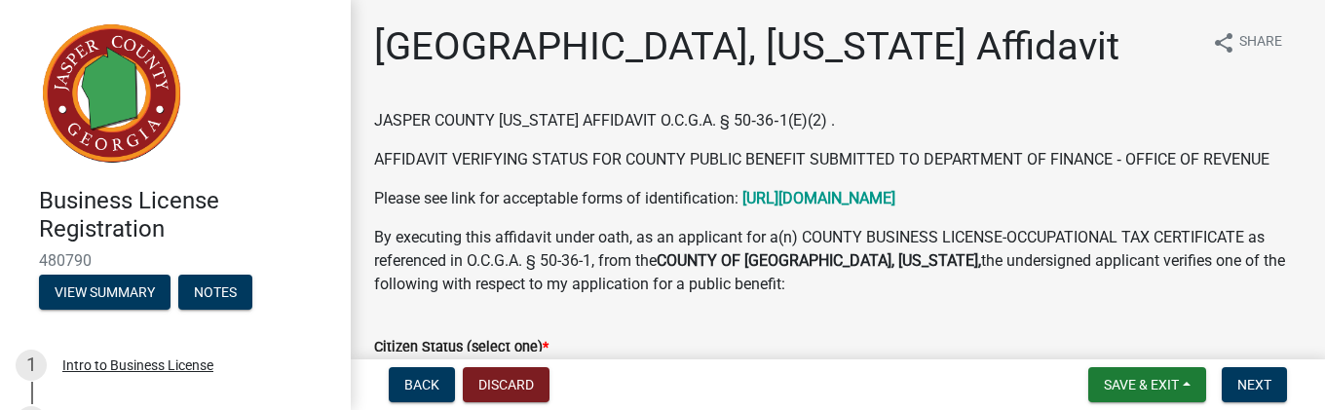
click at [895, 201] on strong "[URL][DOMAIN_NAME]" at bounding box center [819, 198] width 153 height 19
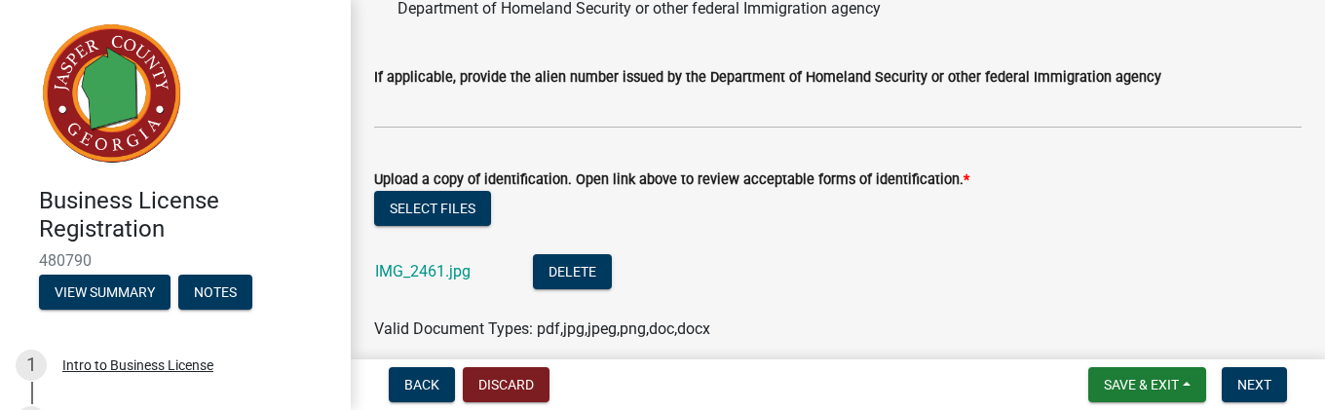
scroll to position [435, 0]
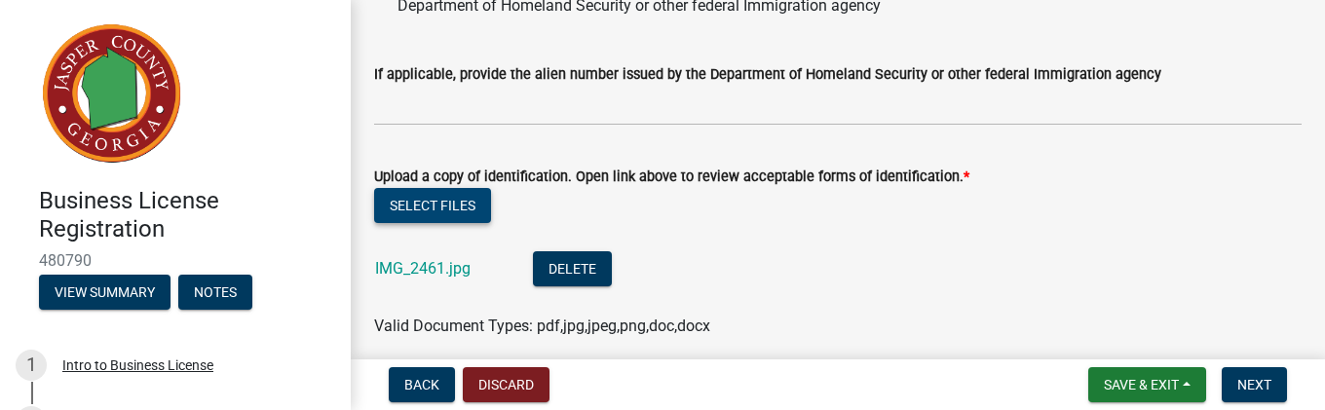
click at [466, 215] on button "Select files" at bounding box center [432, 205] width 117 height 35
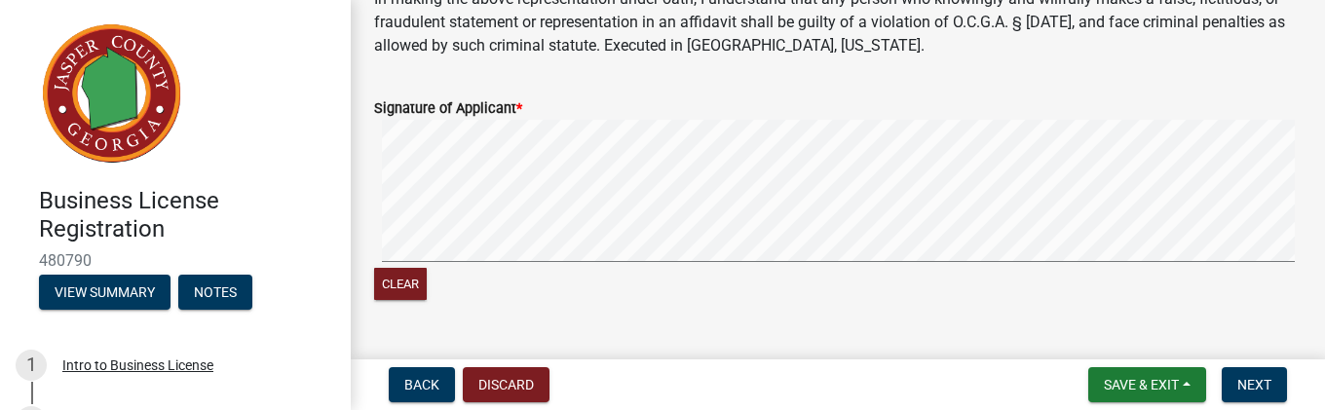
scroll to position [976, 0]
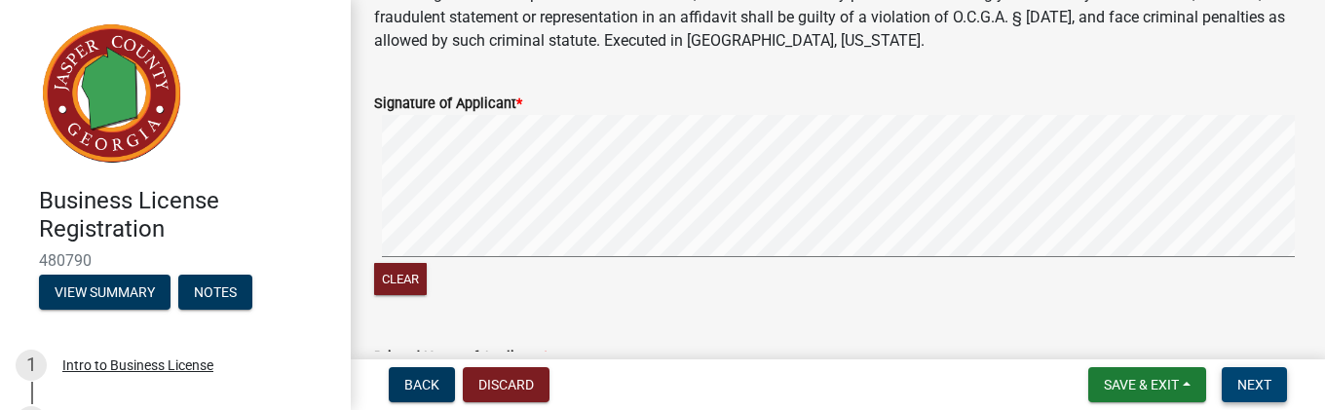
click at [1253, 395] on button "Next" at bounding box center [1254, 384] width 65 height 35
click at [1261, 393] on button "Next" at bounding box center [1254, 384] width 65 height 35
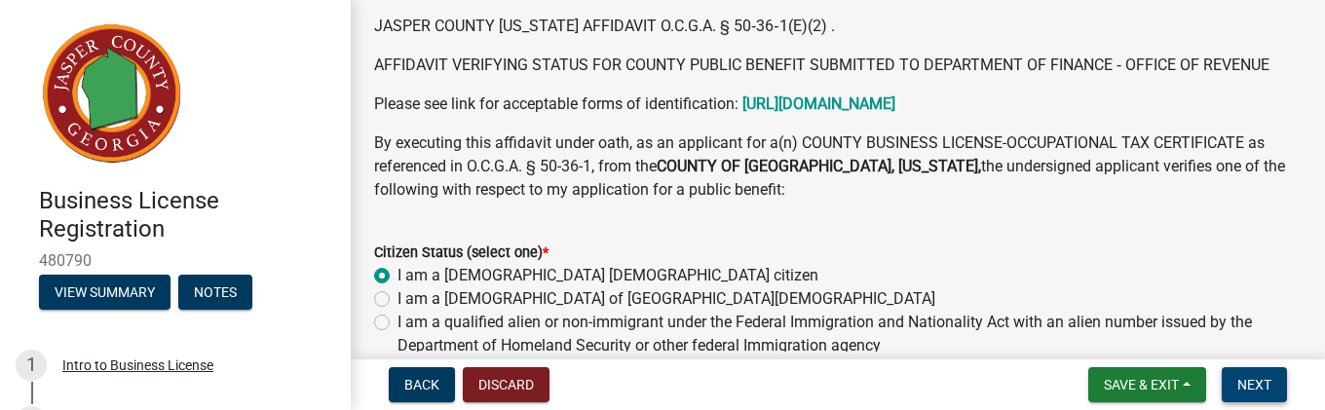
scroll to position [96, 0]
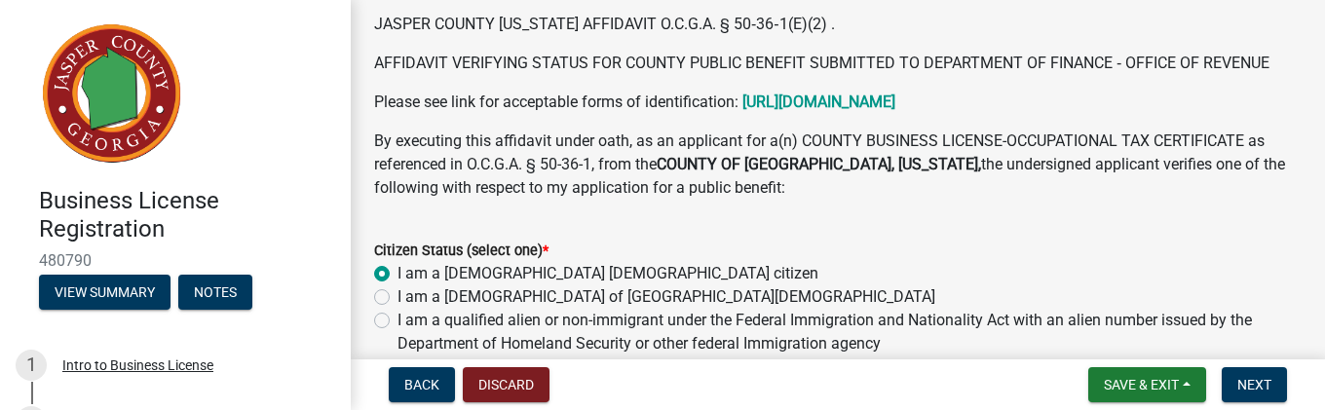
click at [895, 106] on strong "[URL][DOMAIN_NAME]" at bounding box center [819, 102] width 153 height 19
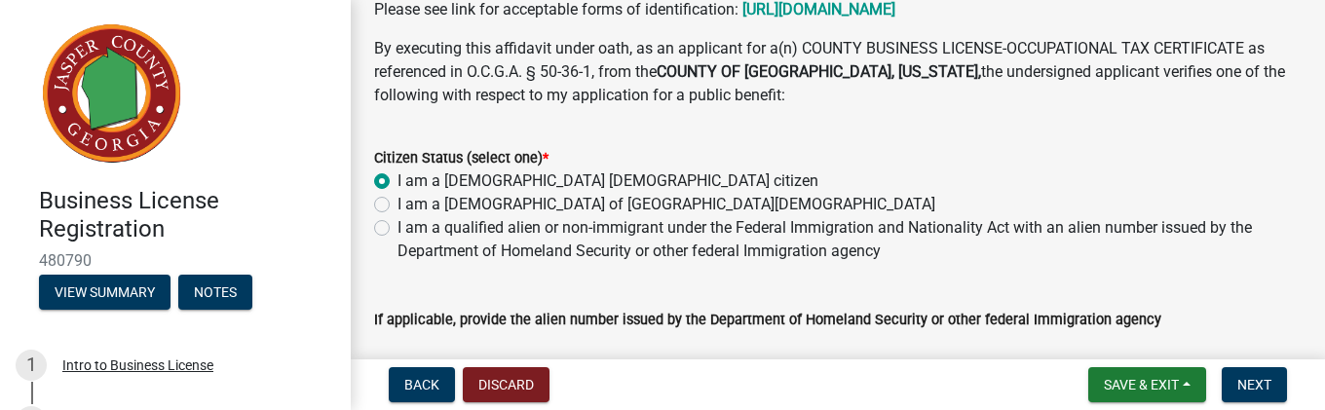
scroll to position [200, 0]
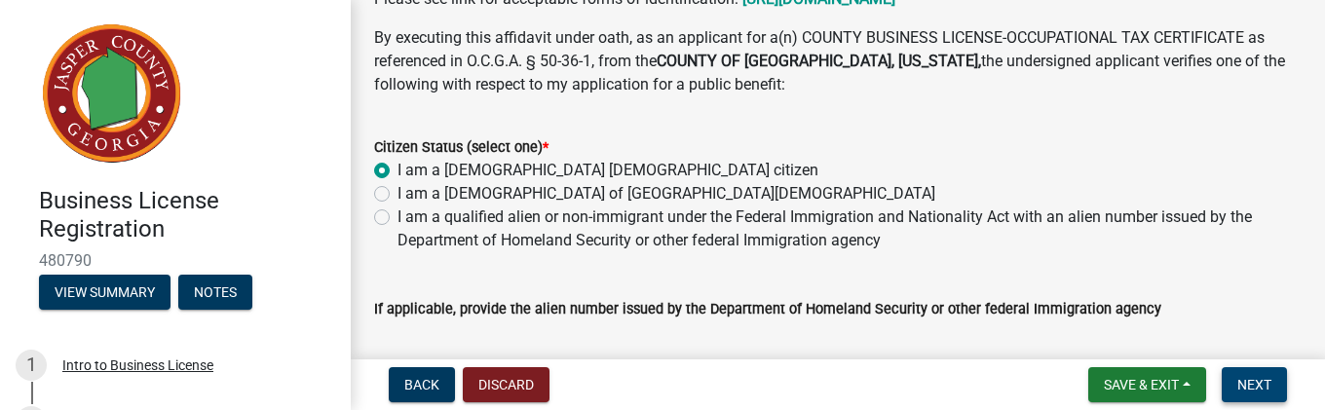
click at [1251, 389] on span "Next" at bounding box center [1255, 385] width 34 height 16
click at [1251, 392] on span "Next" at bounding box center [1255, 385] width 34 height 16
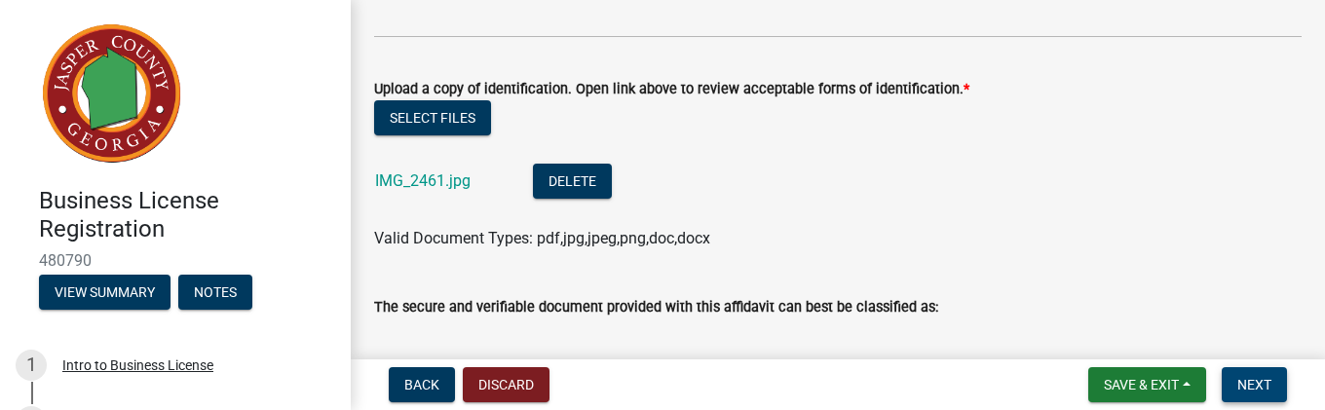
scroll to position [521, 0]
click at [431, 187] on link "IMG_2461.jpg" at bounding box center [422, 181] width 95 height 19
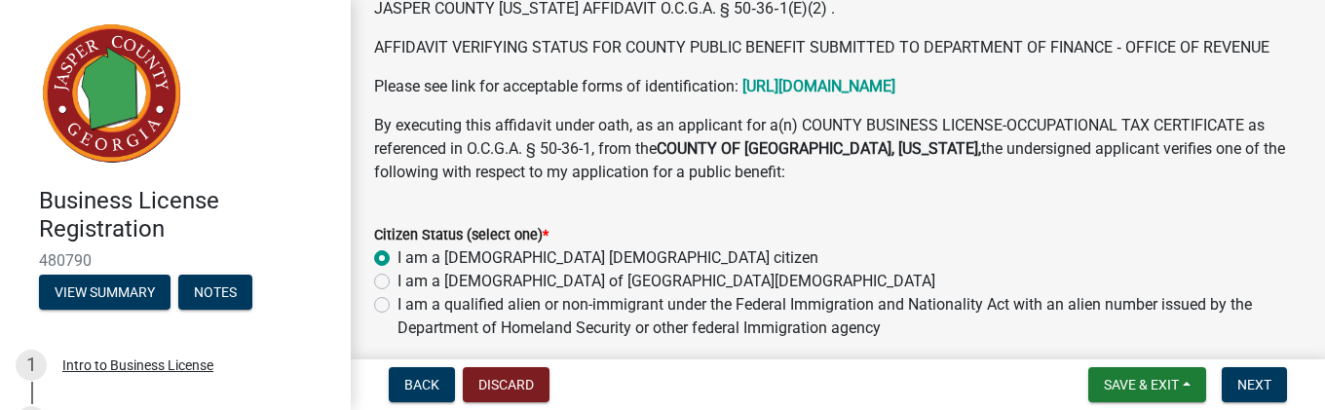
scroll to position [0, 0]
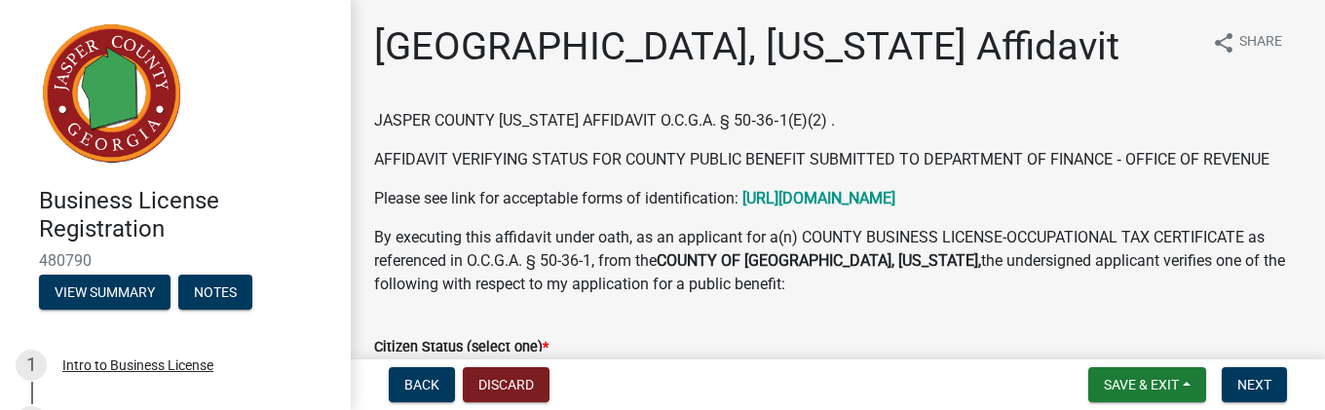
click at [895, 203] on strong "[URL][DOMAIN_NAME]" at bounding box center [819, 198] width 153 height 19
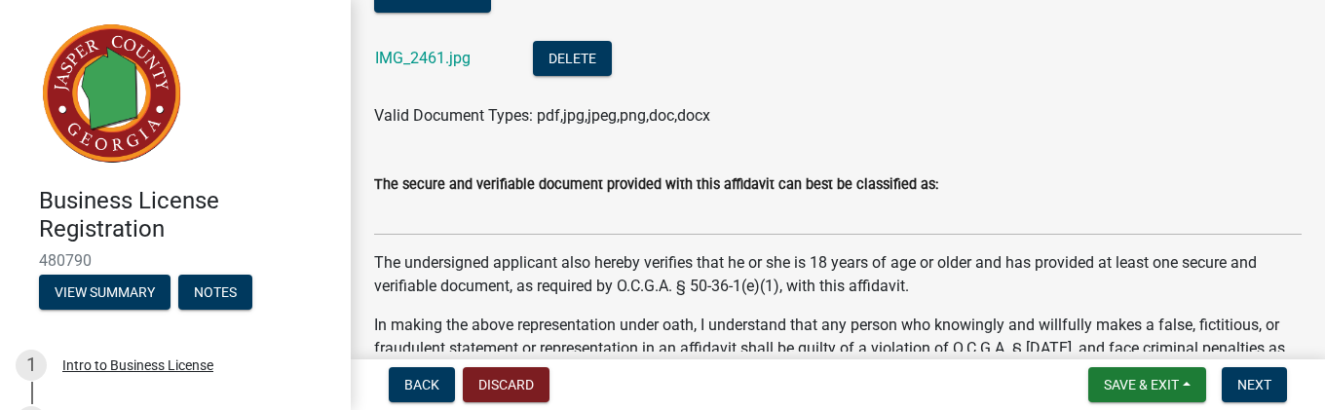
scroll to position [645, 0]
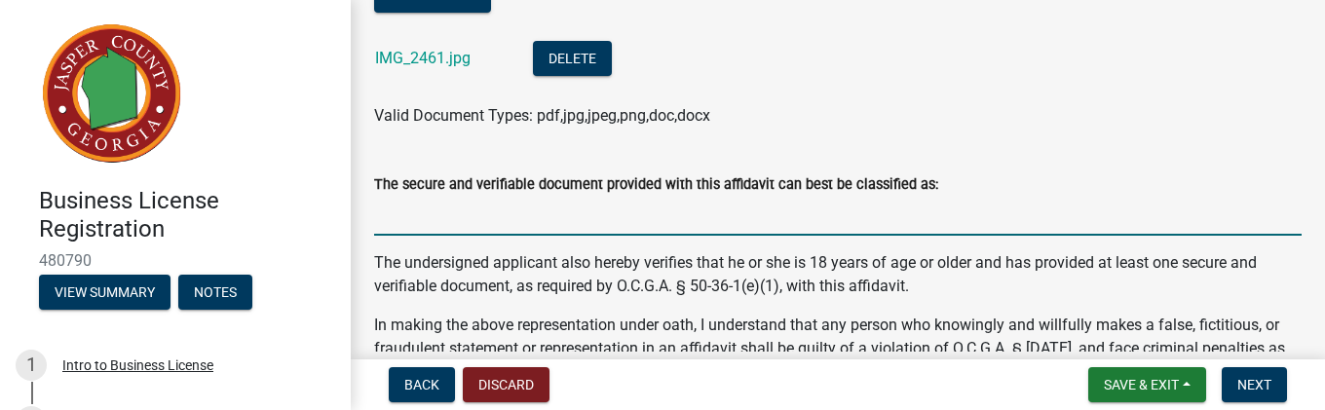
click at [610, 217] on input "The secure and verifiable document provided with this affidavit can best be cla…" at bounding box center [838, 216] width 928 height 40
type input "license"
click at [1265, 388] on span "Next" at bounding box center [1255, 385] width 34 height 16
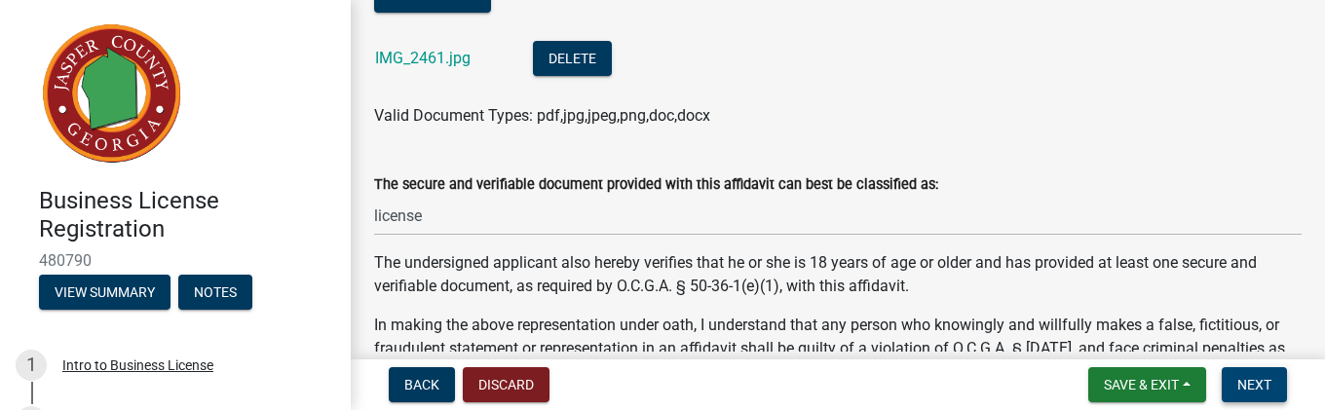
click at [1256, 386] on span "Next" at bounding box center [1255, 385] width 34 height 16
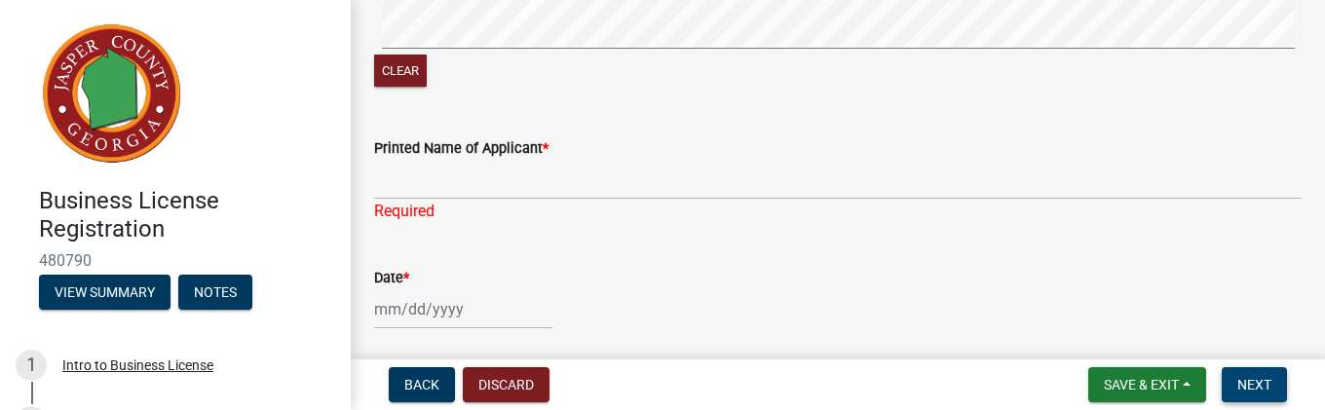
scroll to position [1188, 0]
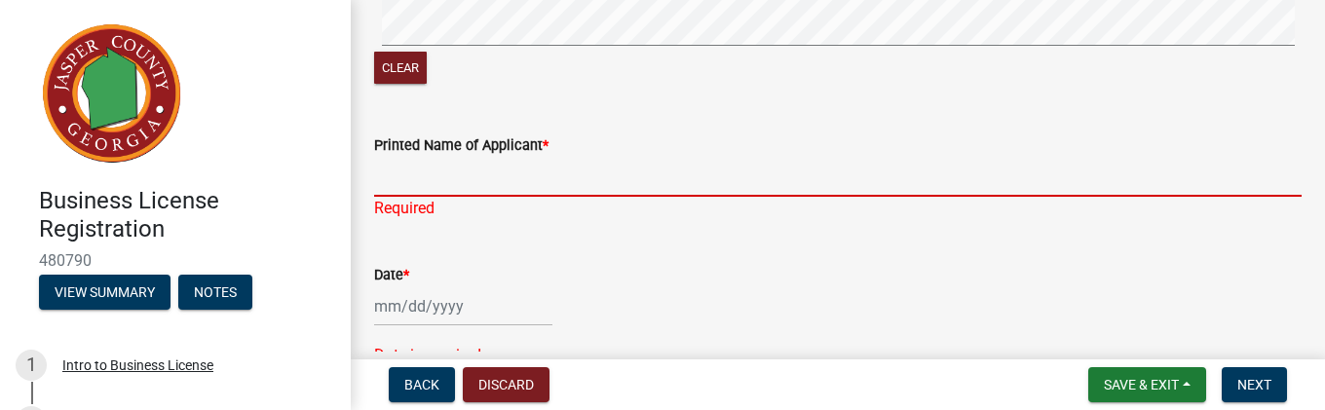
click at [521, 185] on input "Printed Name of Applicant *" at bounding box center [838, 177] width 928 height 40
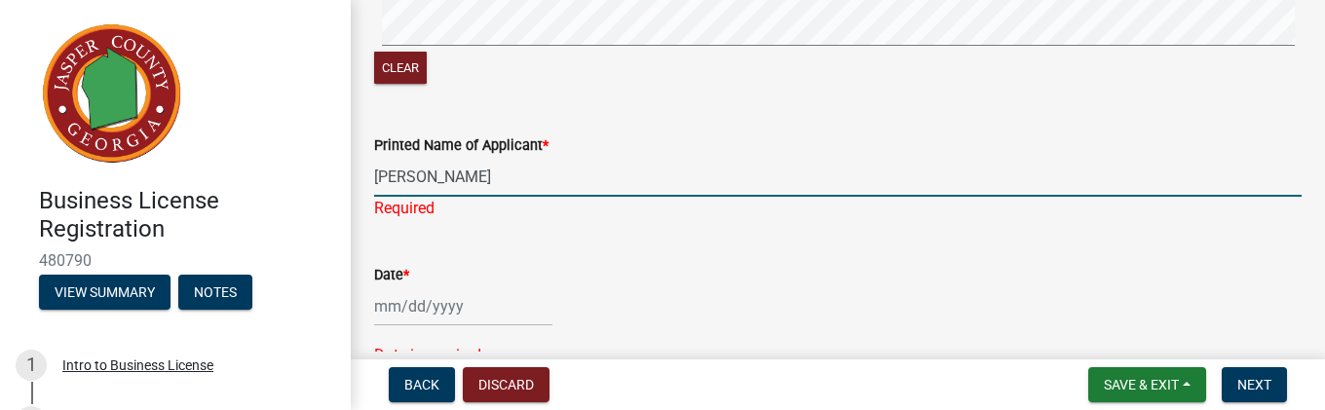
type input "[PERSON_NAME]"
click at [469, 307] on div "Date * Date is required" at bounding box center [838, 302] width 928 height 132
select select "9"
select select "2025"
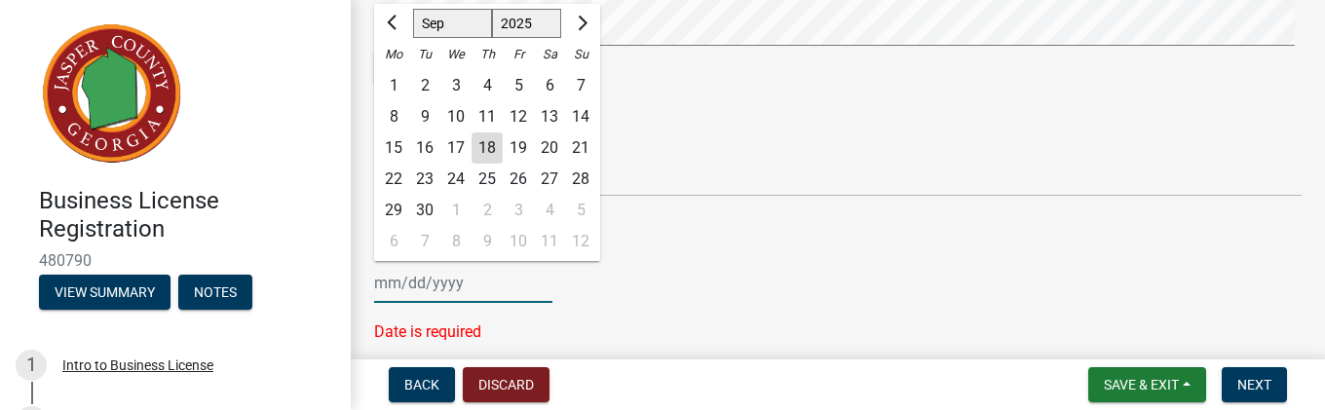
click at [454, 289] on input "Date *" at bounding box center [463, 283] width 178 height 40
click at [450, 25] on select "Jan Feb Mar Apr May Jun [DATE] Aug Sep Oct Nov Dec" at bounding box center [452, 23] width 79 height 29
click at [413, 9] on select "Jan Feb Mar Apr May Jun [DATE] Aug Sep Oct Nov Dec" at bounding box center [452, 23] width 79 height 29
click at [500, 160] on div "18" at bounding box center [487, 148] width 31 height 31
type input "[DATE]"
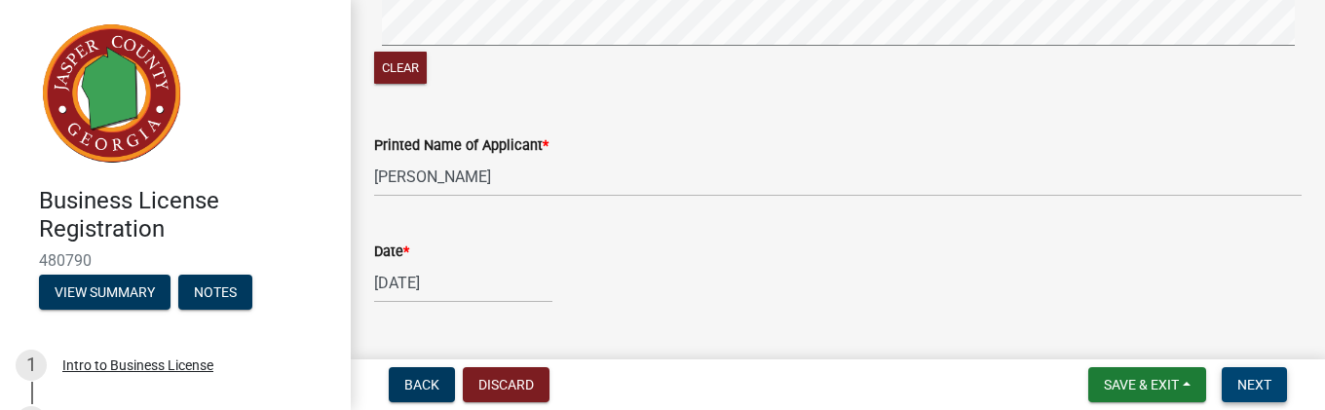
click at [1259, 393] on span "Next" at bounding box center [1255, 385] width 34 height 16
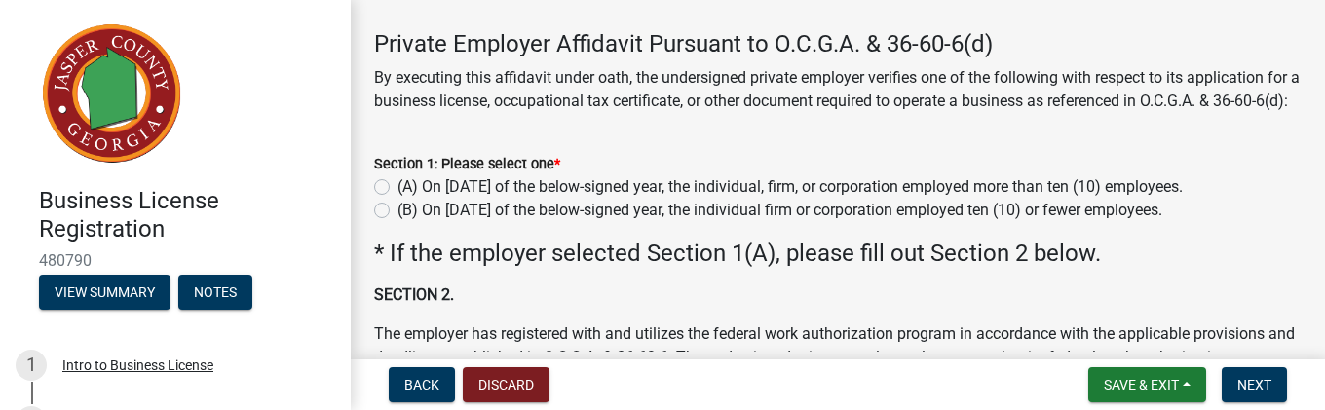
scroll to position [80, 0]
click at [401, 221] on label "(B) On [DATE] of the below-signed year, the individual firm or corporation empl…" at bounding box center [780, 209] width 765 height 23
click at [401, 210] on input "(B) On [DATE] of the below-signed year, the individual firm or corporation empl…" at bounding box center [404, 204] width 13 height 13
radio input "true"
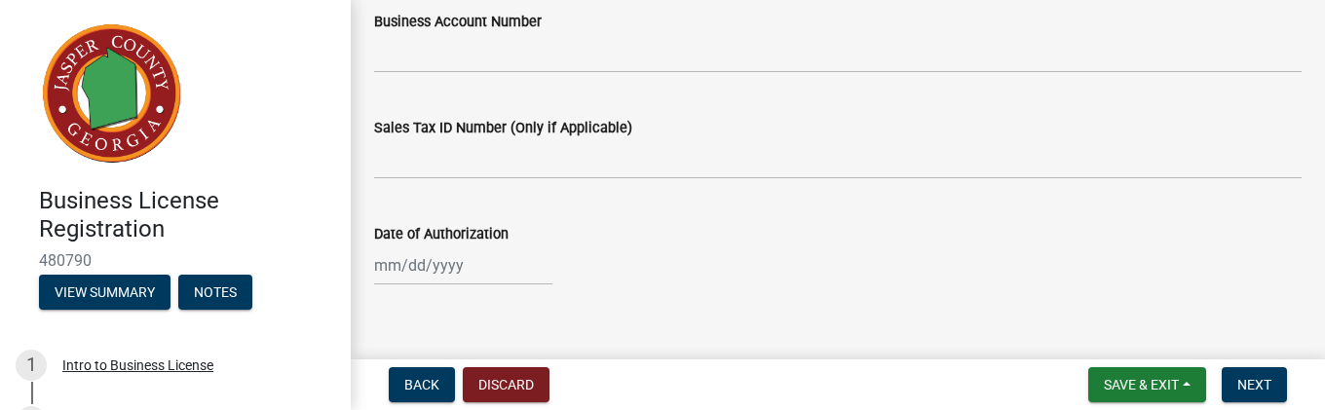
scroll to position [767, 0]
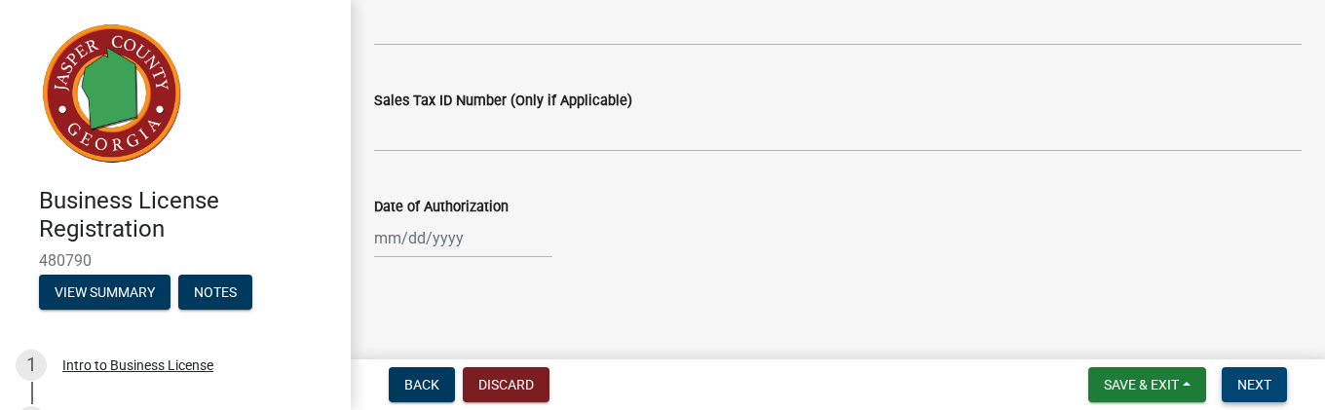
click at [1267, 392] on span "Next" at bounding box center [1255, 385] width 34 height 16
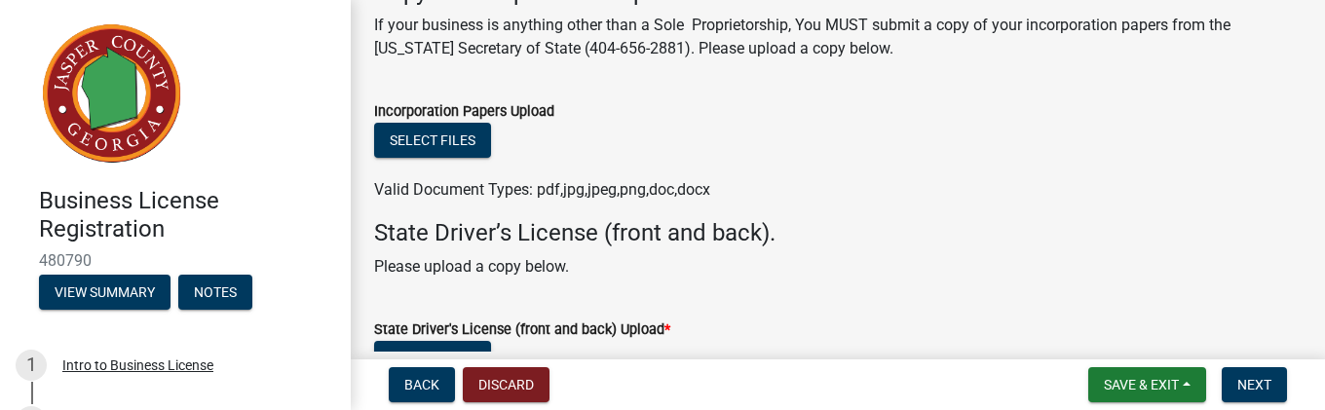
scroll to position [445, 0]
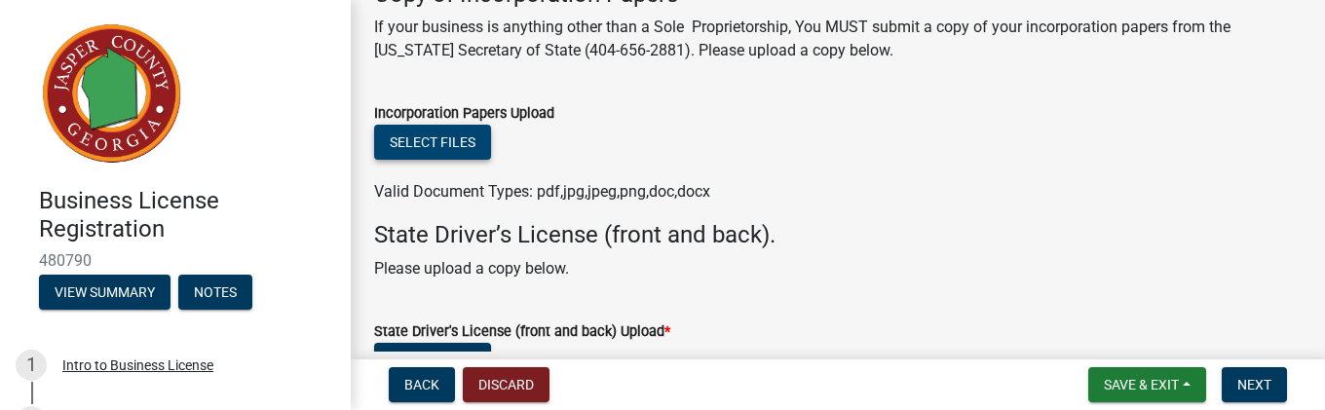
click at [461, 143] on button "Select files" at bounding box center [432, 142] width 117 height 35
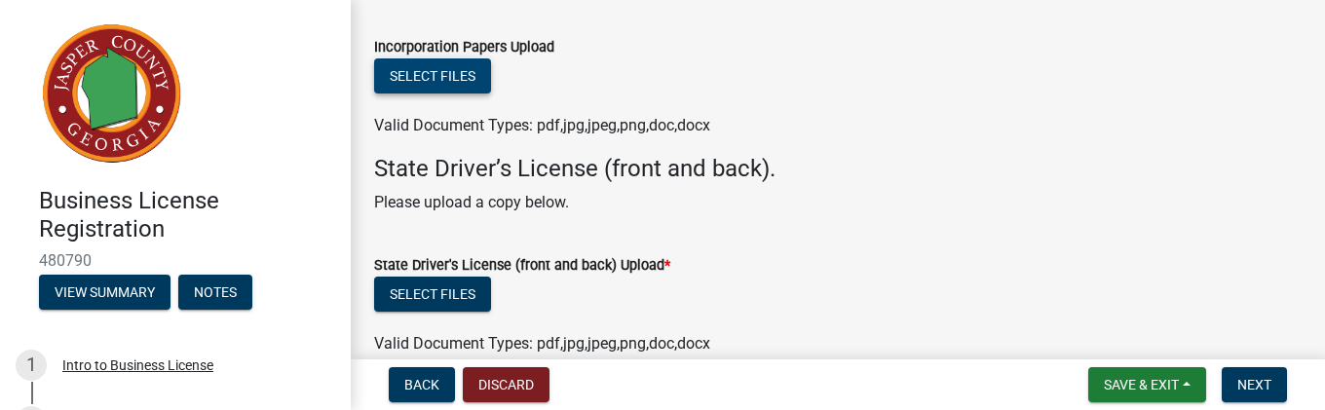
scroll to position [519, 0]
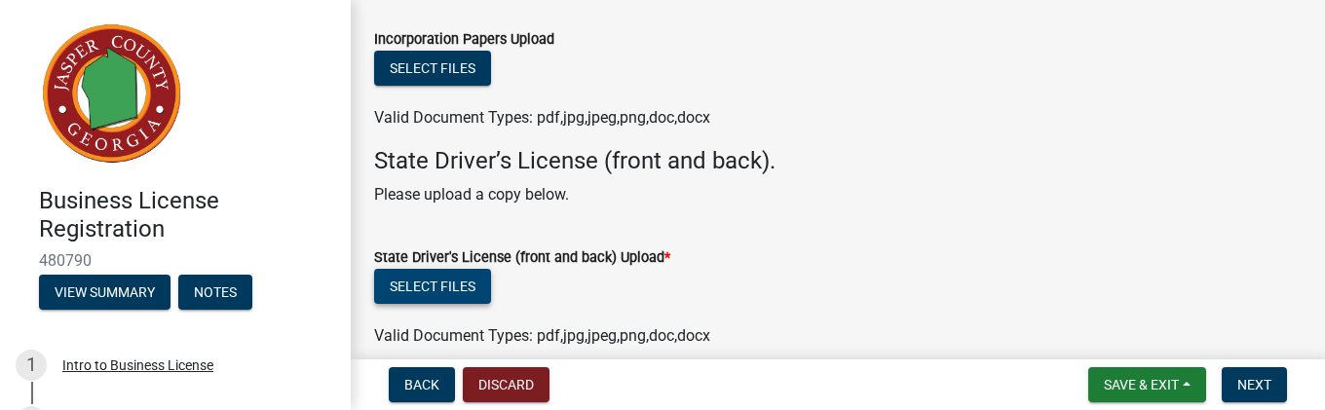
click at [464, 287] on button "Select files" at bounding box center [432, 286] width 117 height 35
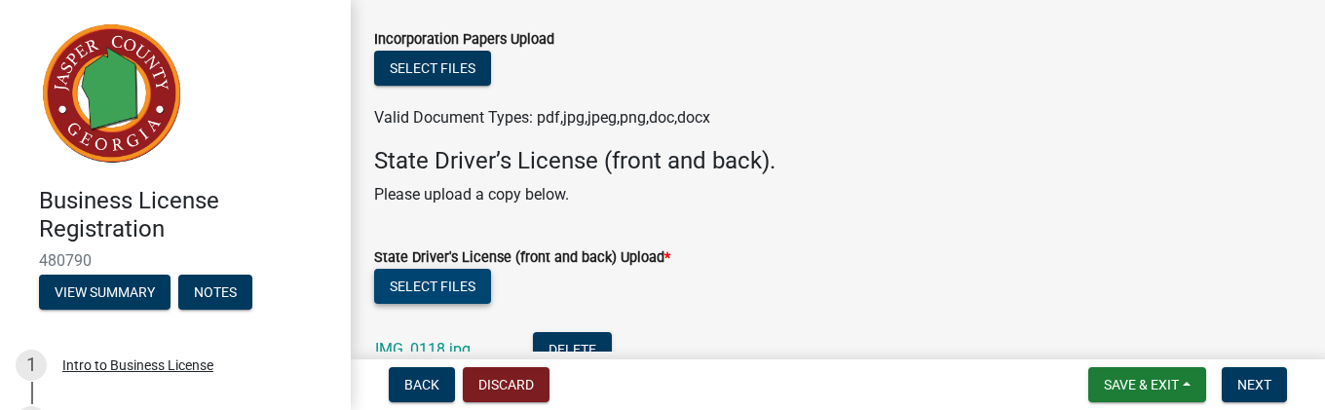
click at [453, 292] on button "Select files" at bounding box center [432, 286] width 117 height 35
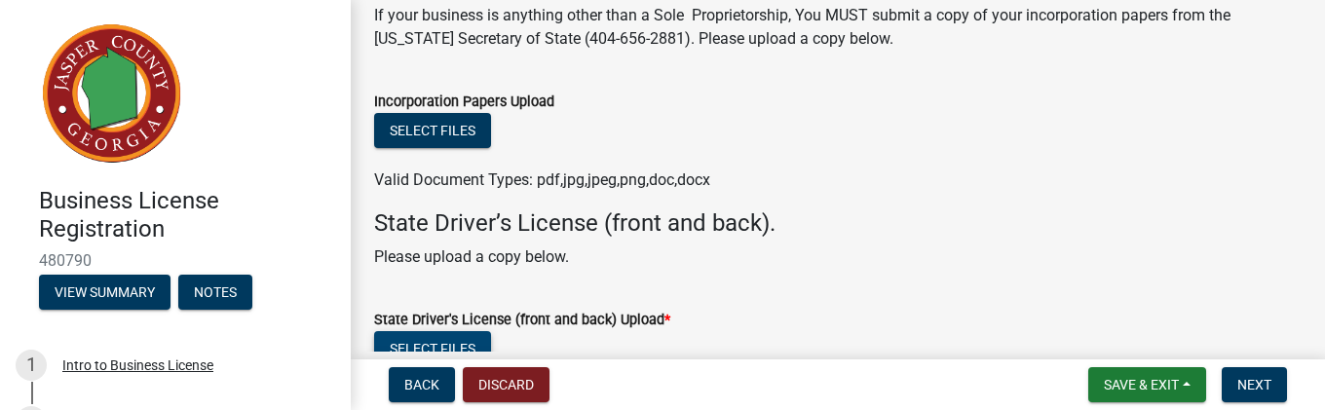
scroll to position [455, 0]
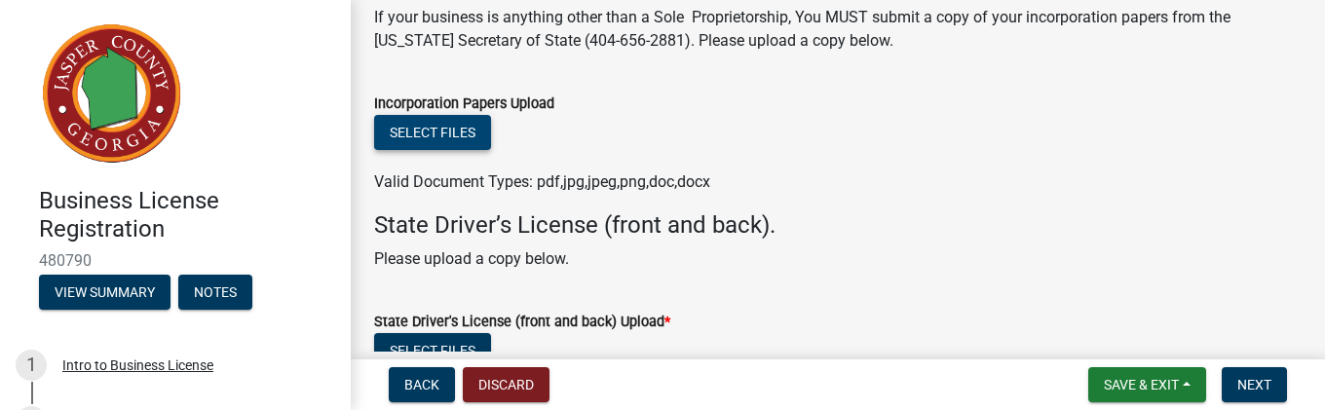
click at [462, 138] on button "Select files" at bounding box center [432, 132] width 117 height 35
click at [463, 136] on button "Select files" at bounding box center [432, 132] width 117 height 35
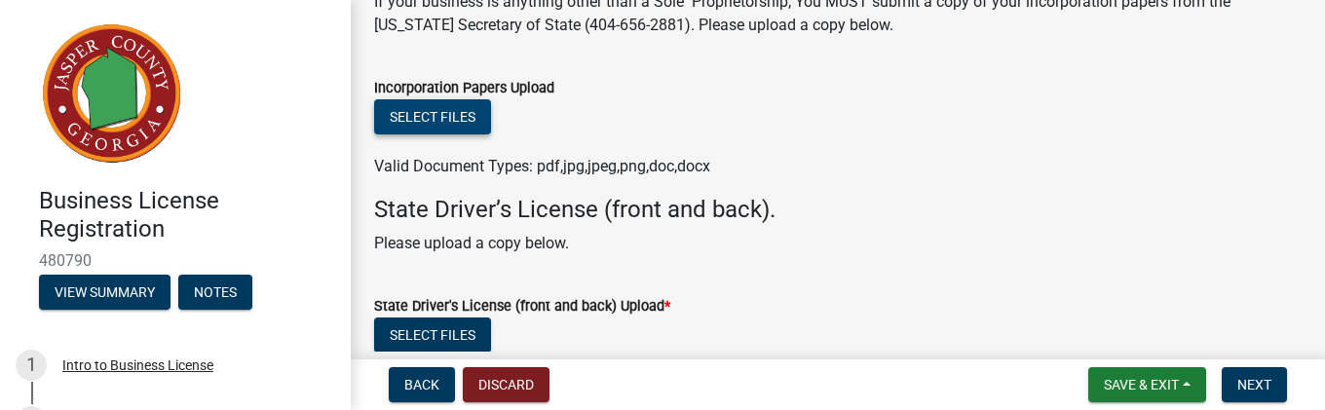
scroll to position [468, 0]
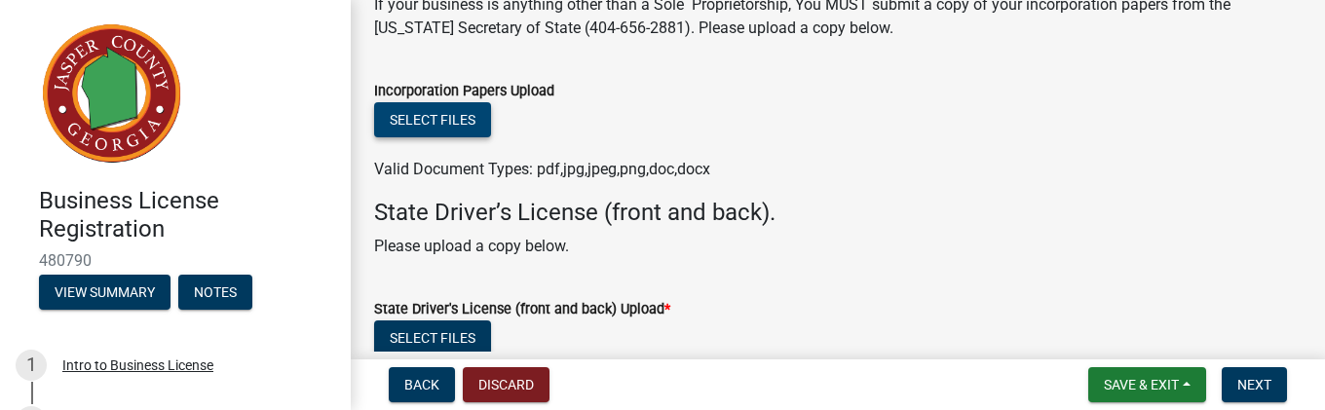
click at [460, 122] on button "Select files" at bounding box center [432, 119] width 117 height 35
click at [451, 119] on button "Select files" at bounding box center [432, 119] width 117 height 35
click at [462, 120] on button "Select files" at bounding box center [432, 119] width 117 height 35
